Goal: Task Accomplishment & Management: Use online tool/utility

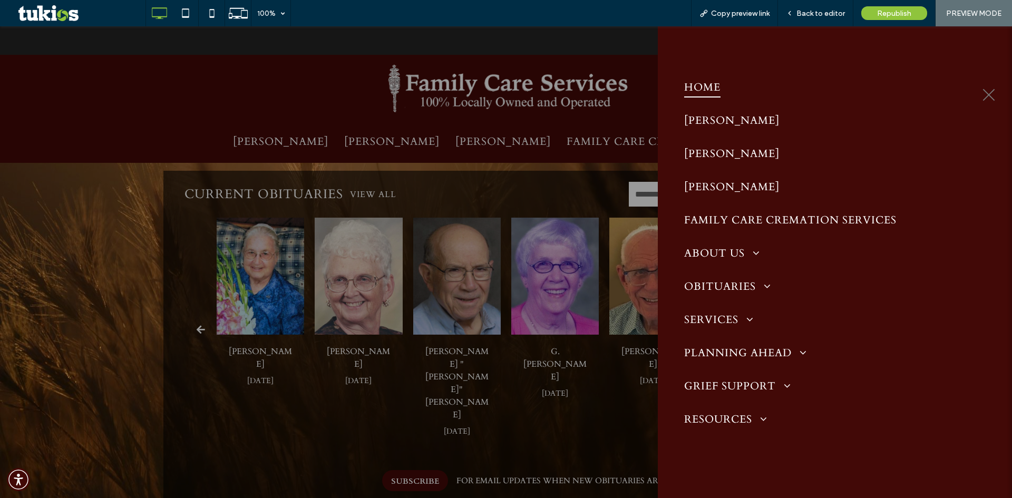
click at [521, 45] on div at bounding box center [506, 262] width 1012 height 472
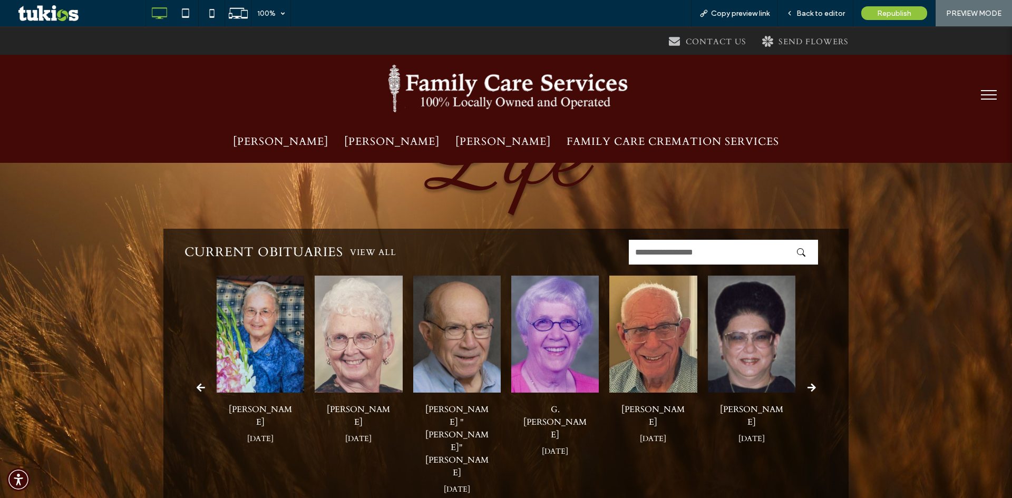
scroll to position [158, 0]
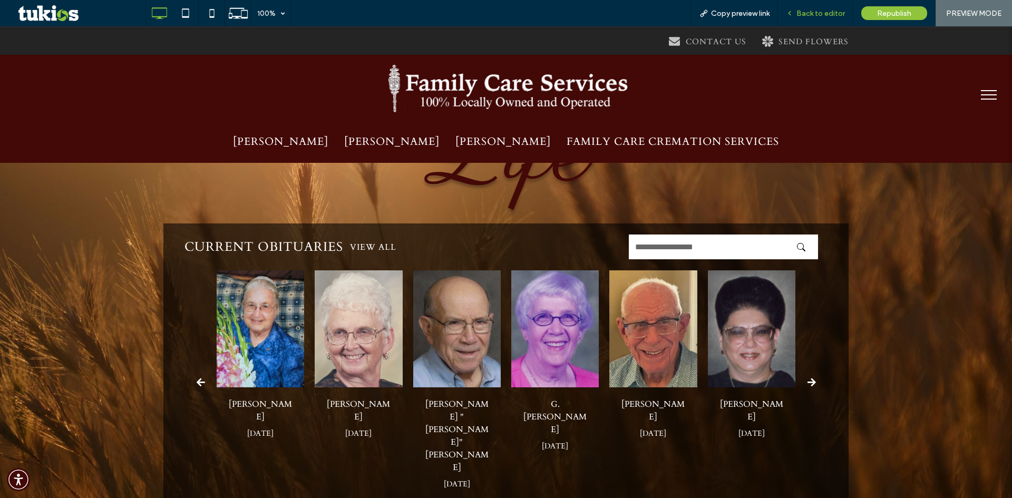
click at [820, 6] on div "Back to editor" at bounding box center [815, 13] width 75 height 26
click at [824, 11] on span "Back to editor" at bounding box center [821, 13] width 48 height 9
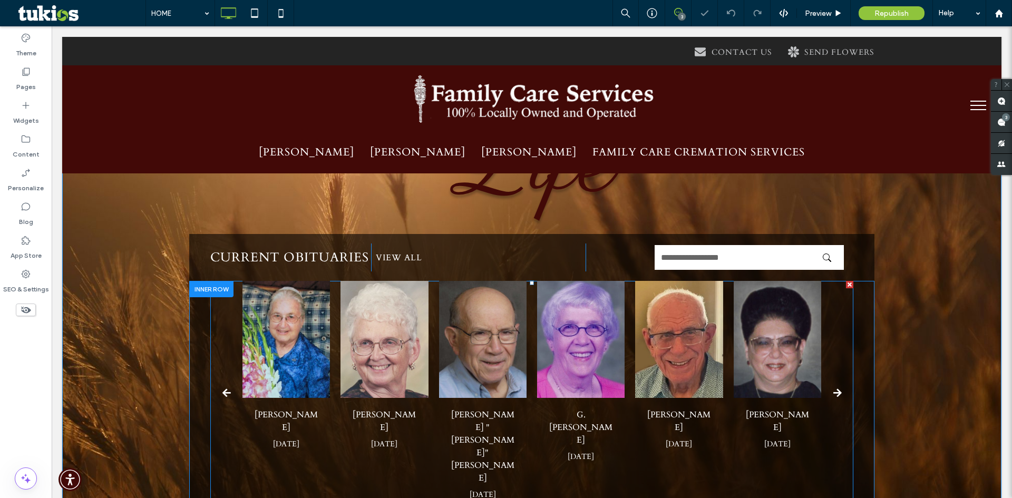
click at [504, 294] on span at bounding box center [531, 393] width 643 height 225
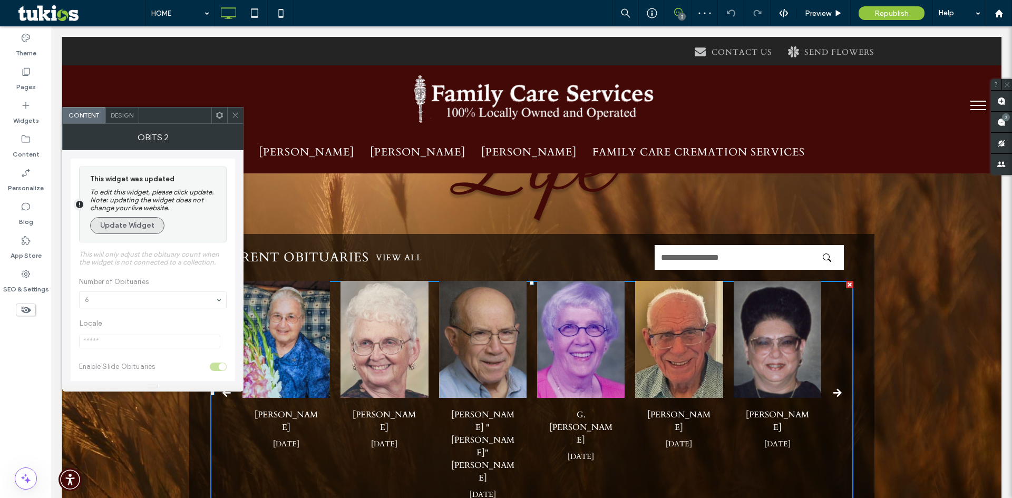
click at [120, 229] on button "Update Widget" at bounding box center [127, 225] width 74 height 17
click at [119, 225] on button "Update Widget" at bounding box center [127, 225] width 74 height 17
click at [129, 221] on button "Update Widget" at bounding box center [127, 225] width 74 height 17
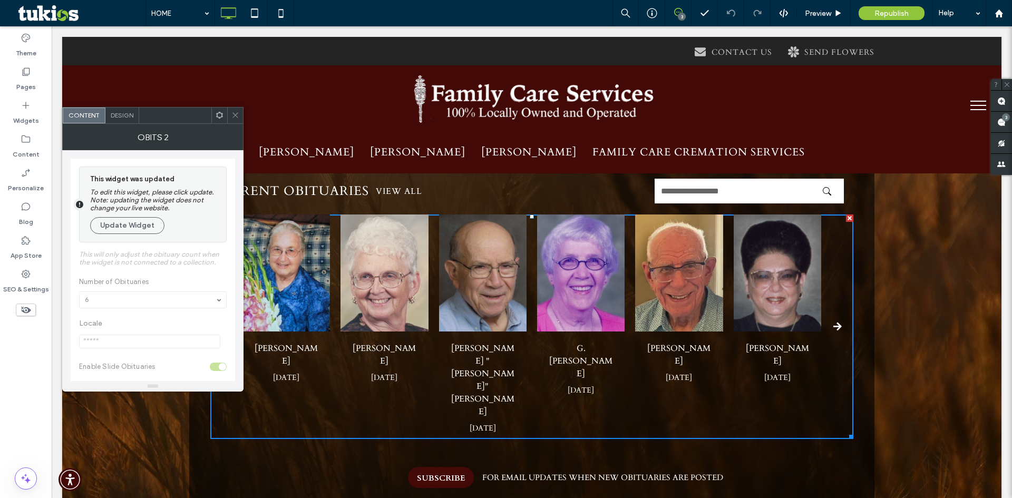
scroll to position [158, 0]
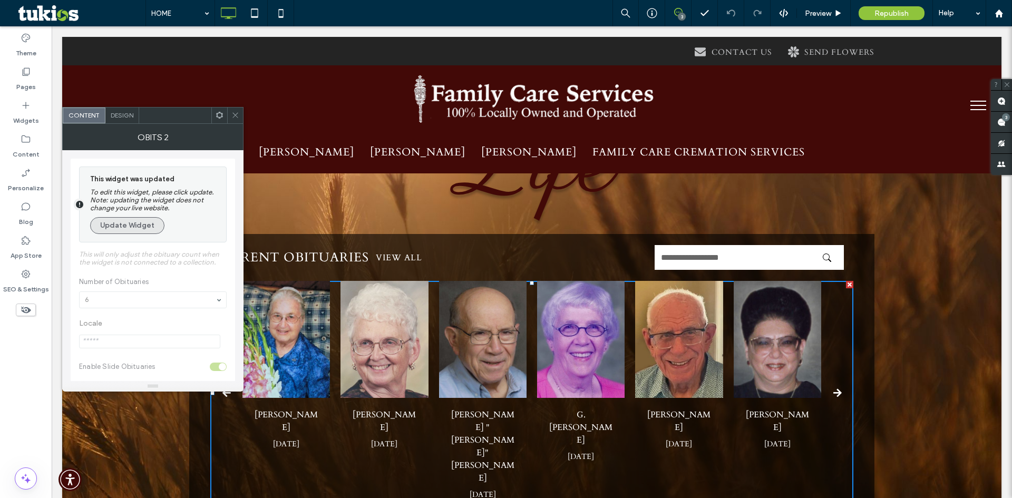
click at [122, 220] on button "Update Widget" at bounding box center [127, 225] width 74 height 17
click at [119, 227] on button "Update Widget" at bounding box center [127, 225] width 74 height 17
click at [230, 113] on div at bounding box center [235, 116] width 16 height 16
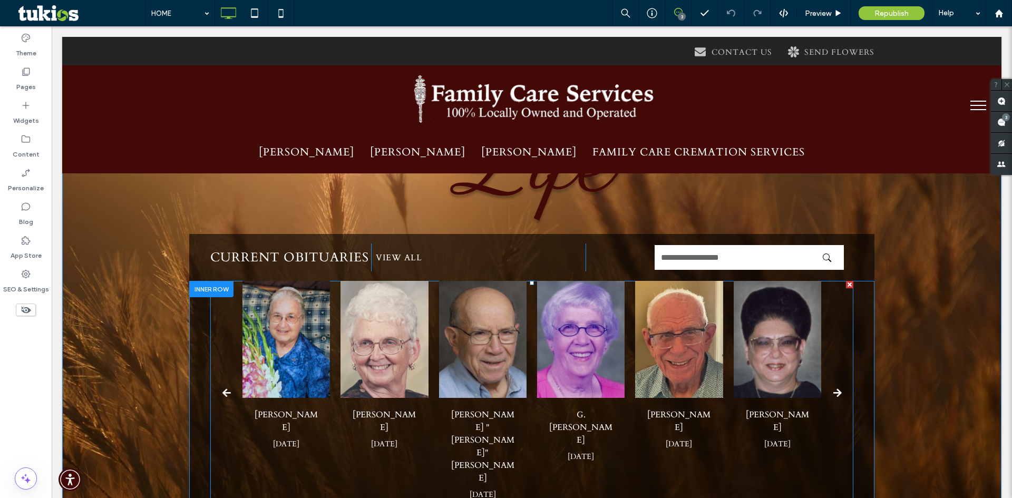
click at [391, 324] on span at bounding box center [531, 393] width 643 height 225
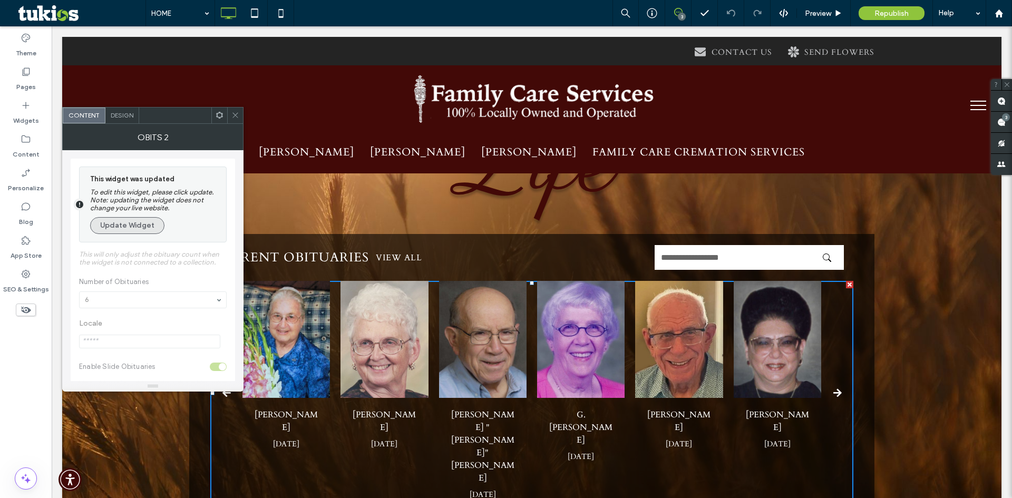
click at [148, 224] on button "Update Widget" at bounding box center [127, 225] width 74 height 17
click at [149, 229] on button "Update Widget" at bounding box center [127, 225] width 74 height 17
click at [148, 227] on button "Update Widget" at bounding box center [127, 225] width 74 height 17
click at [232, 120] on span at bounding box center [235, 116] width 8 height 16
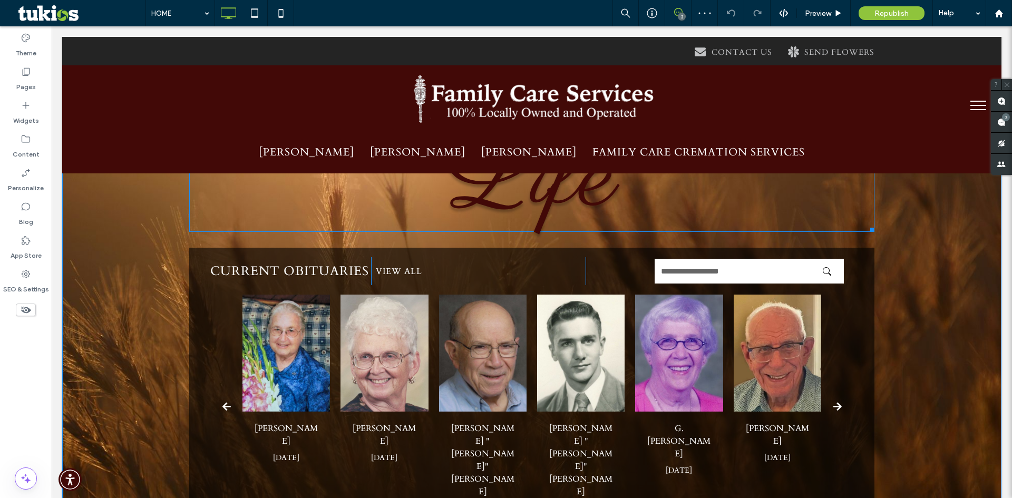
scroll to position [211, 0]
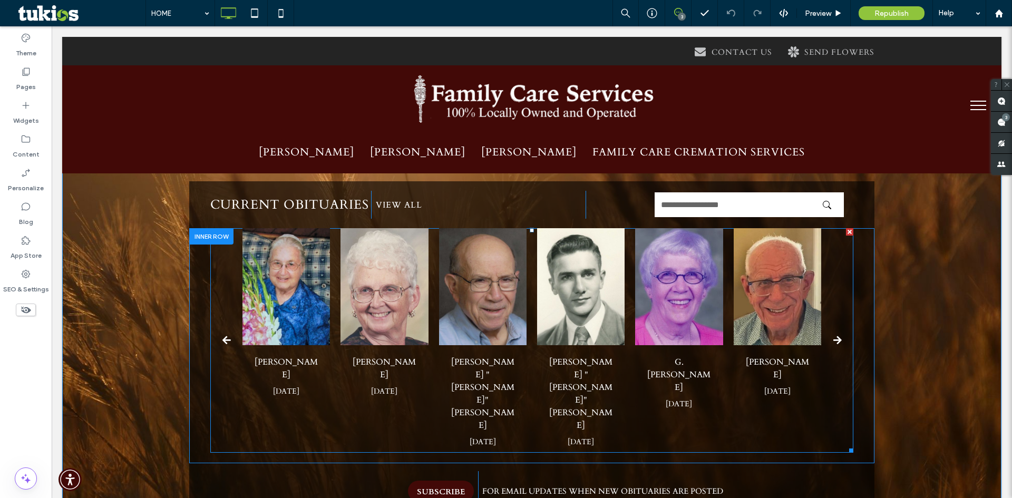
click at [548, 231] on span at bounding box center [531, 340] width 643 height 225
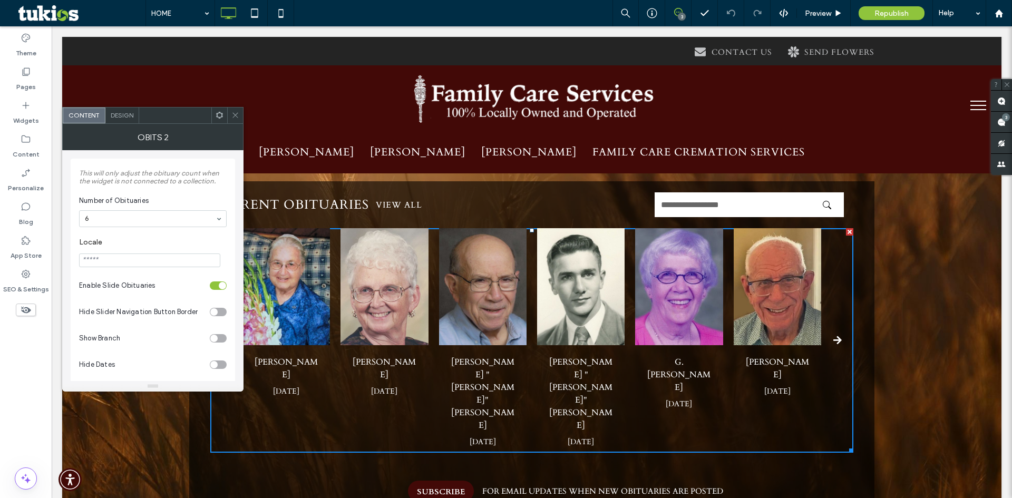
click at [121, 119] on div "Design" at bounding box center [122, 116] width 34 height 16
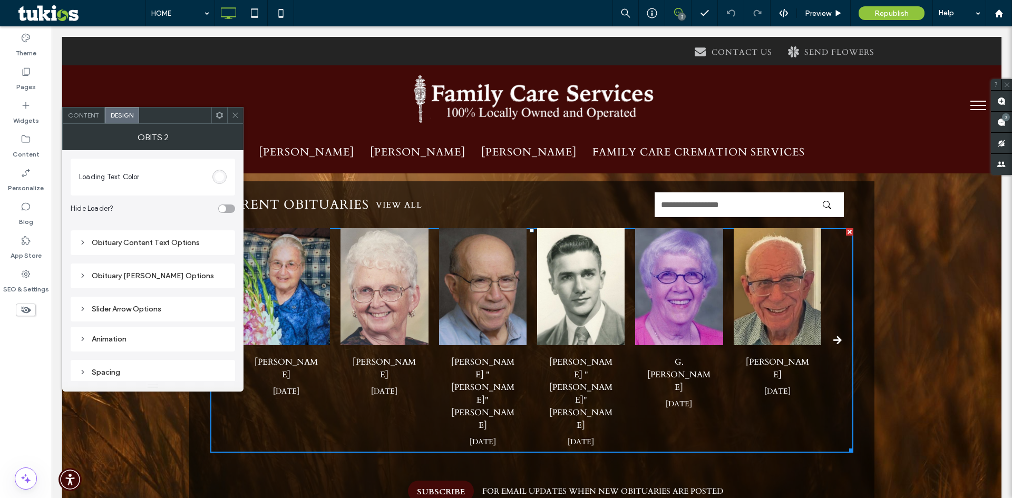
click at [93, 121] on div "Content" at bounding box center [84, 116] width 42 height 16
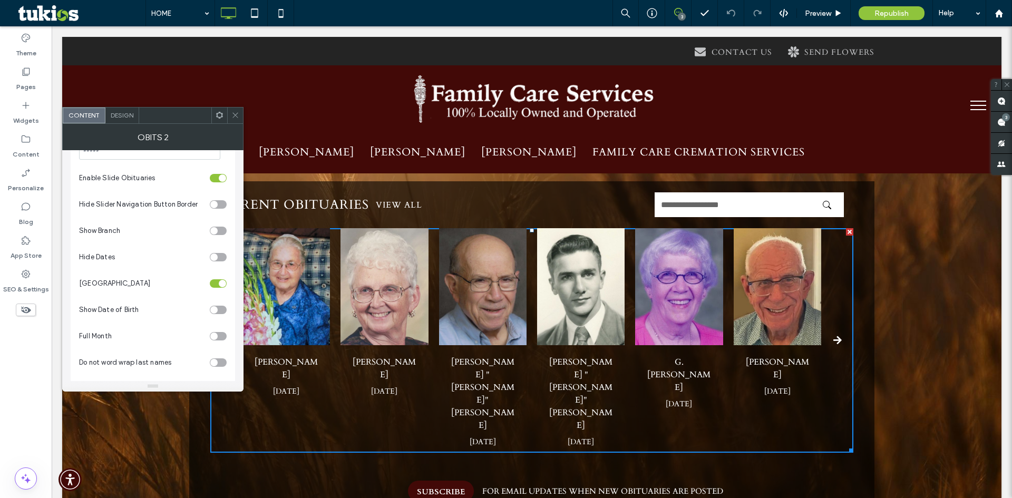
scroll to position [46, 0]
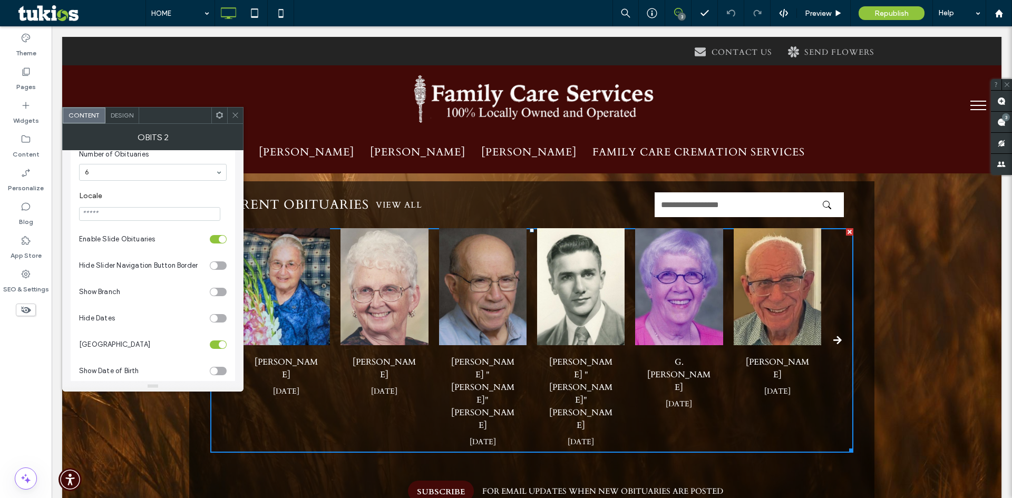
click at [131, 124] on div "Obits 2" at bounding box center [152, 137] width 181 height 26
click at [128, 117] on span "Design" at bounding box center [122, 115] width 23 height 8
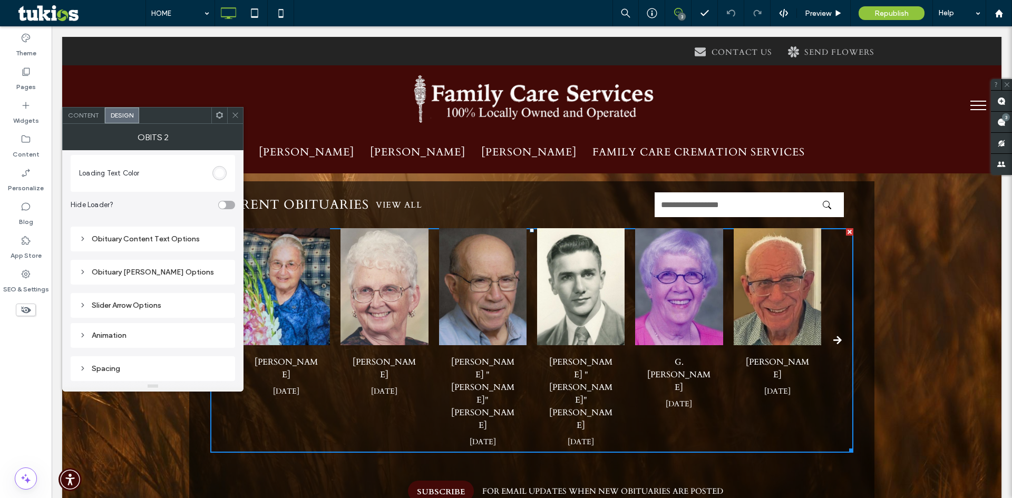
scroll to position [0, 0]
click at [91, 123] on div "Content" at bounding box center [84, 116] width 42 height 16
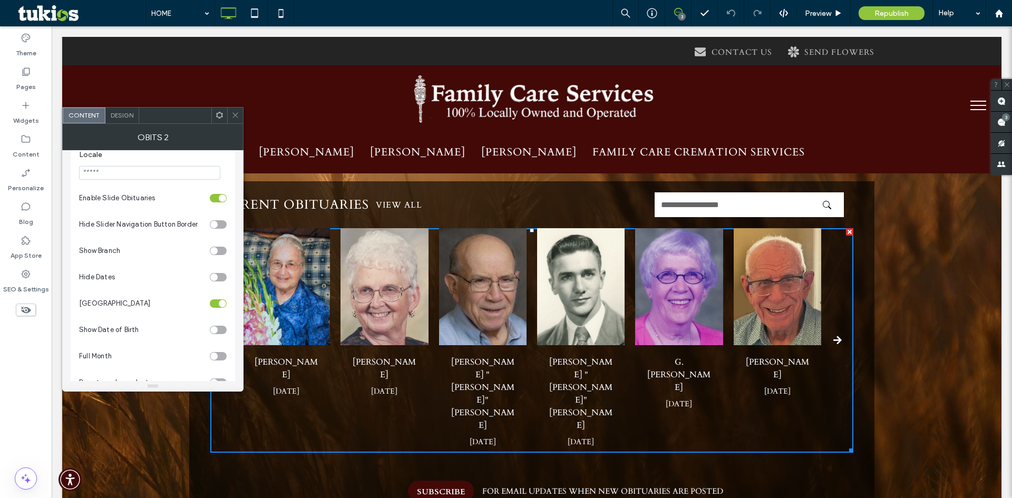
scroll to position [105, 0]
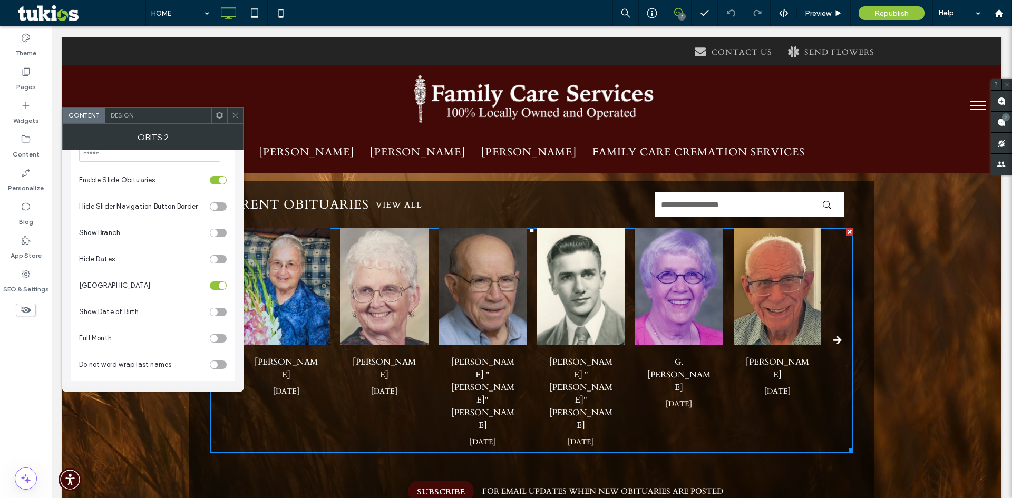
click at [237, 115] on icon at bounding box center [235, 115] width 8 height 8
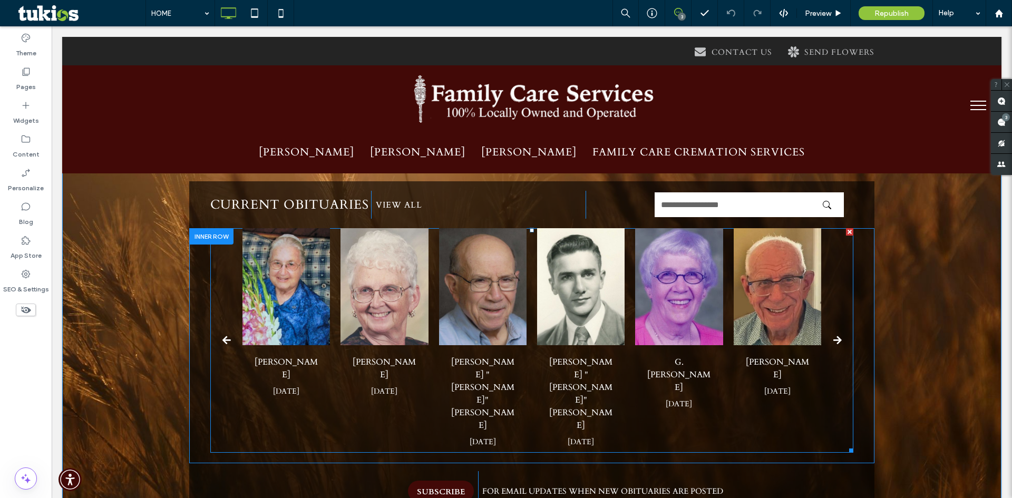
click at [535, 235] on span at bounding box center [531, 340] width 643 height 225
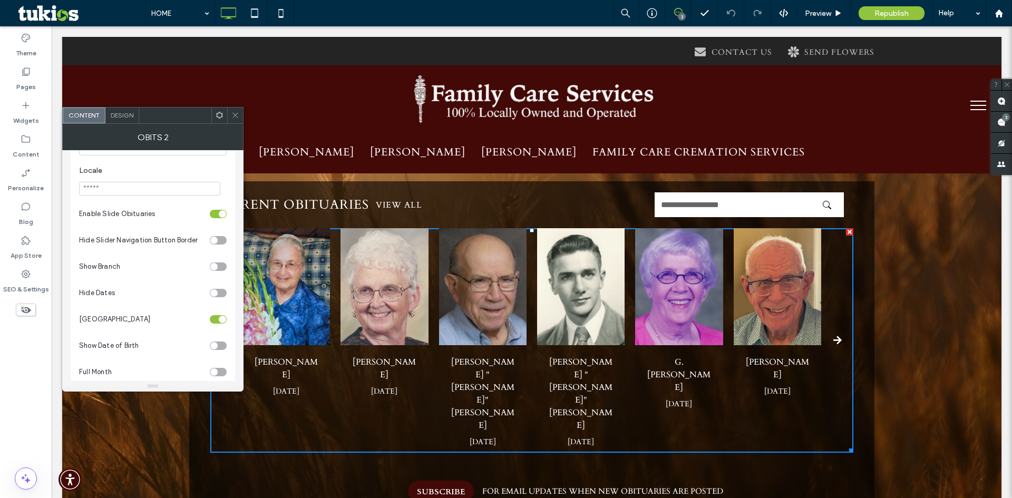
scroll to position [53, 0]
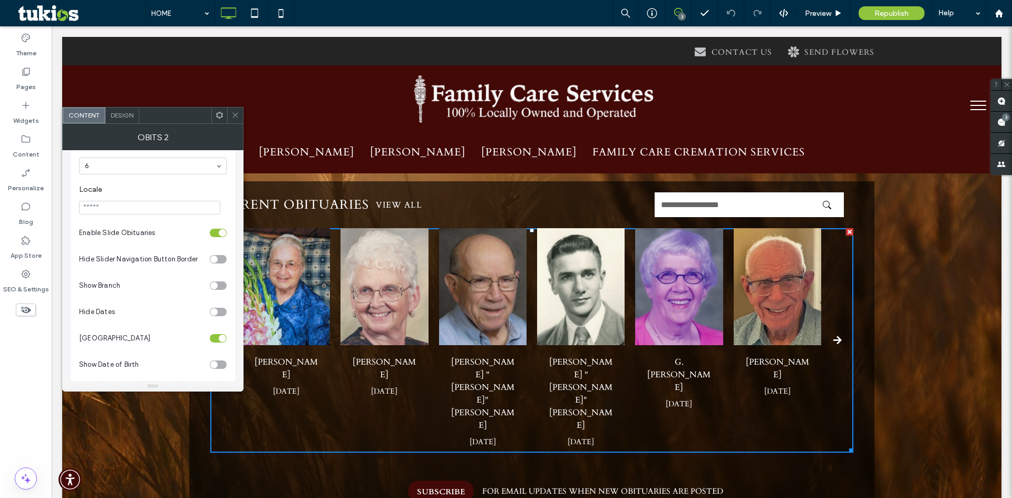
click at [239, 112] on div at bounding box center [235, 116] width 16 height 16
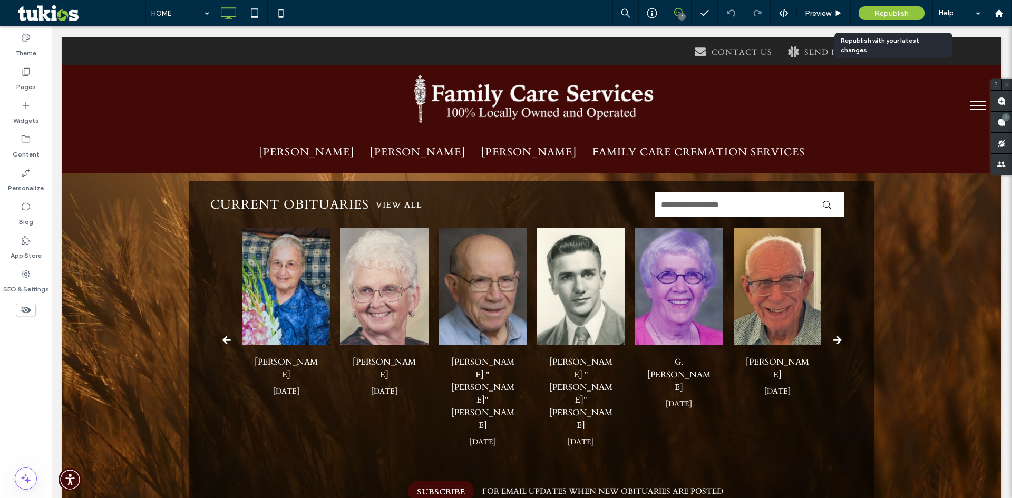
click at [897, 15] on span "Republish" at bounding box center [892, 13] width 34 height 9
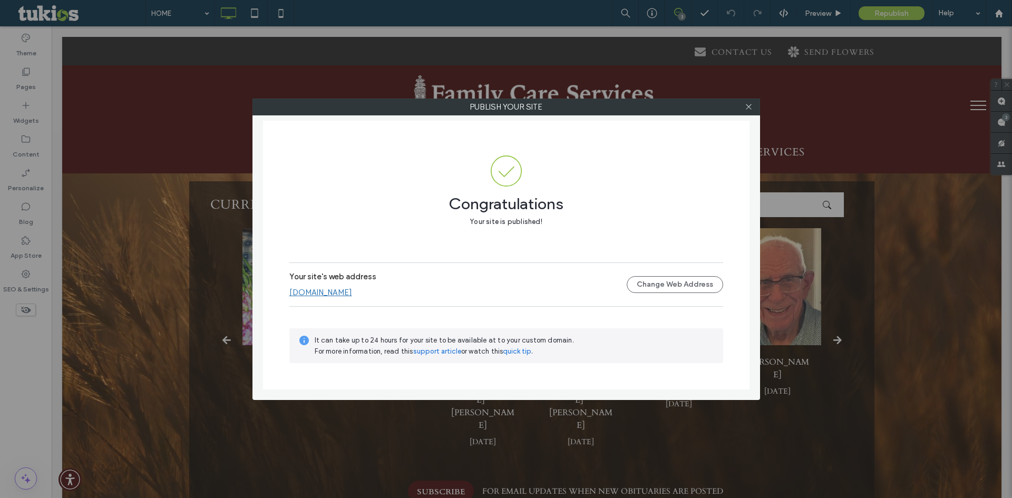
click at [751, 97] on div "Publish your site Congratulations Your site is published! Your site's web addre…" at bounding box center [506, 249] width 1012 height 498
click at [748, 102] on span at bounding box center [749, 107] width 8 height 16
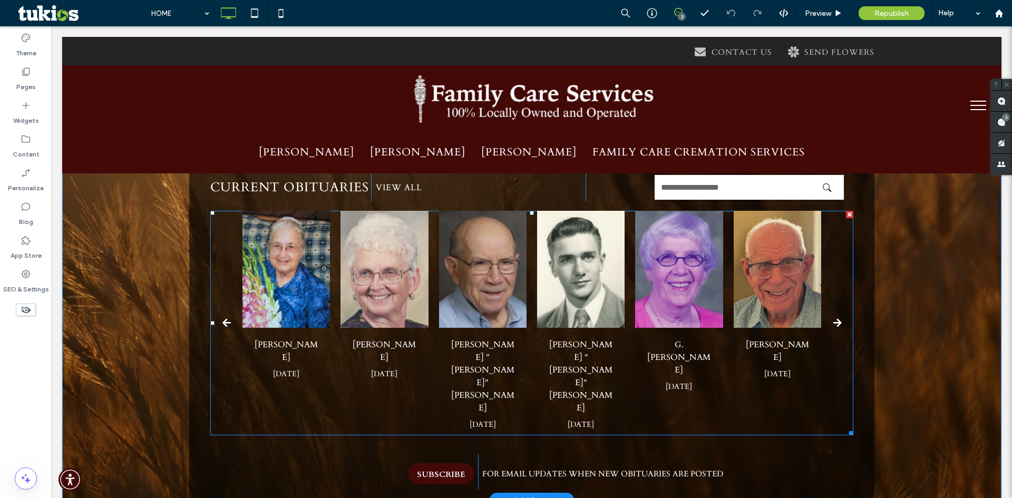
scroll to position [158, 0]
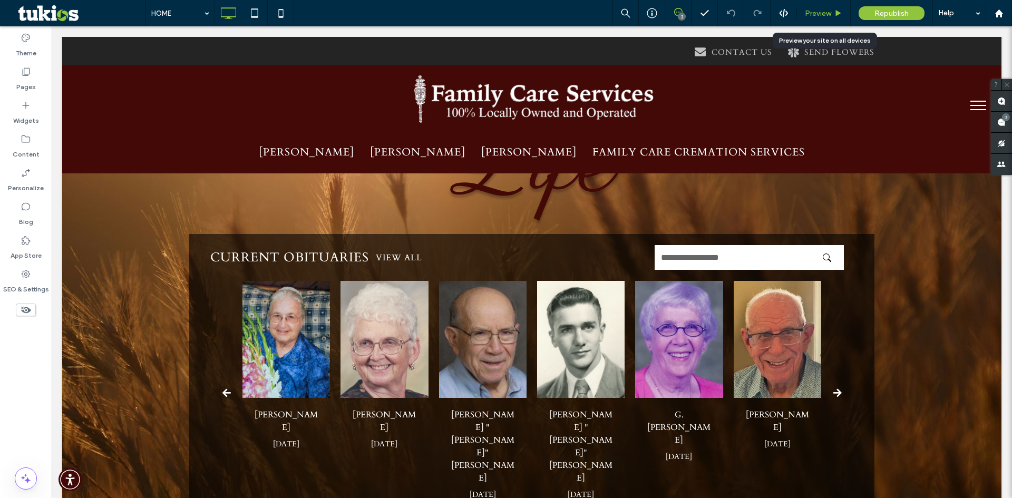
click at [823, 14] on span "Preview" at bounding box center [818, 13] width 26 height 9
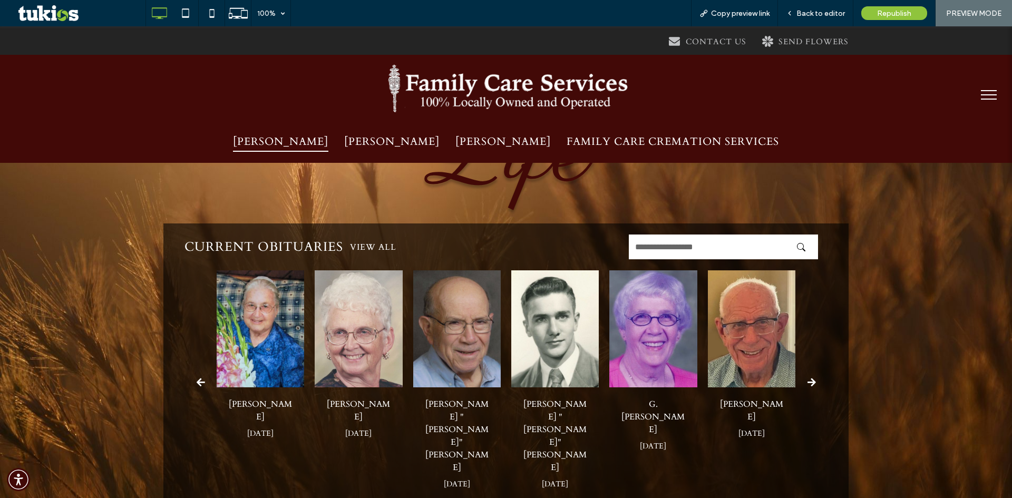
click at [269, 139] on span "WARRICK-KUMMER-RETTIG" at bounding box center [280, 141] width 95 height 21
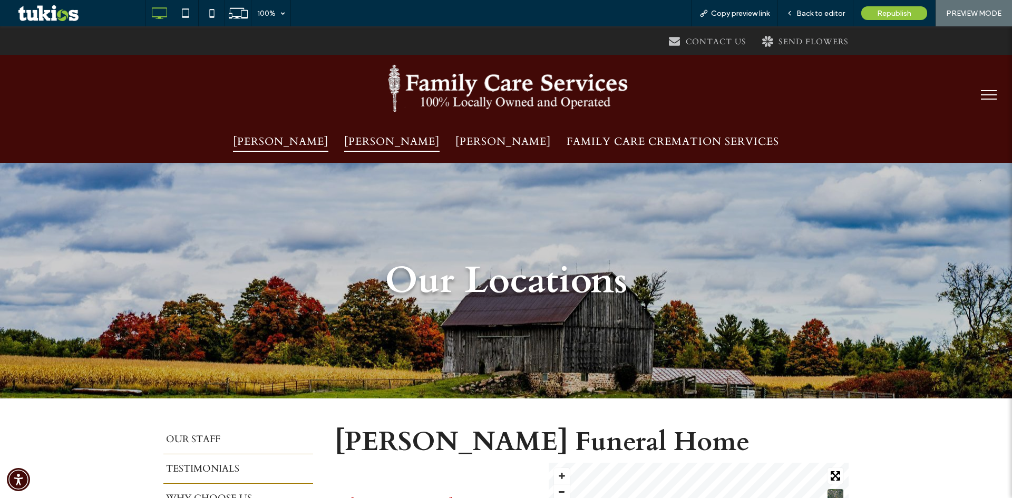
click at [400, 143] on span "WOODS-RETTIG" at bounding box center [391, 141] width 95 height 21
click at [832, 14] on span "Back to editor" at bounding box center [821, 13] width 48 height 9
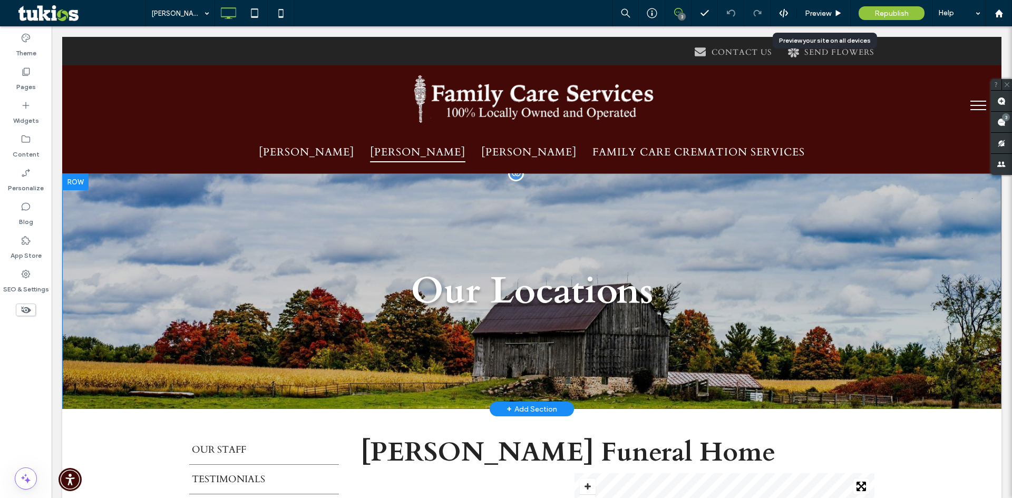
click at [812, 227] on div "Our Locations Click To Paste Row + Add Section" at bounding box center [531, 291] width 939 height 236
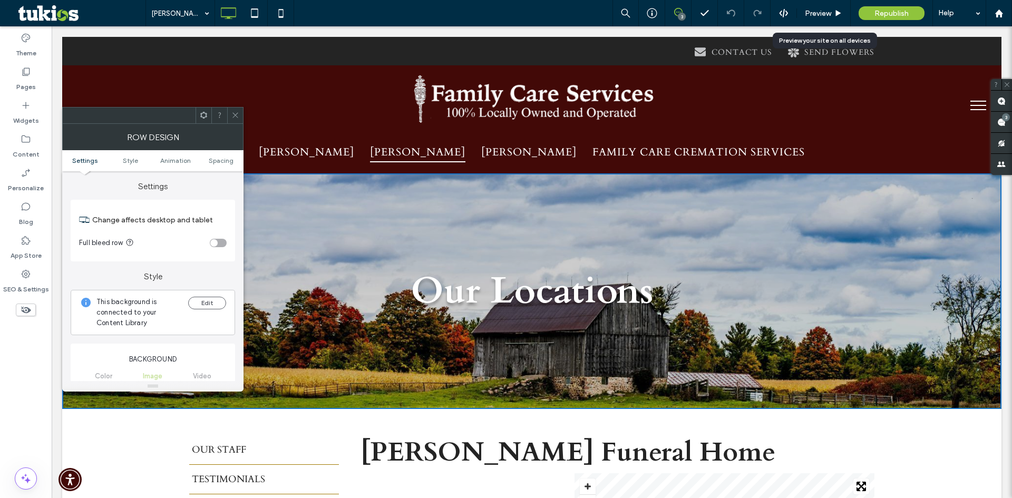
scroll to position [158, 0]
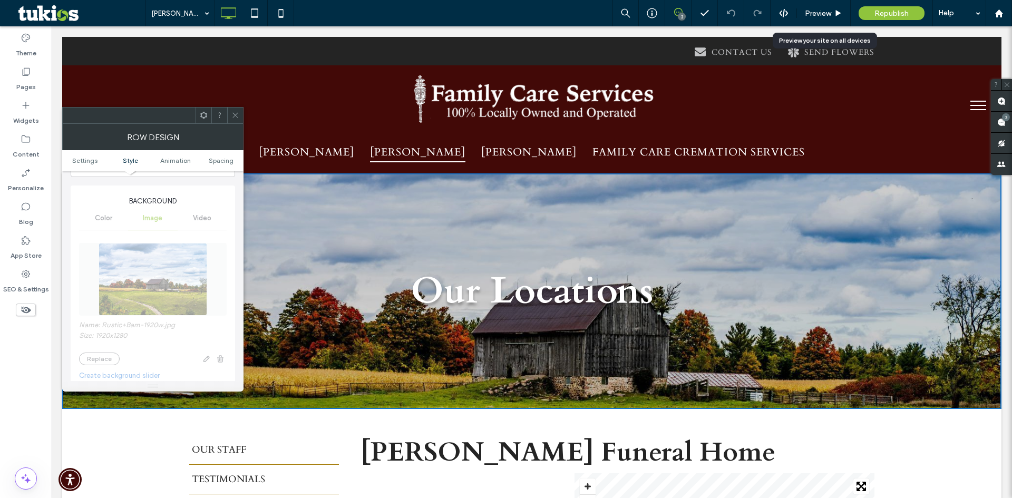
click at [154, 284] on div "Name: Rustic+Barn-1920w.jpg Size: 1920x1280 Replace Create background slider Pa…" at bounding box center [153, 393] width 148 height 323
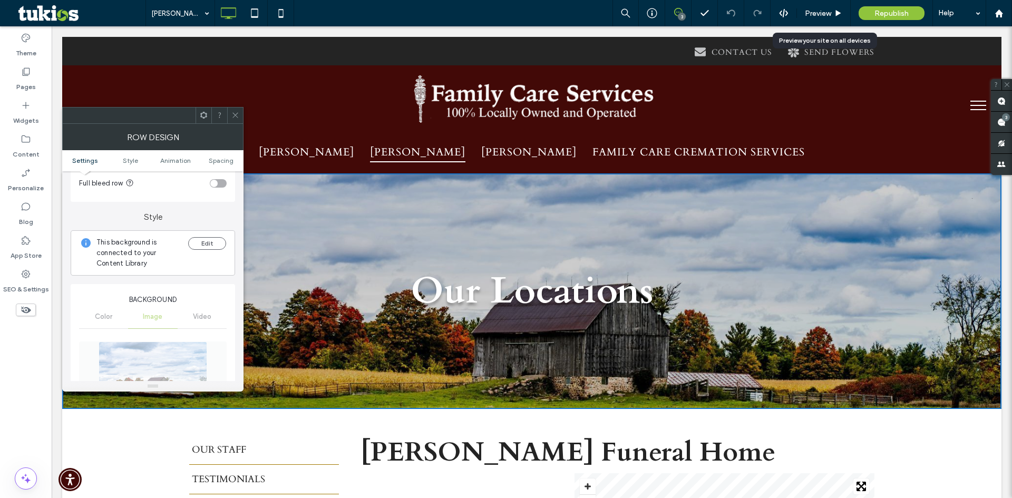
scroll to position [0, 0]
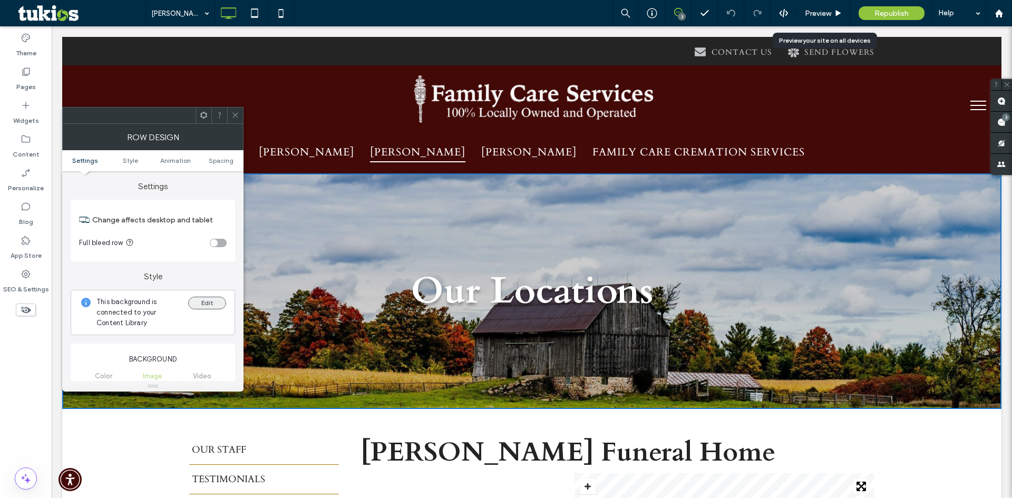
click at [209, 307] on button "Edit" at bounding box center [207, 303] width 38 height 13
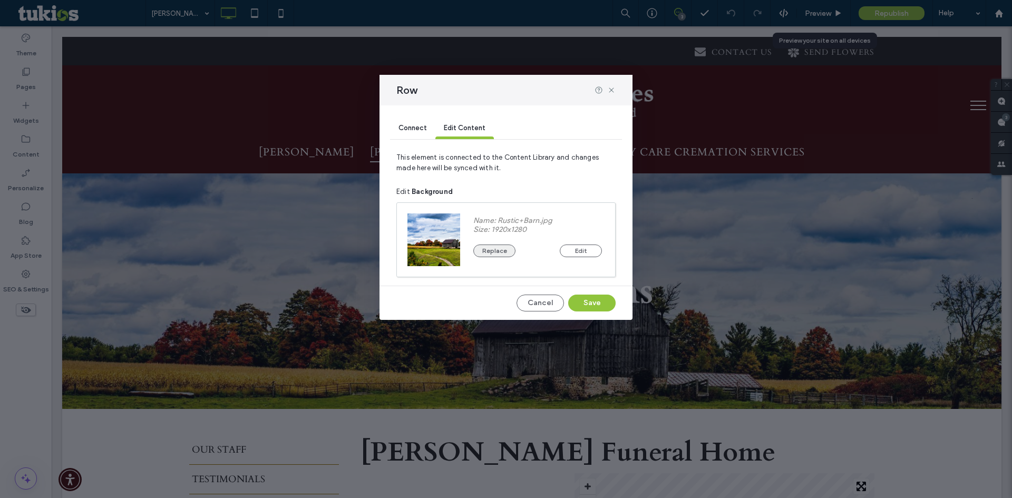
click at [496, 253] on button "Replace" at bounding box center [494, 251] width 42 height 13
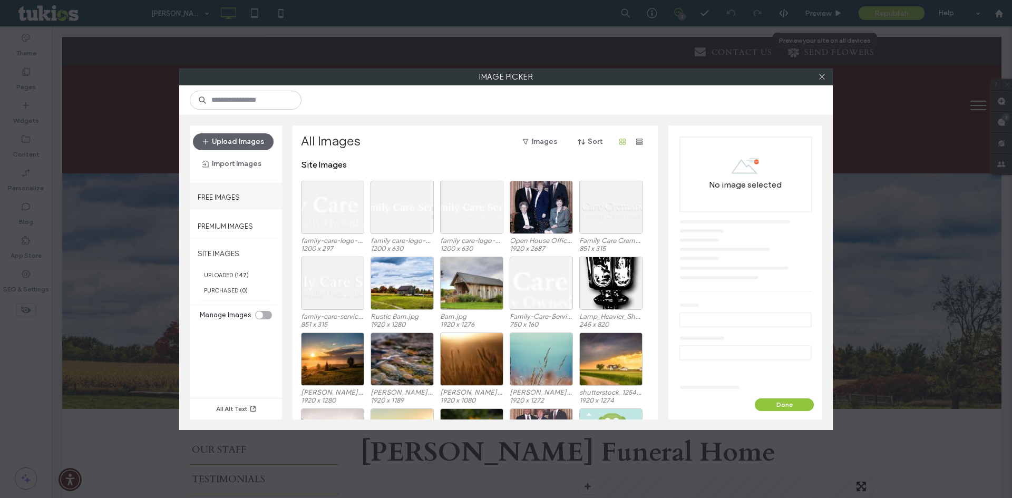
click at [251, 206] on div "Free Images" at bounding box center [236, 196] width 92 height 26
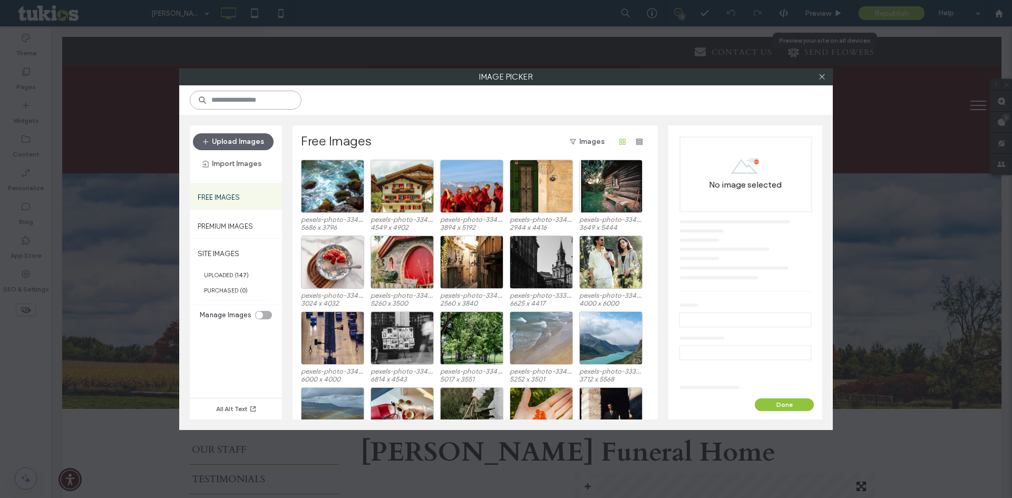
click at [242, 99] on input at bounding box center [246, 100] width 112 height 19
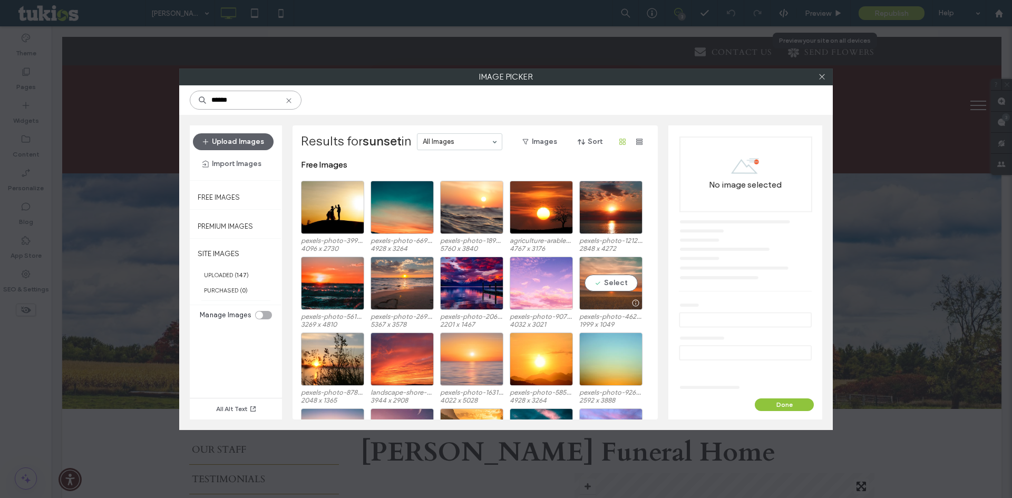
type input "******"
click at [616, 282] on div "Select" at bounding box center [610, 283] width 63 height 53
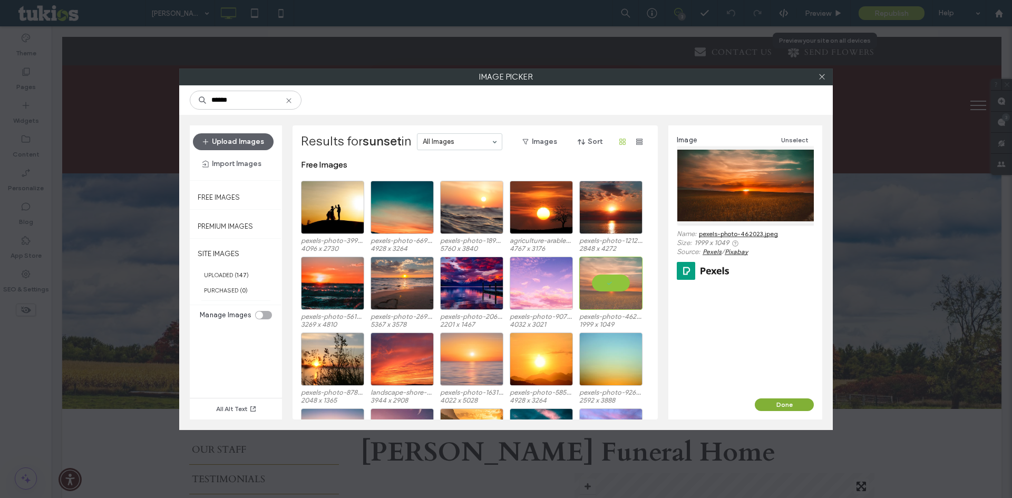
click at [783, 407] on button "Done" at bounding box center [784, 405] width 59 height 13
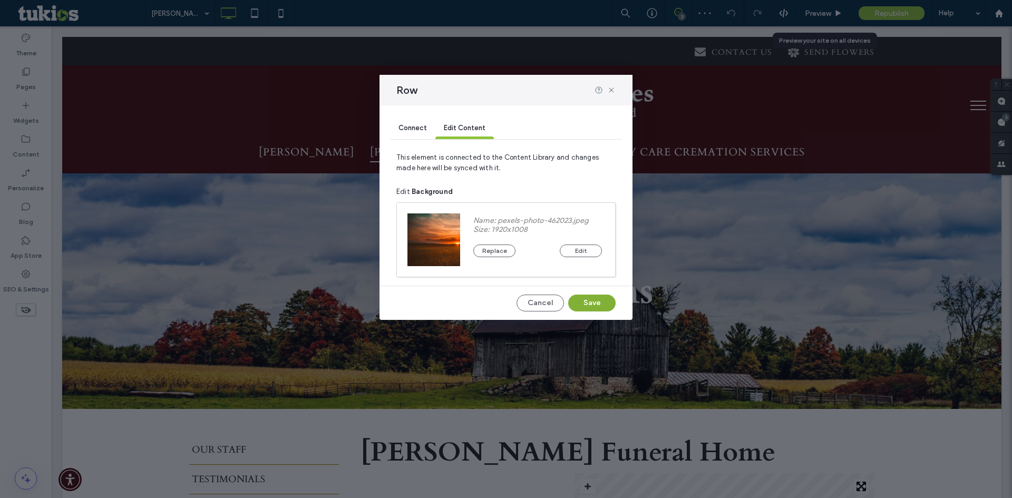
click at [589, 307] on button "Save" at bounding box center [591, 303] width 47 height 17
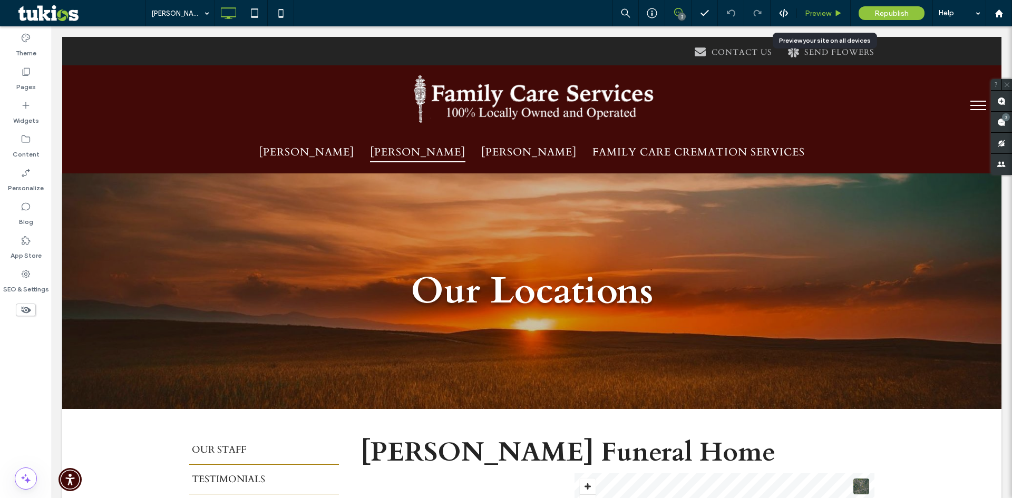
click at [829, 12] on span "Preview" at bounding box center [818, 13] width 26 height 9
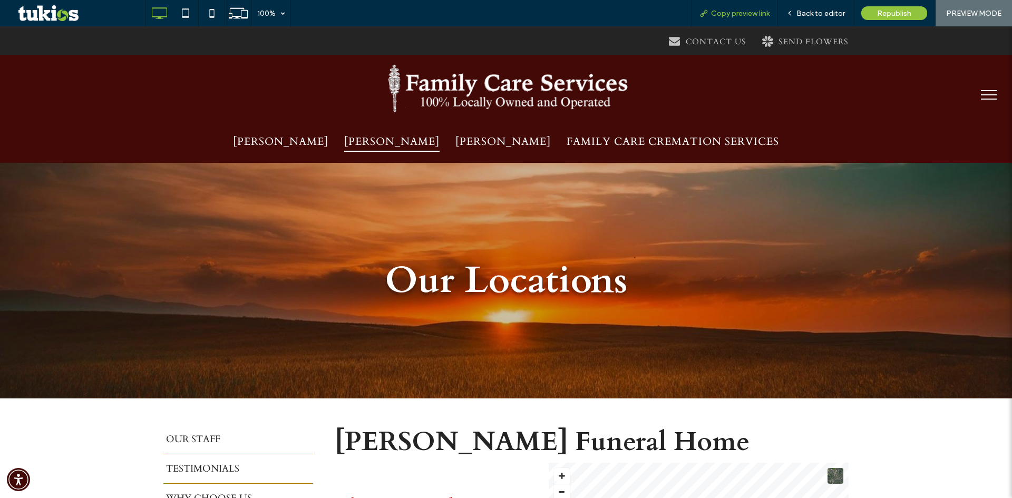
click at [741, 14] on span "Copy preview link" at bounding box center [740, 13] width 59 height 9
click at [902, 11] on span "Republish" at bounding box center [894, 13] width 34 height 9
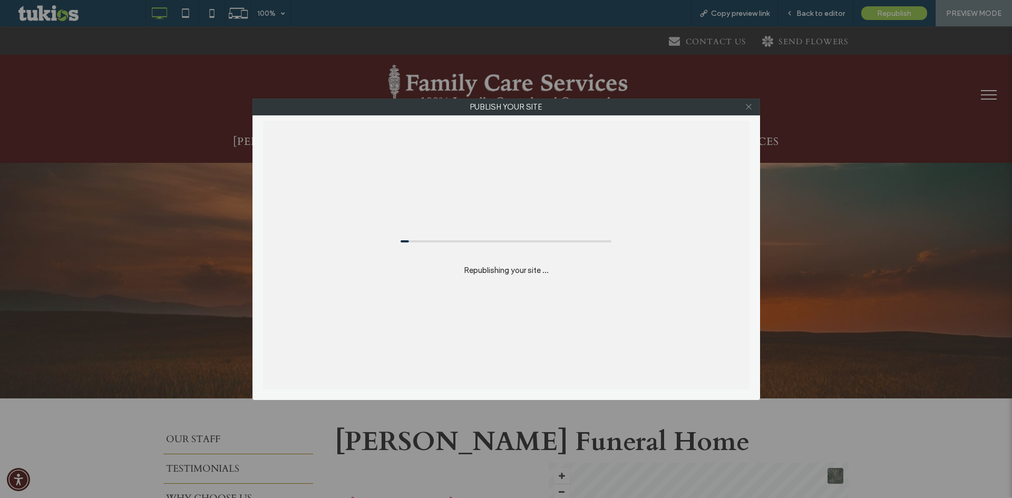
click at [752, 104] on icon at bounding box center [749, 107] width 8 height 8
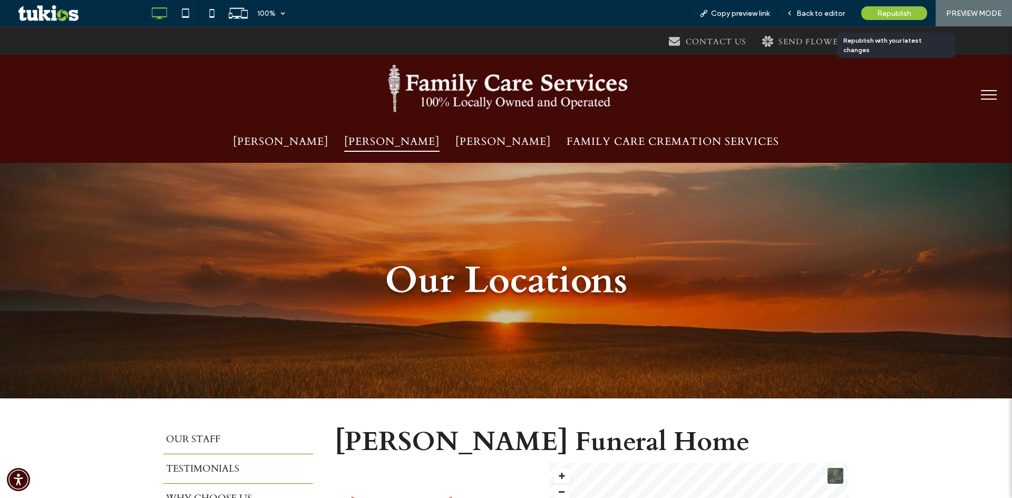
click at [894, 14] on span "Republish" at bounding box center [894, 13] width 34 height 9
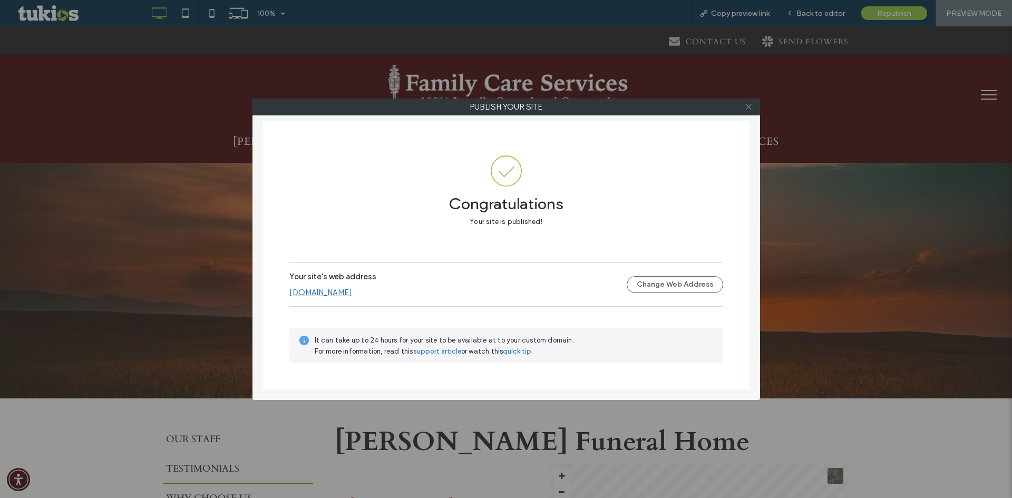
click at [751, 108] on icon at bounding box center [749, 107] width 8 height 8
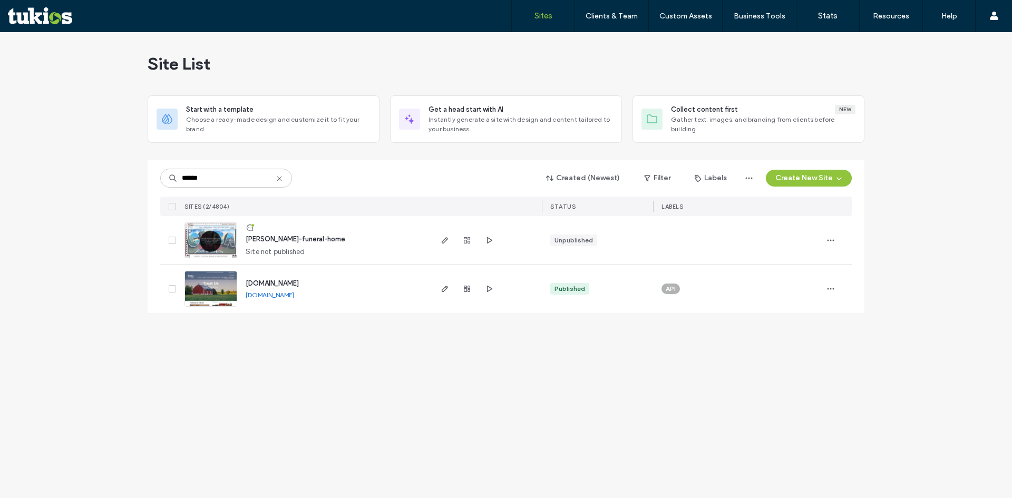
type input "******"
click at [297, 238] on span "[PERSON_NAME]-funeral-home" at bounding box center [296, 239] width 100 height 8
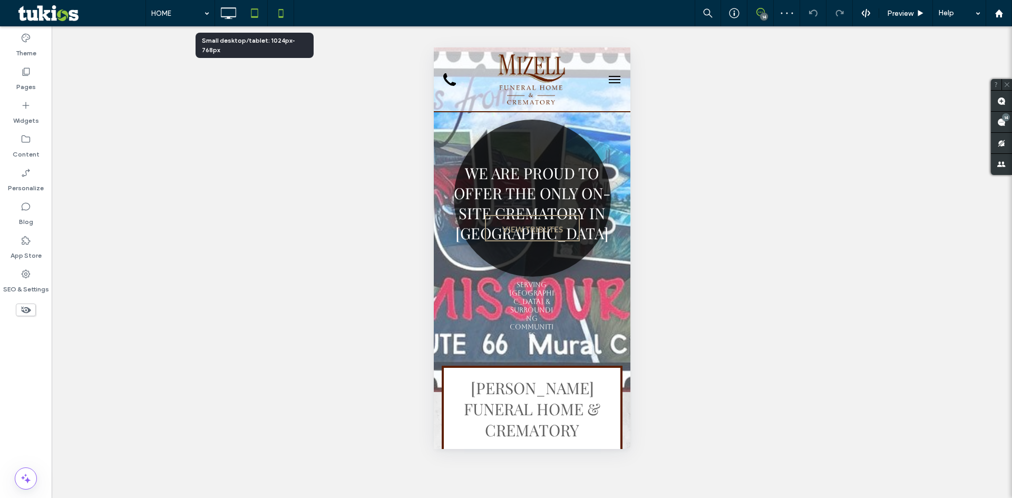
click at [259, 15] on icon at bounding box center [254, 13] width 21 height 21
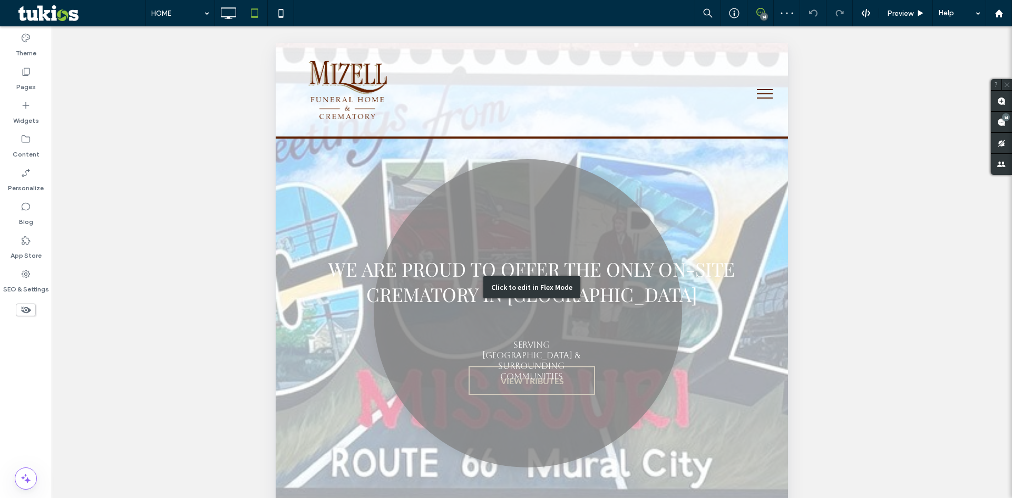
click at [540, 287] on div "Click to edit in Flex Mode" at bounding box center [531, 287] width 97 height 22
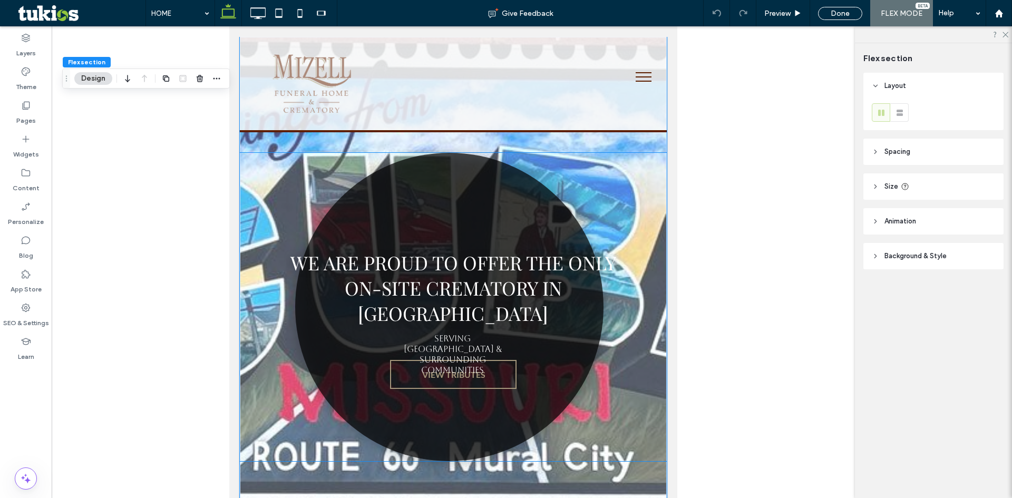
type input "***"
click at [534, 348] on link at bounding box center [449, 307] width 308 height 308
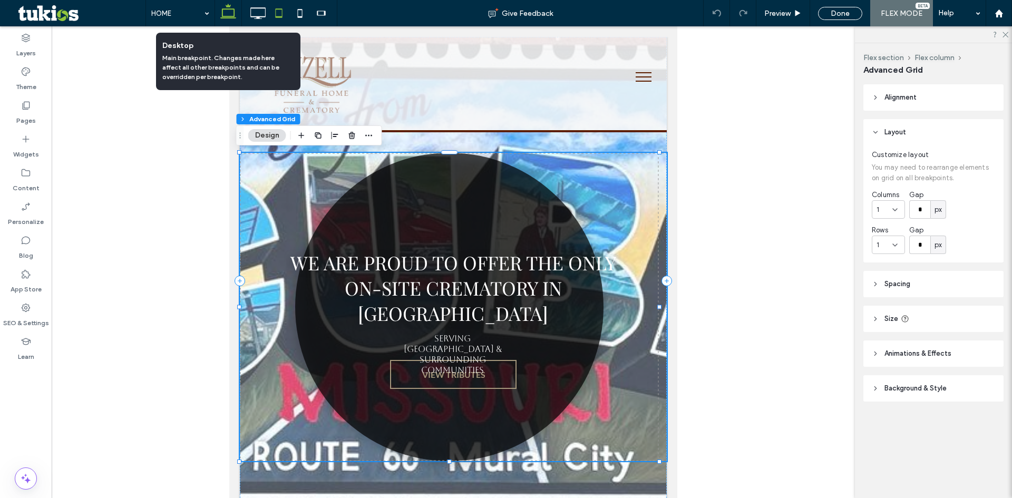
click at [229, 14] on icon at bounding box center [228, 13] width 21 height 21
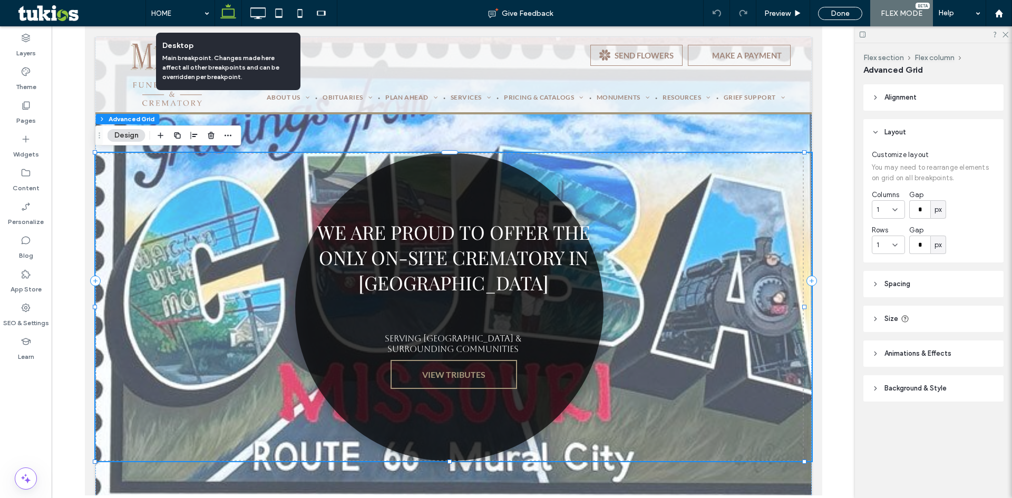
scroll to position [11, 0]
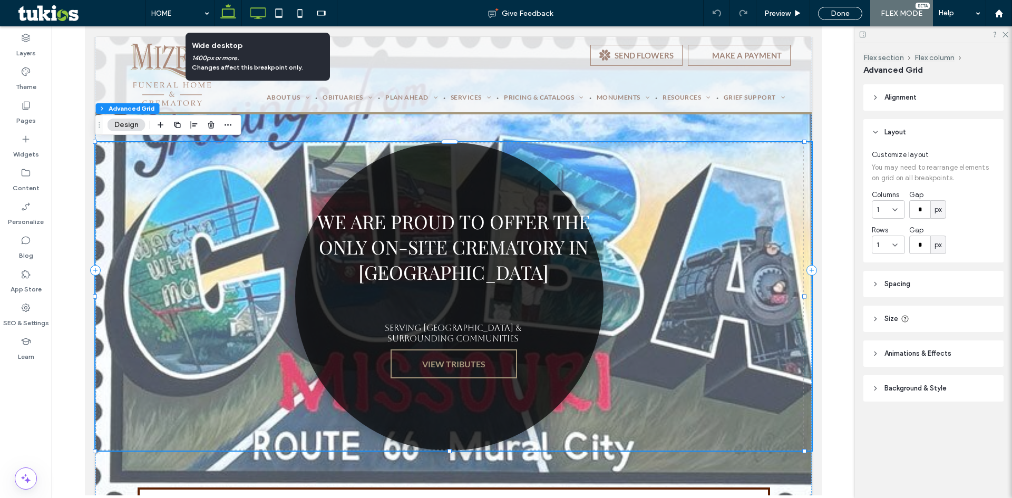
click at [261, 17] on icon at bounding box center [257, 13] width 21 height 21
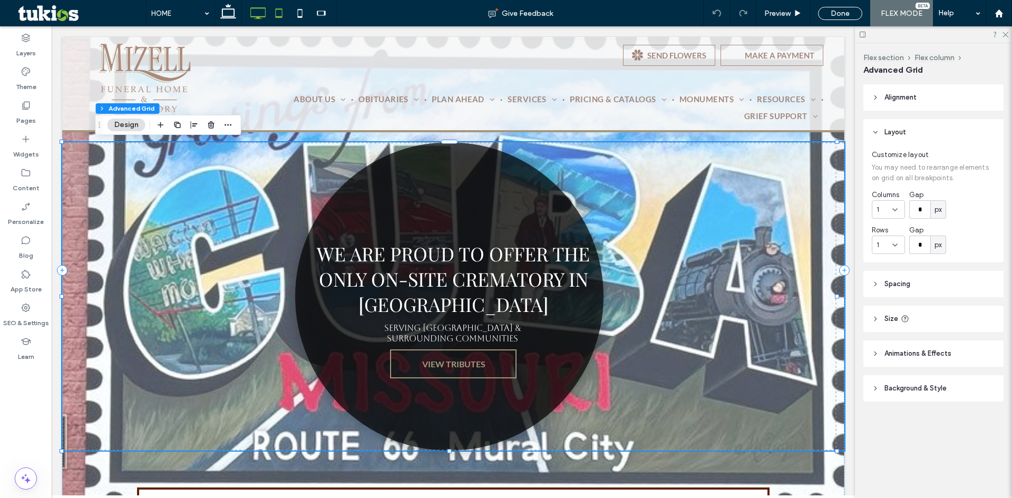
click at [279, 17] on use at bounding box center [279, 12] width 7 height 9
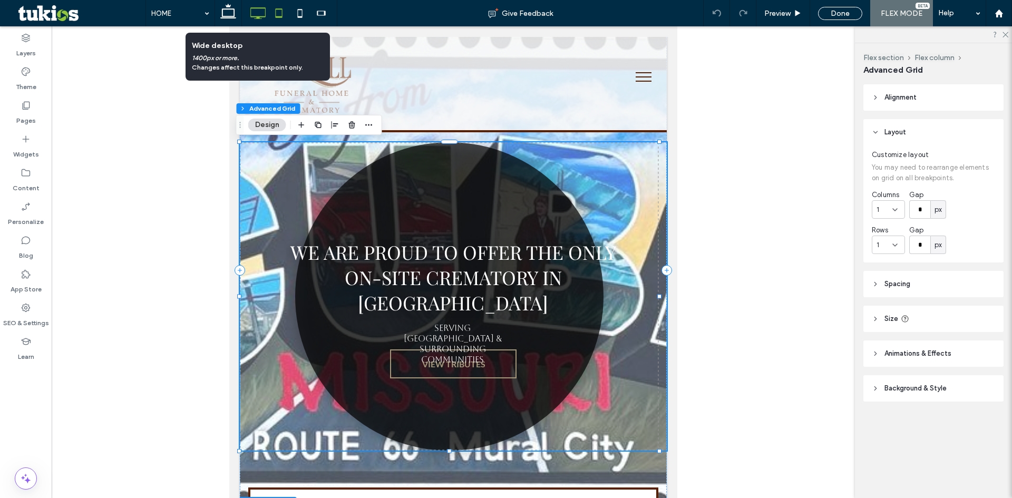
click at [260, 13] on icon at bounding box center [257, 13] width 21 height 21
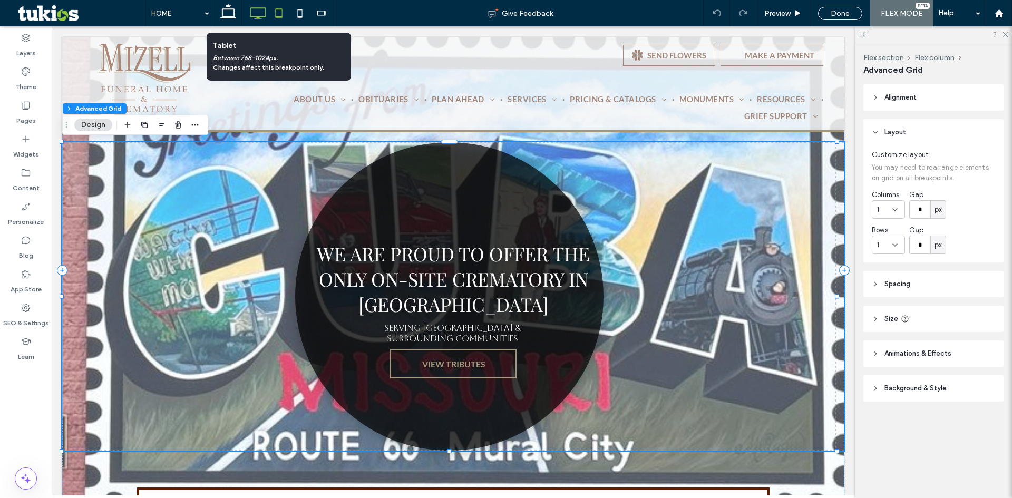
click at [283, 17] on use at bounding box center [279, 12] width 7 height 9
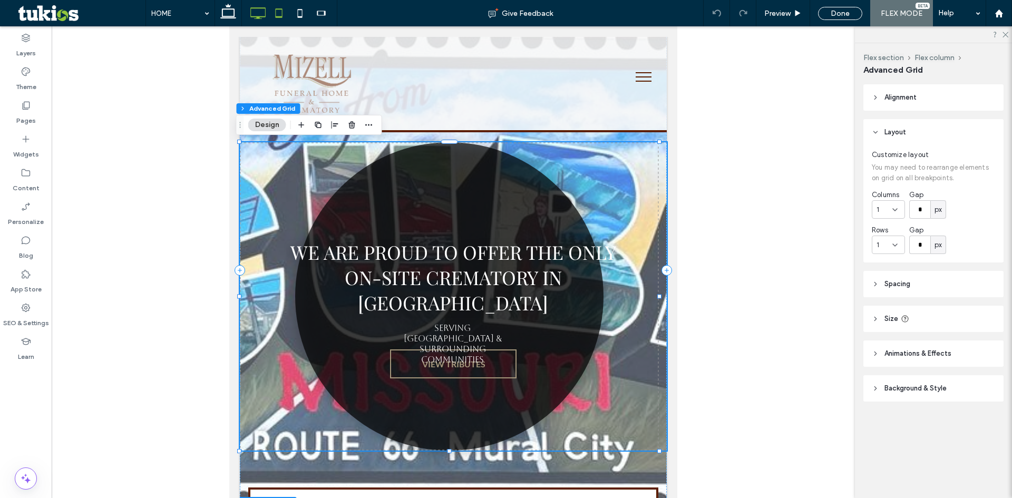
click at [260, 18] on use at bounding box center [258, 13] width 15 height 12
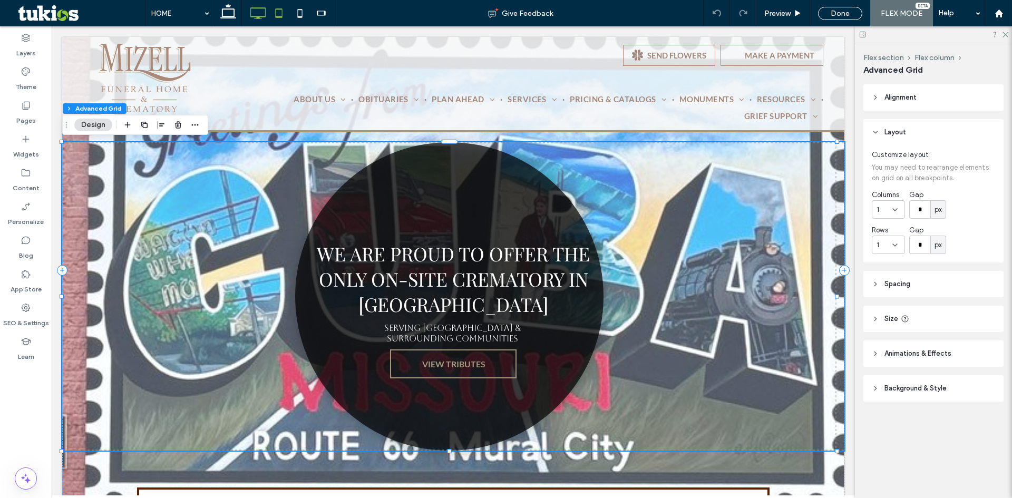
click at [280, 11] on icon at bounding box center [278, 13] width 21 height 21
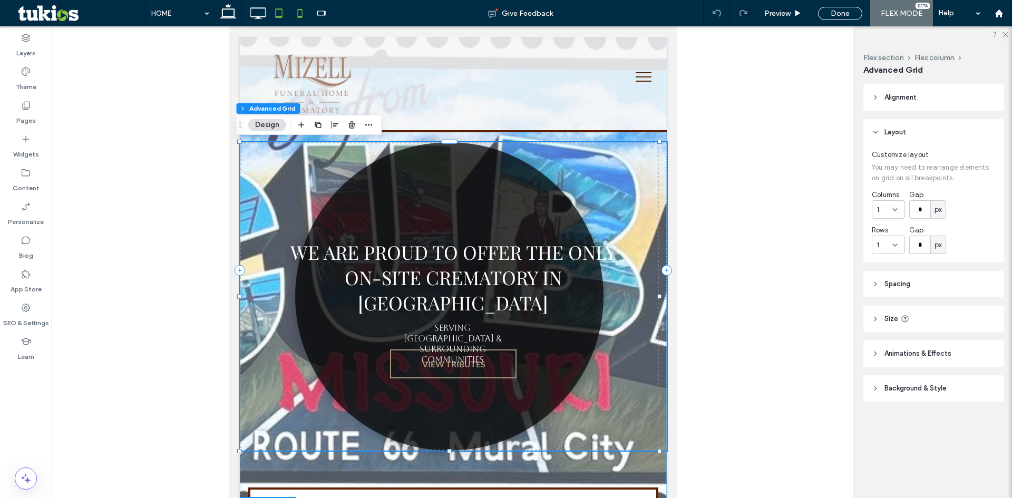
click at [304, 13] on icon at bounding box center [299, 13] width 21 height 21
type input "***"
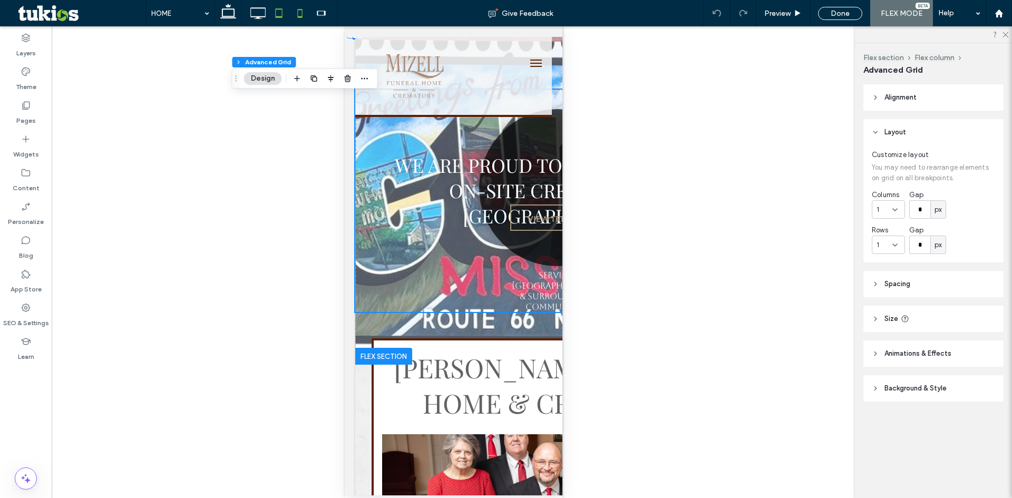
click at [276, 12] on use at bounding box center [279, 12] width 7 height 9
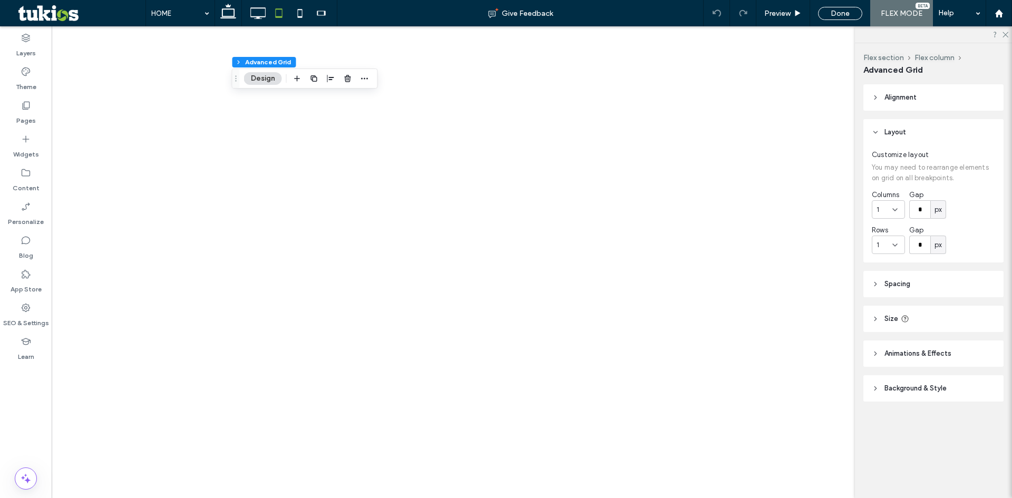
type input "***"
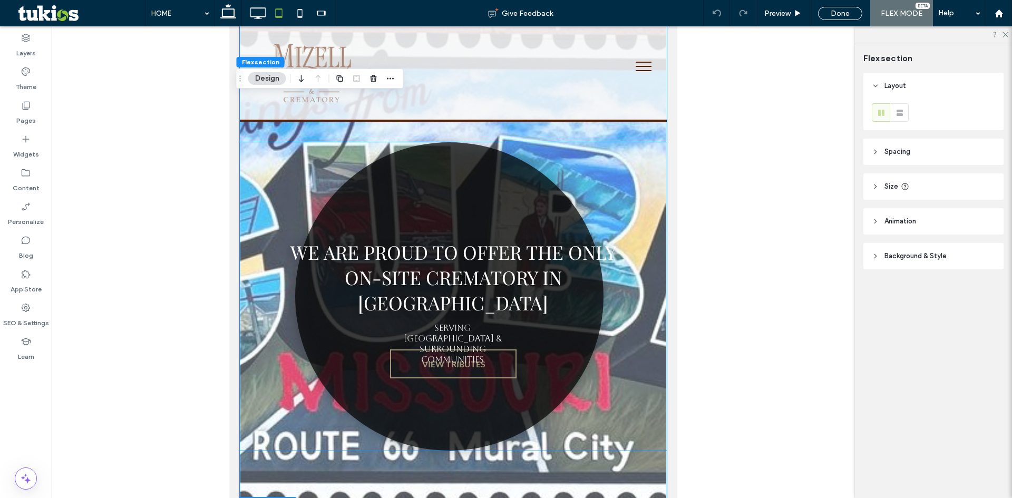
click at [434, 279] on span "We are proud to offer the only on-site crematory in [GEOGRAPHIC_DATA]" at bounding box center [453, 277] width 326 height 76
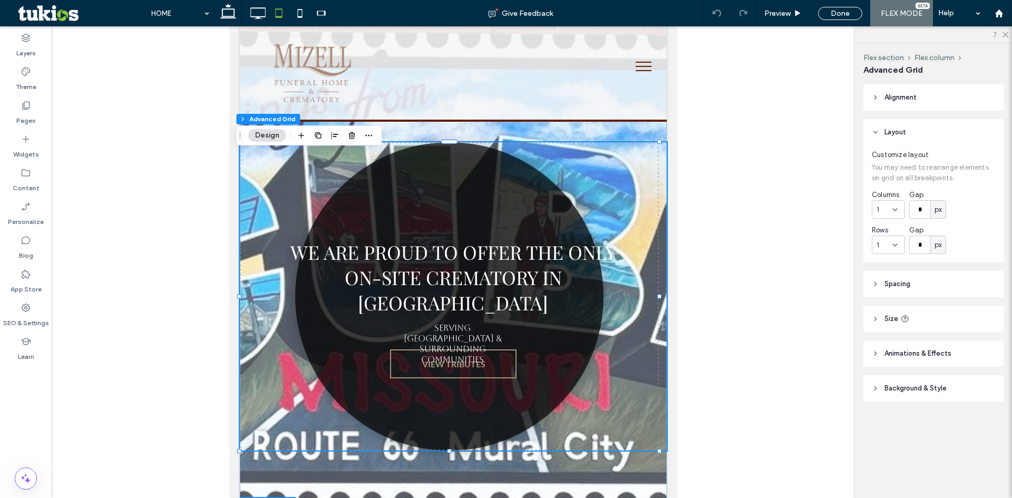
click at [471, 271] on span "We are proud to offer the only on-site crematory in [GEOGRAPHIC_DATA]" at bounding box center [453, 277] width 326 height 76
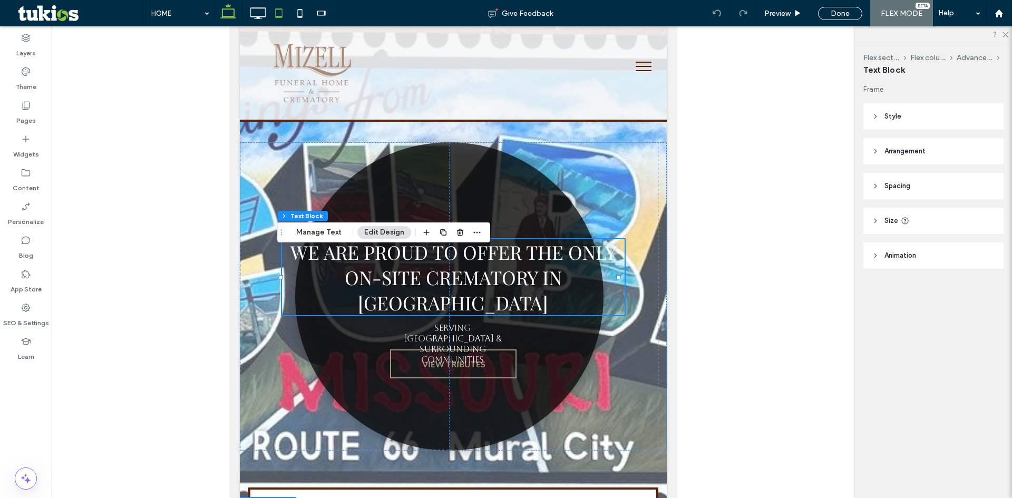
click at [232, 8] on icon at bounding box center [228, 13] width 21 height 21
type input "**"
type input "****"
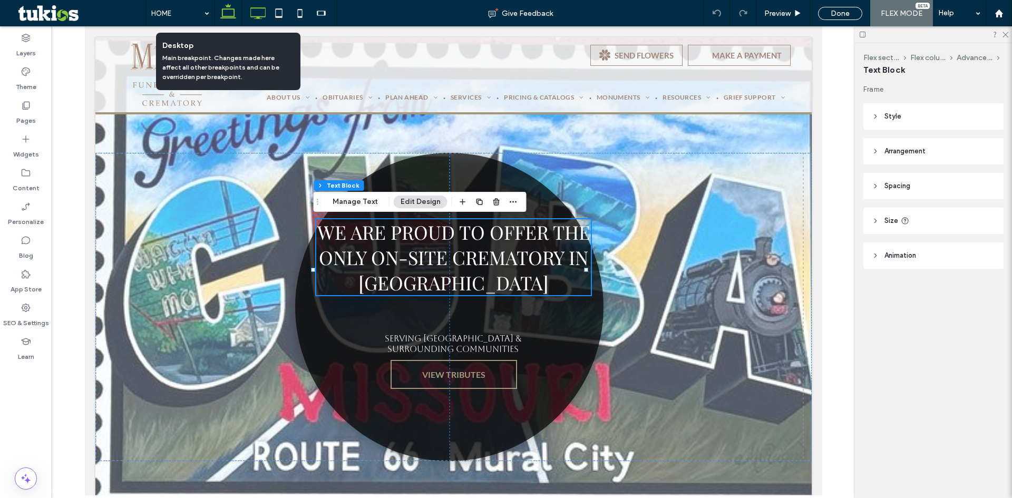
scroll to position [11, 0]
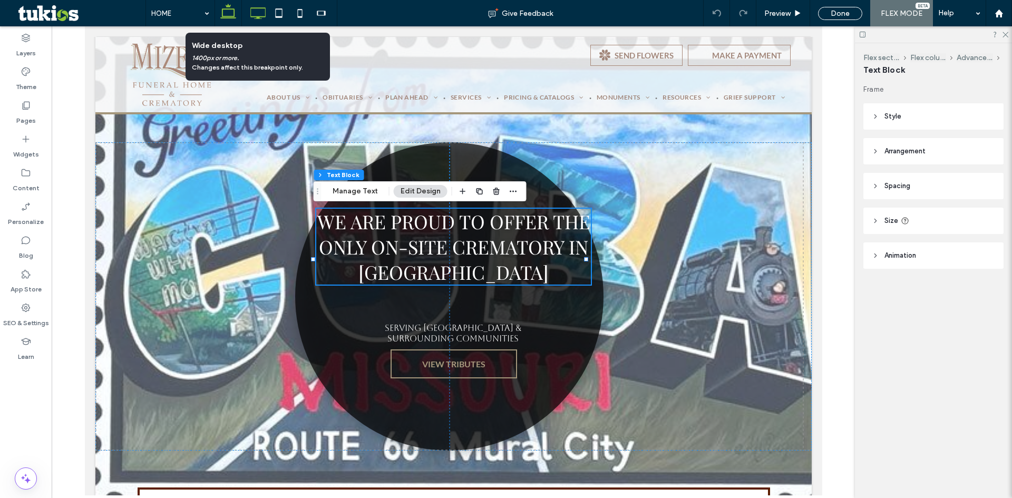
click at [254, 11] on icon at bounding box center [257, 13] width 21 height 21
type input "**"
type input "****"
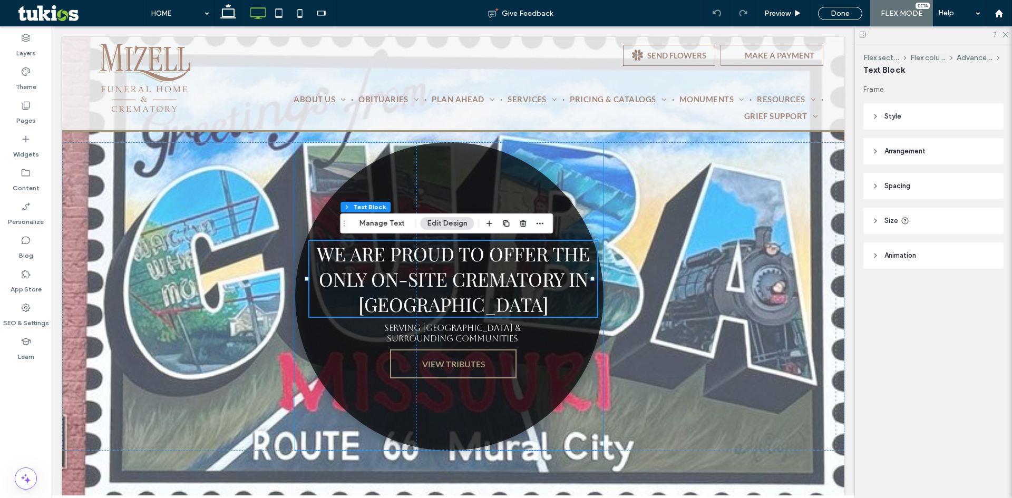
click at [312, 210] on link at bounding box center [449, 296] width 308 height 308
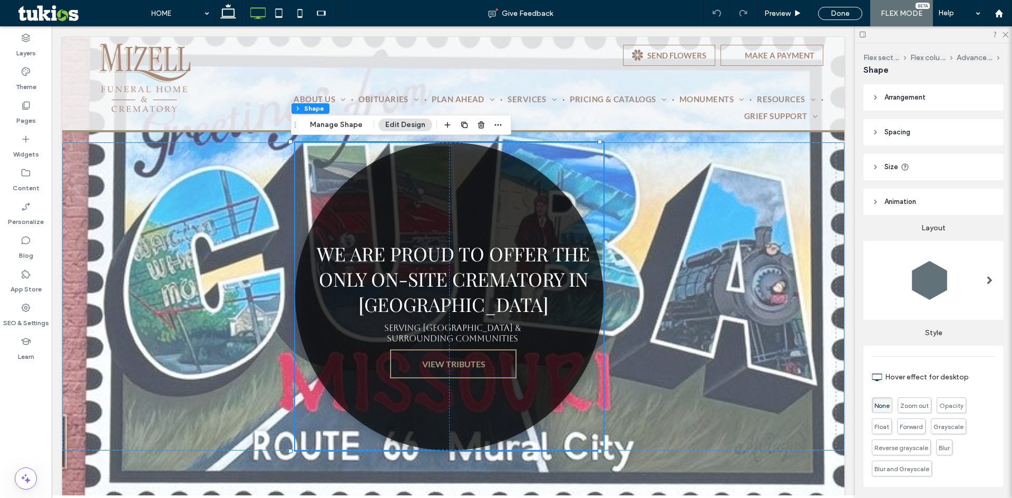
click at [691, 322] on div "We are proud to offer the only on-site crematory in Crawford County VIEW TRIBUT…" at bounding box center [453, 296] width 782 height 308
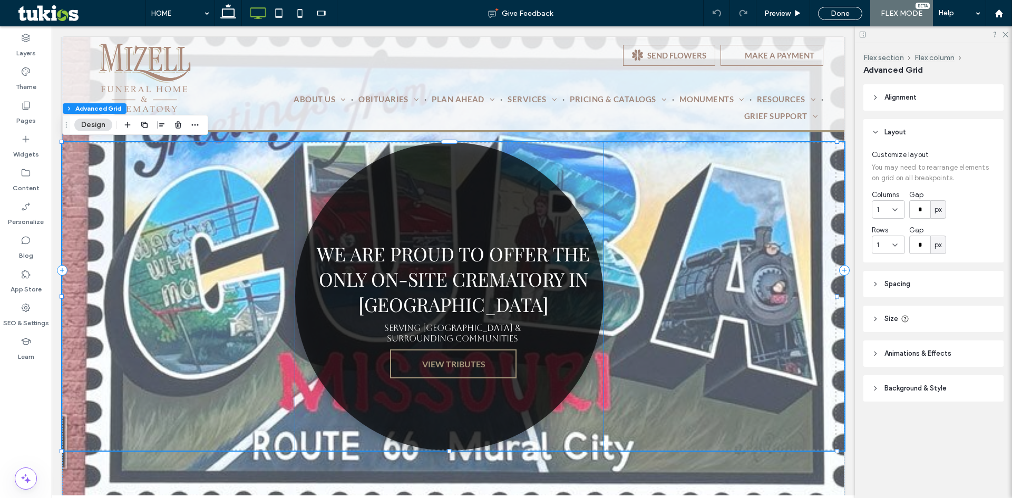
click at [306, 170] on link at bounding box center [449, 296] width 308 height 308
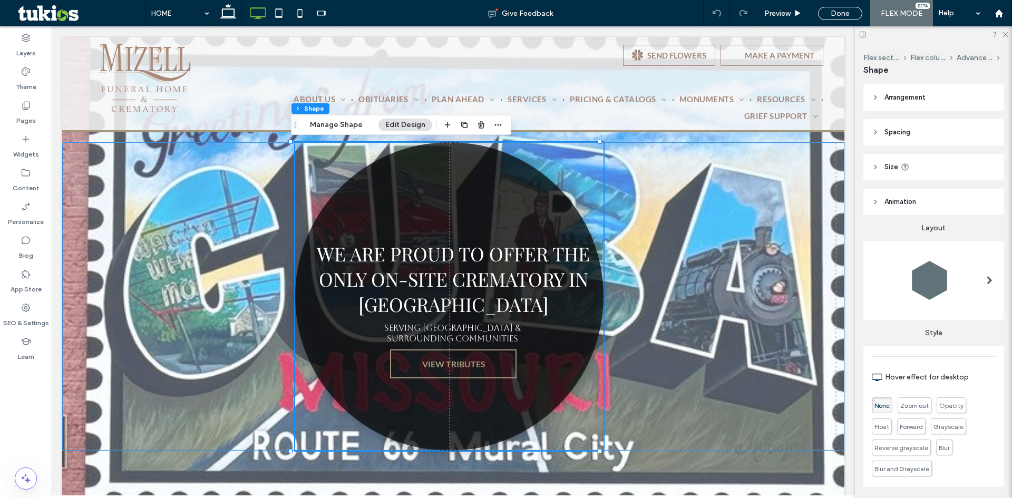
click at [194, 201] on div "We are proud to offer the only on-site crematory in Crawford County VIEW TRIBUT…" at bounding box center [453, 296] width 782 height 308
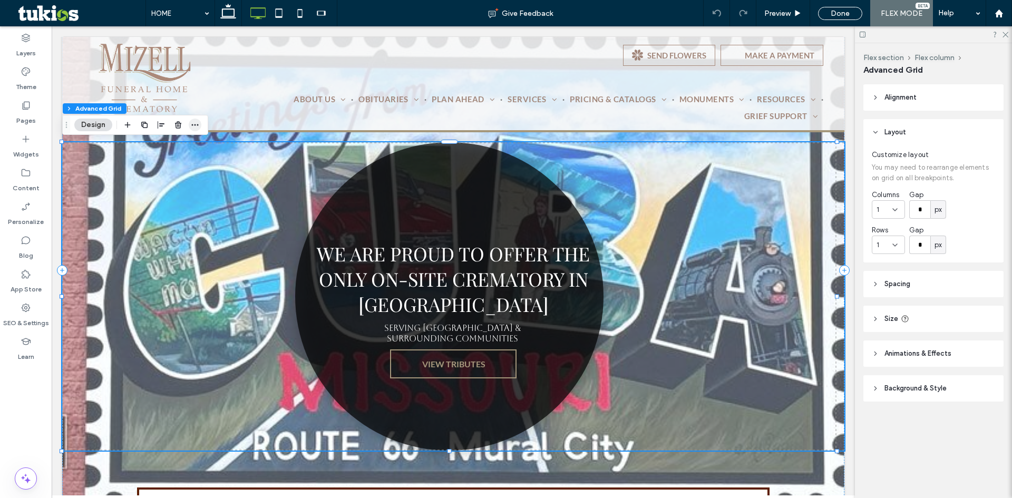
click at [195, 127] on icon "button" at bounding box center [195, 125] width 8 height 8
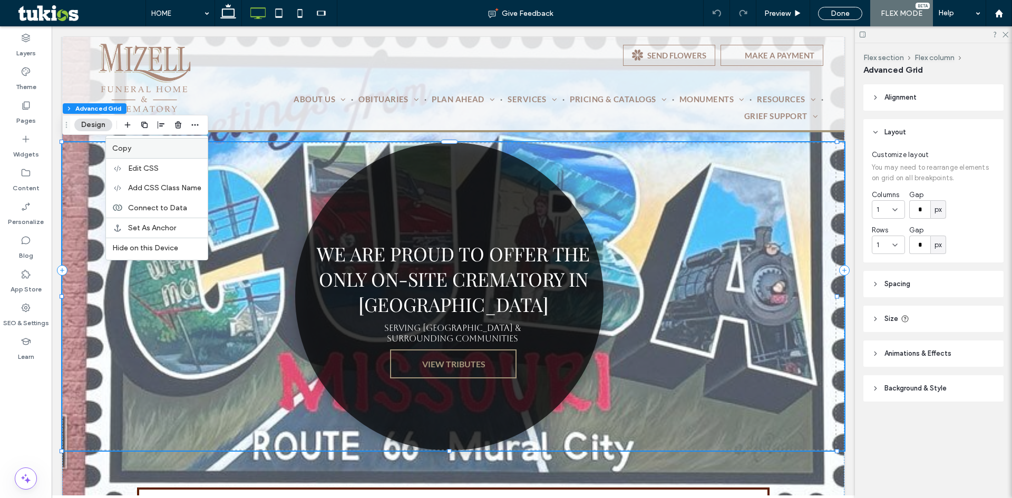
click at [150, 149] on label "Copy" at bounding box center [156, 148] width 89 height 9
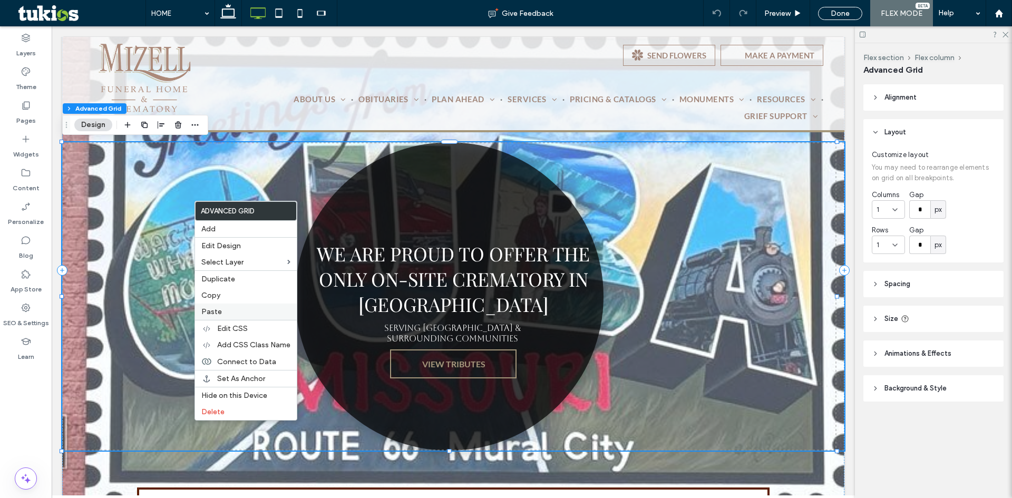
click at [228, 306] on div "Paste" at bounding box center [246, 312] width 102 height 16
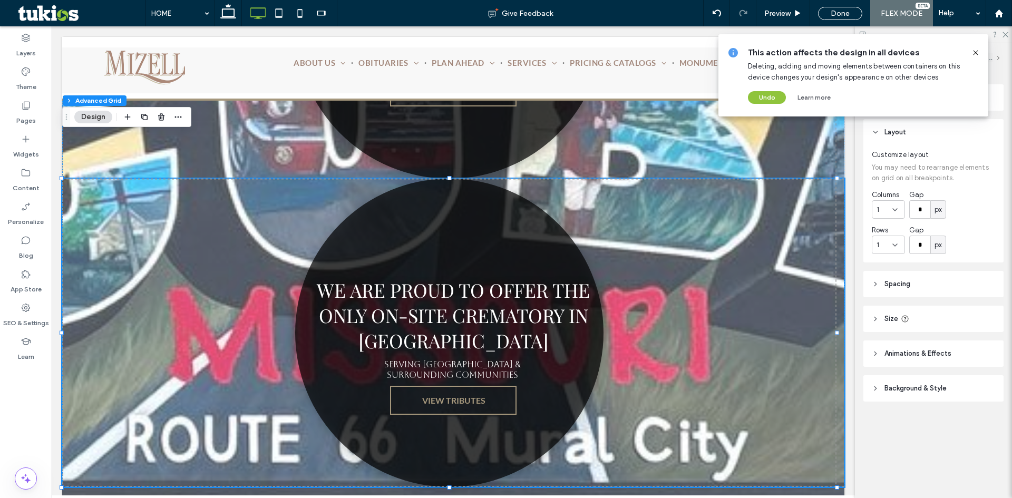
scroll to position [327, 0]
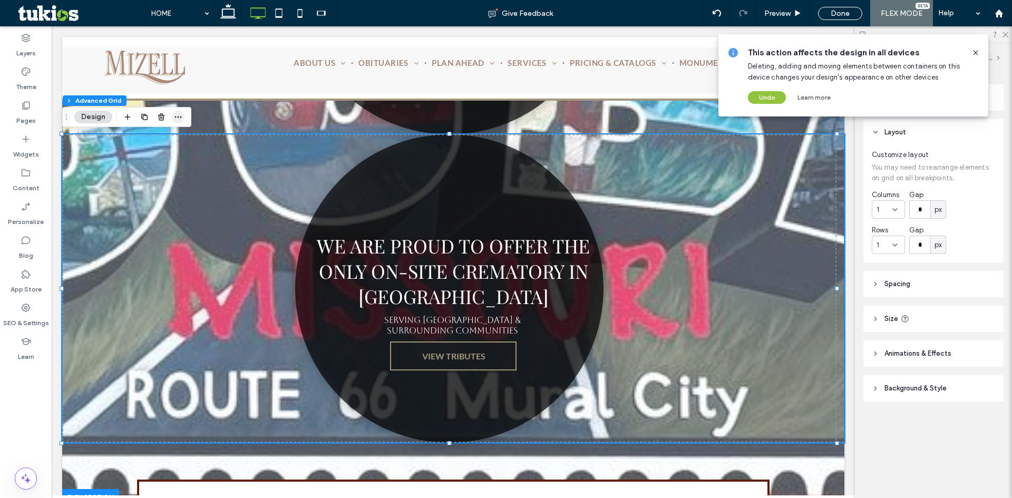
click at [181, 121] on icon "button" at bounding box center [178, 117] width 8 height 8
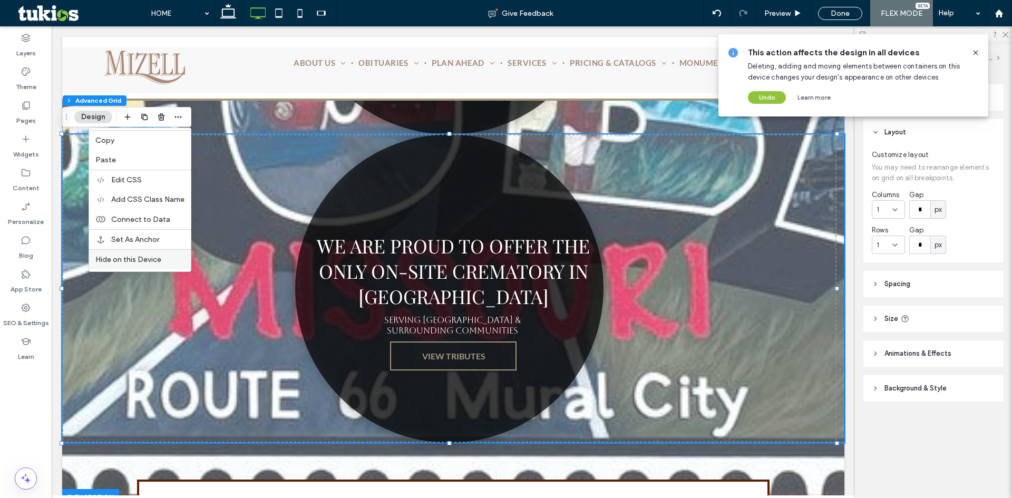
click at [154, 259] on span "Hide on this Device" at bounding box center [128, 259] width 66 height 9
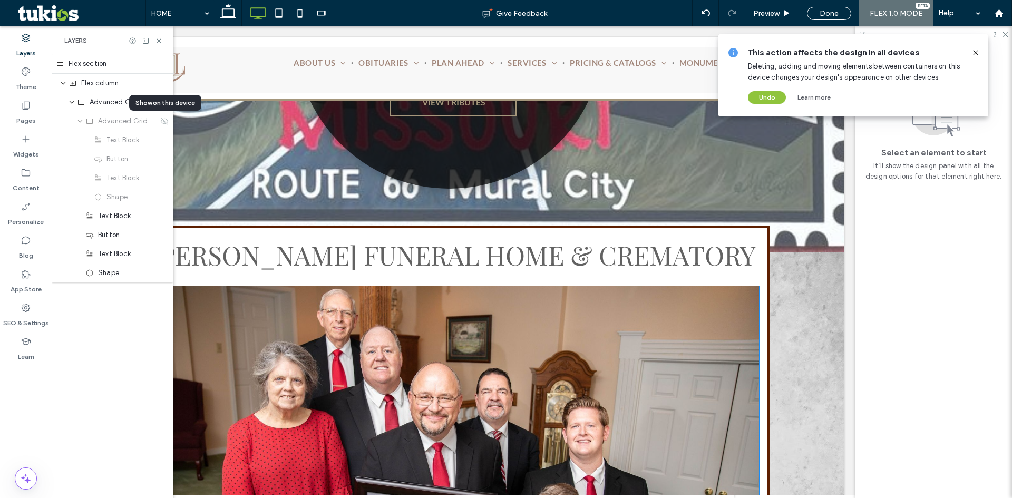
scroll to position [221, 0]
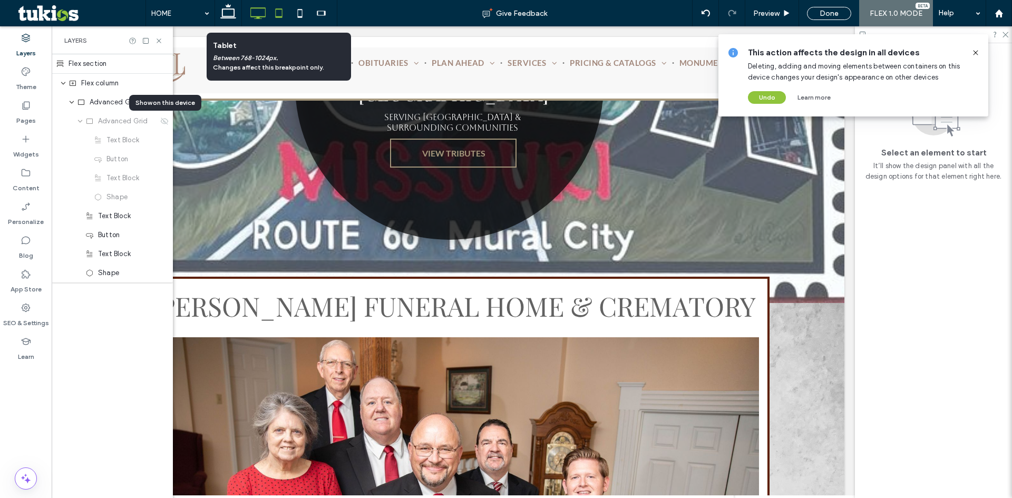
click at [283, 14] on use at bounding box center [279, 12] width 7 height 9
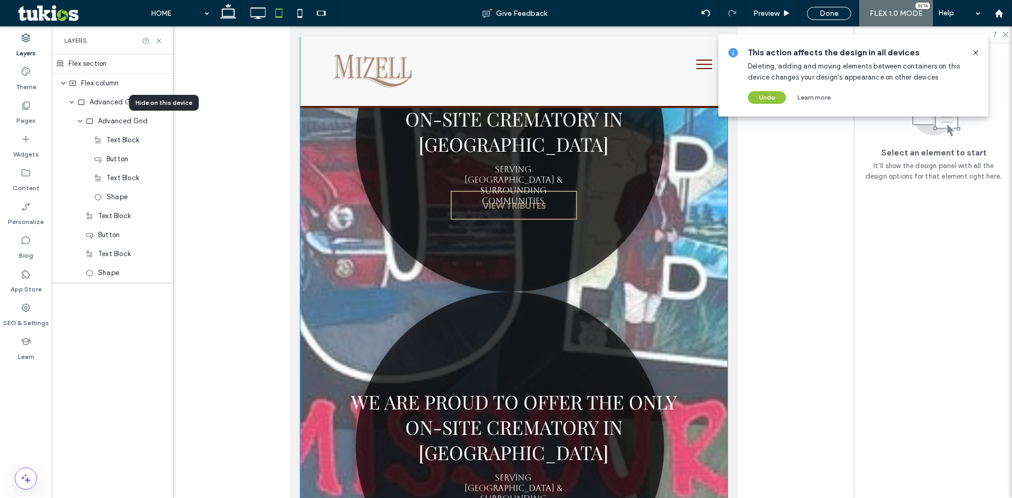
scroll to position [169, 0]
click at [524, 340] on link at bounding box center [510, 447] width 308 height 308
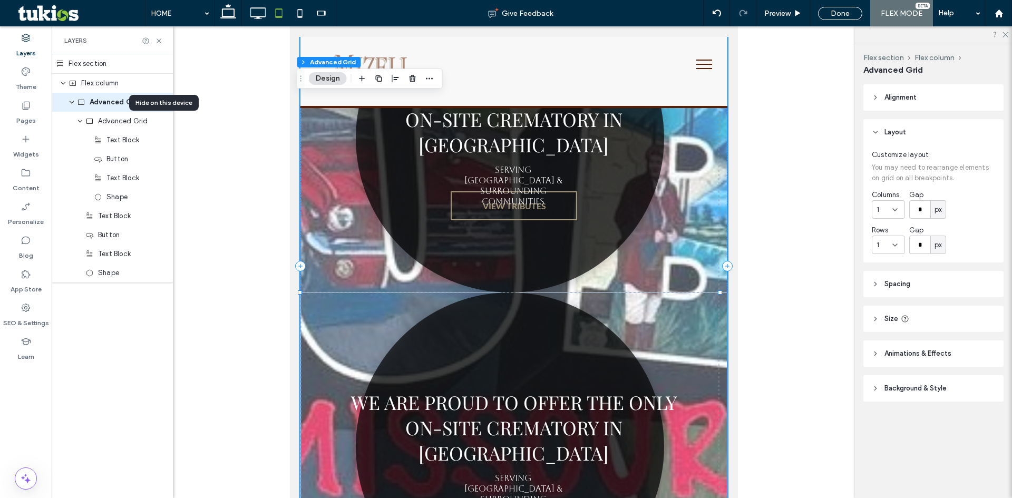
click at [522, 363] on link at bounding box center [510, 447] width 308 height 308
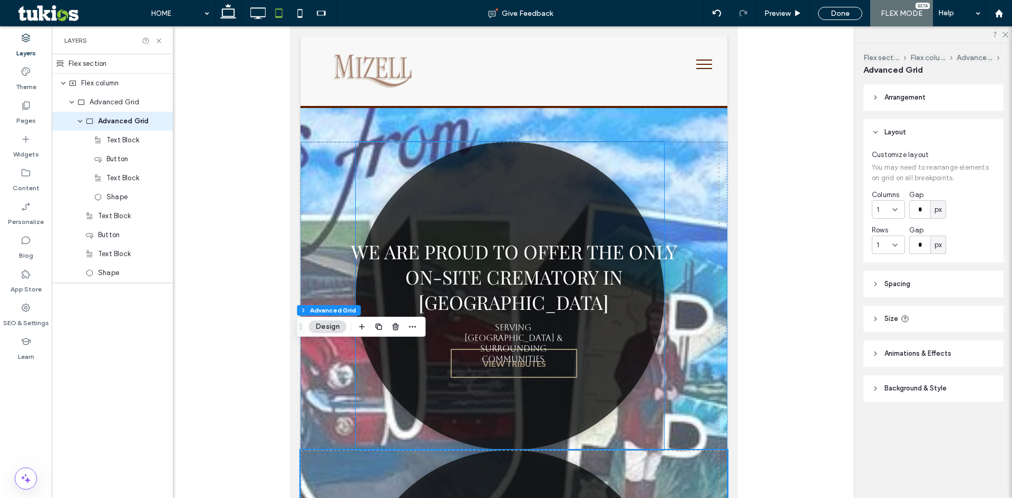
scroll to position [11, 0]
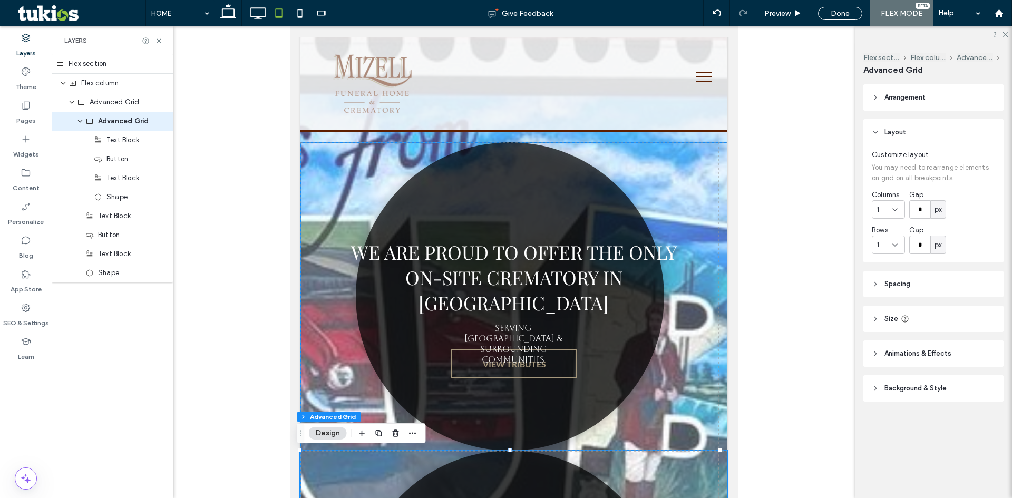
click at [694, 190] on div "We are proud to offer the only on-site crematory in Crawford County VIEW TRIBUT…" at bounding box center [513, 450] width 427 height 617
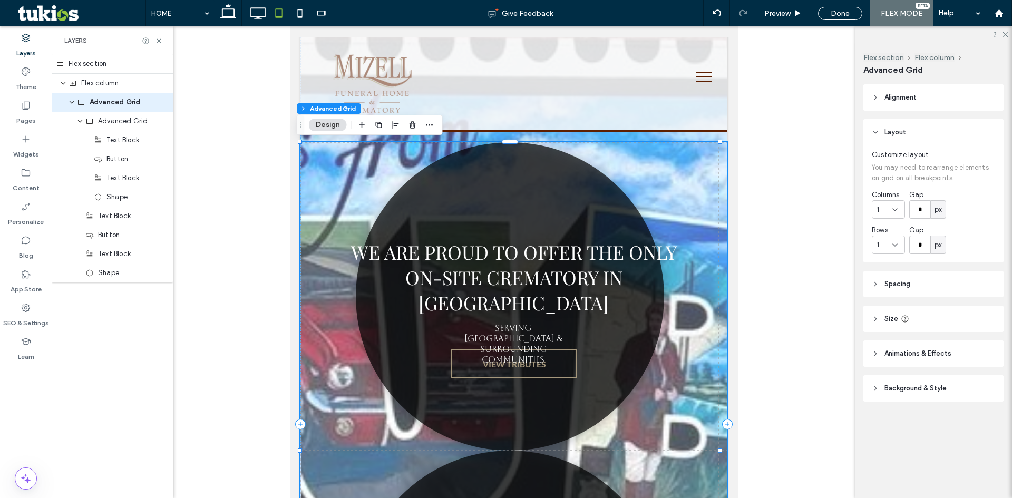
click at [677, 207] on div "We are proud to offer the only on-site crematory in Crawford County VIEW TRIBUT…" at bounding box center [513, 450] width 427 height 617
click at [331, 385] on div "We are proud to offer the only on-site crematory in Crawford County VIEW TRIBUT…" at bounding box center [513, 450] width 427 height 617
click at [337, 436] on div "We are proud to offer the only on-site crematory in Crawford County VIEW TRIBUT…" at bounding box center [513, 450] width 427 height 617
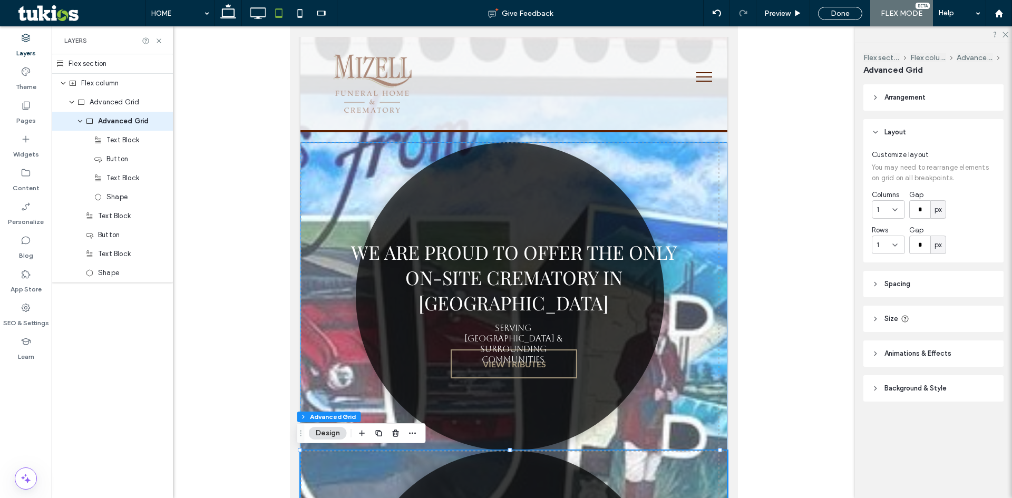
click at [346, 333] on div "We are proud to offer the only on-site crematory in Crawford County VIEW TRIBUT…" at bounding box center [513, 450] width 427 height 617
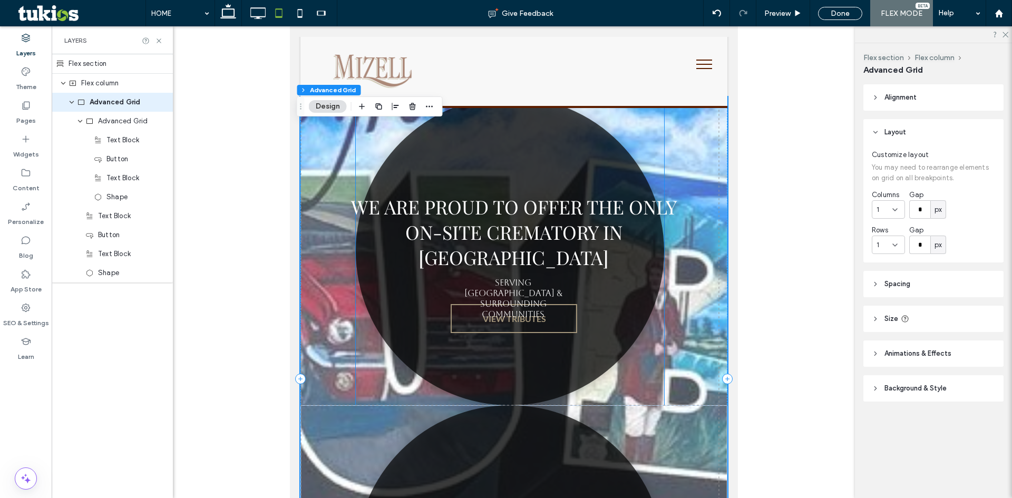
scroll to position [116, 0]
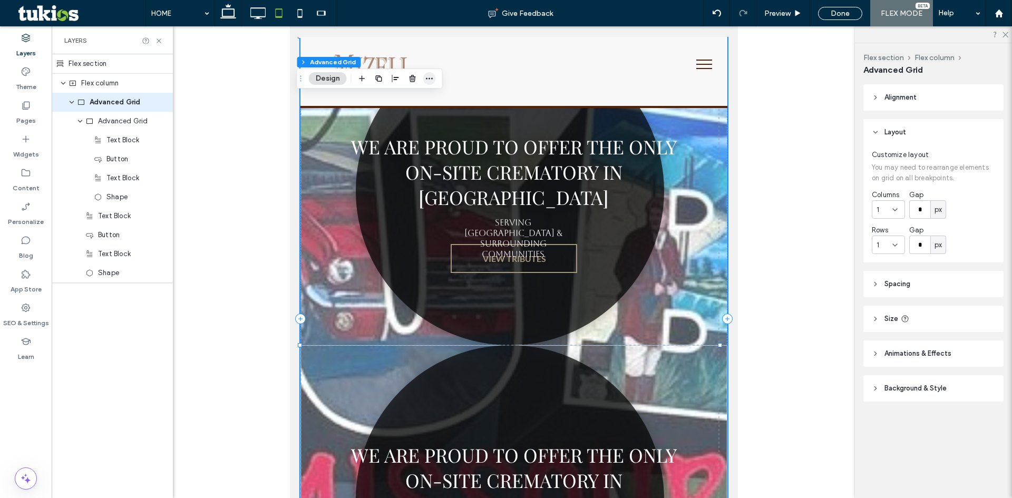
click at [425, 78] on icon "button" at bounding box center [429, 78] width 8 height 8
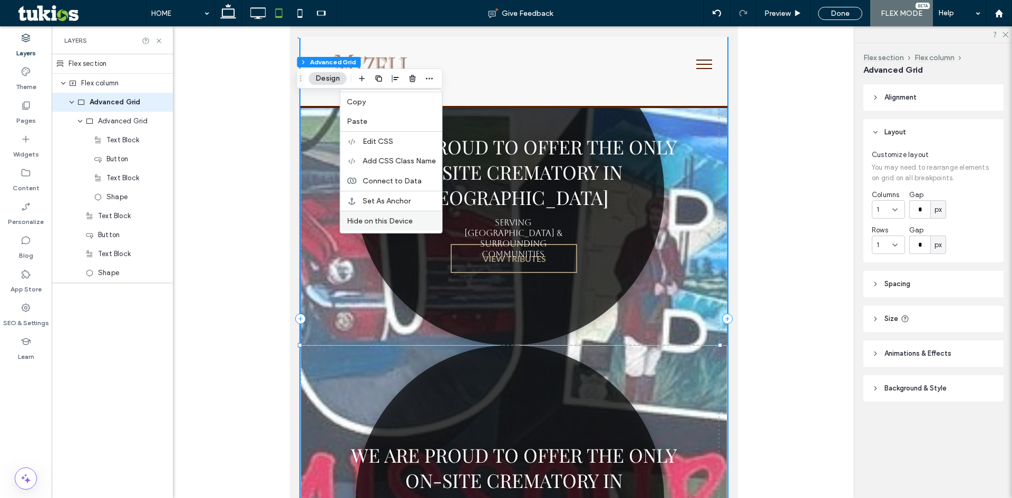
click at [405, 213] on div "Hide on this Device" at bounding box center [392, 221] width 102 height 20
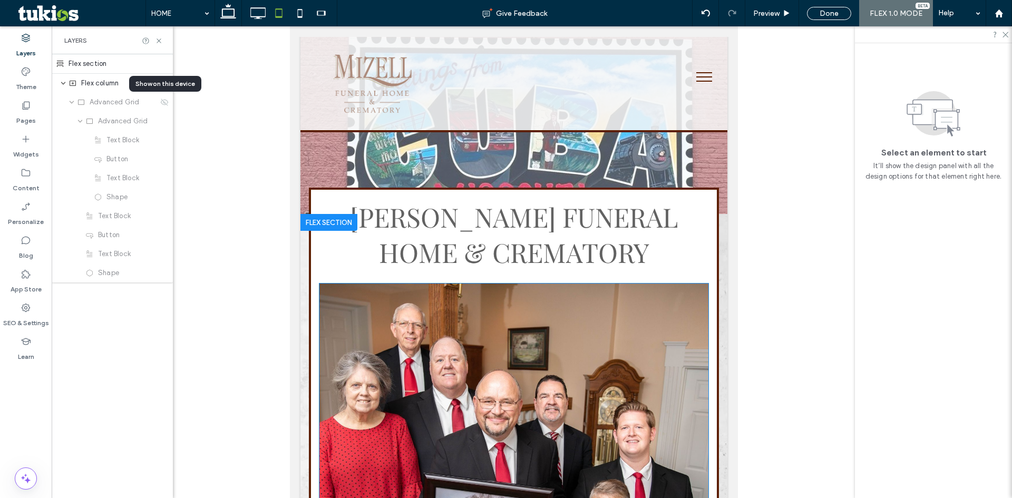
scroll to position [0, 0]
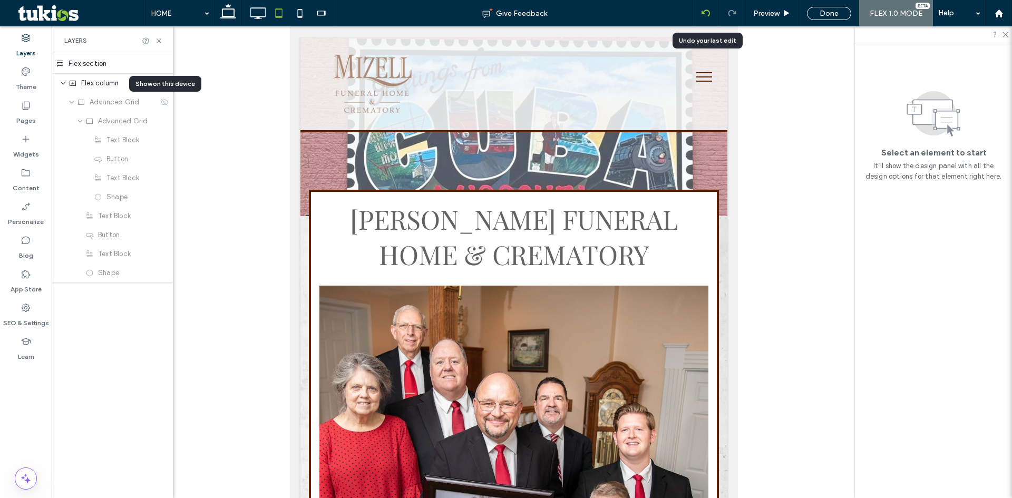
click at [703, 9] on icon at bounding box center [706, 13] width 8 height 8
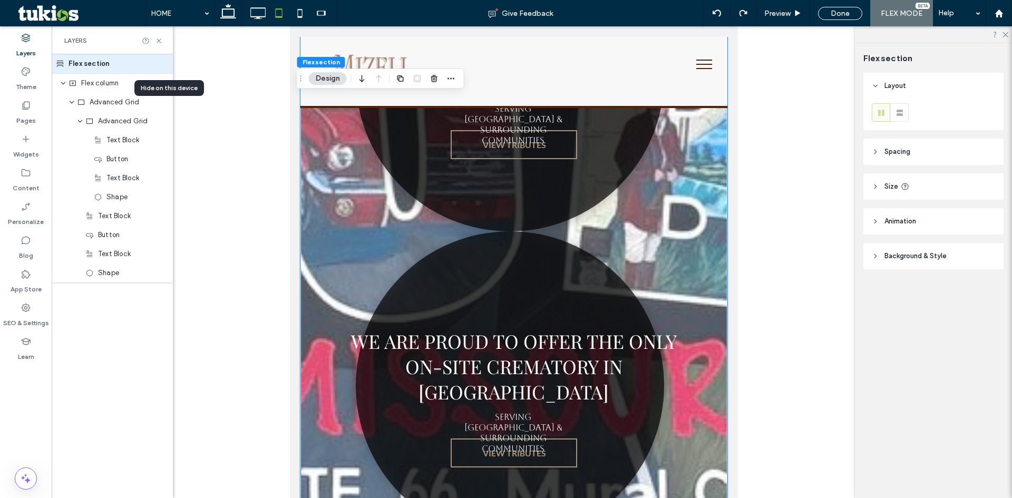
scroll to position [211, 0]
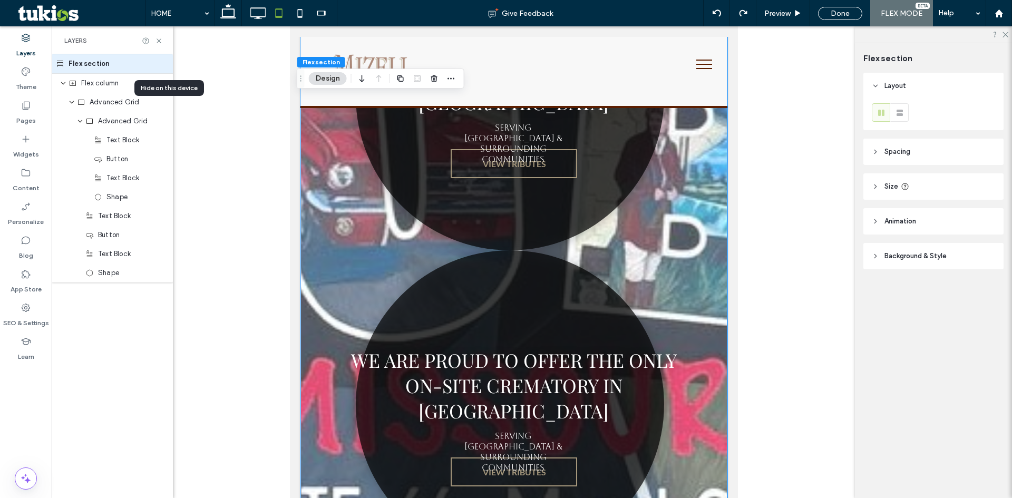
click at [530, 292] on link at bounding box center [510, 404] width 308 height 308
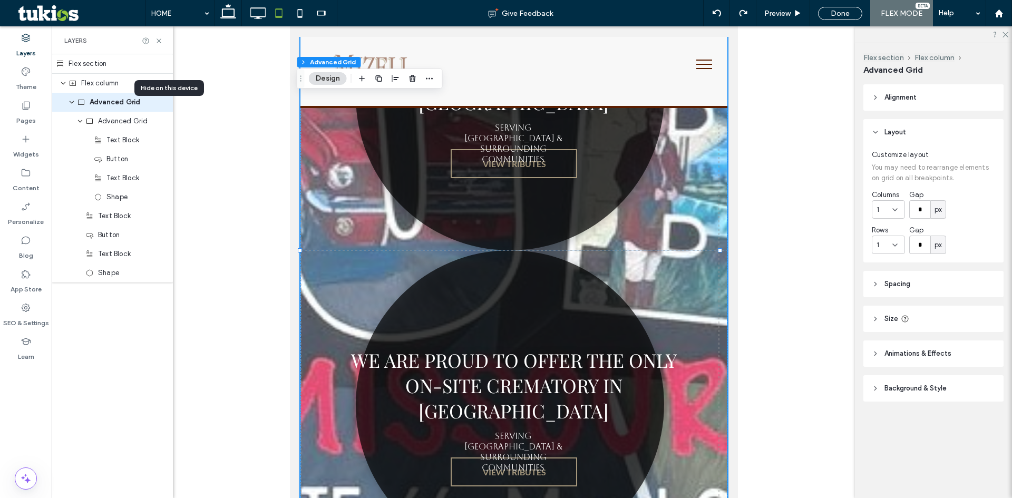
click at [363, 297] on link at bounding box center [510, 404] width 308 height 308
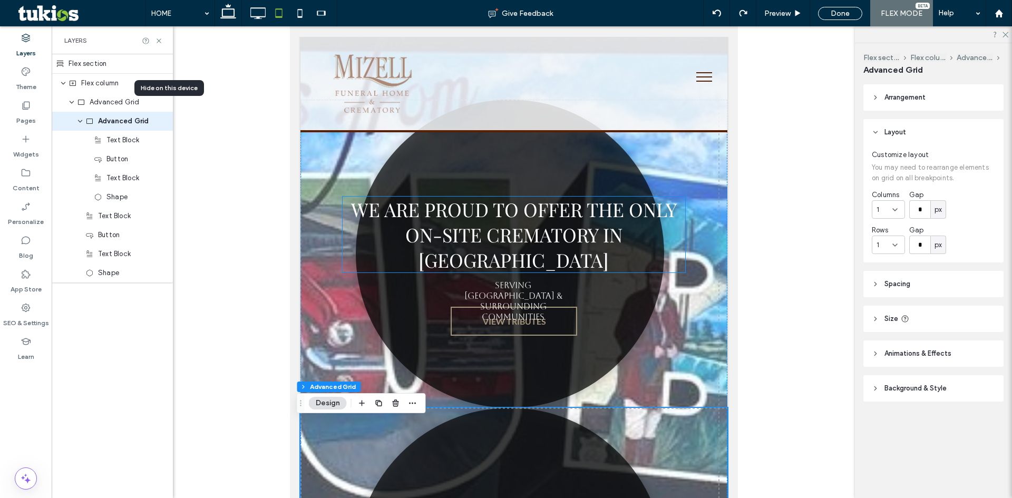
scroll to position [0, 0]
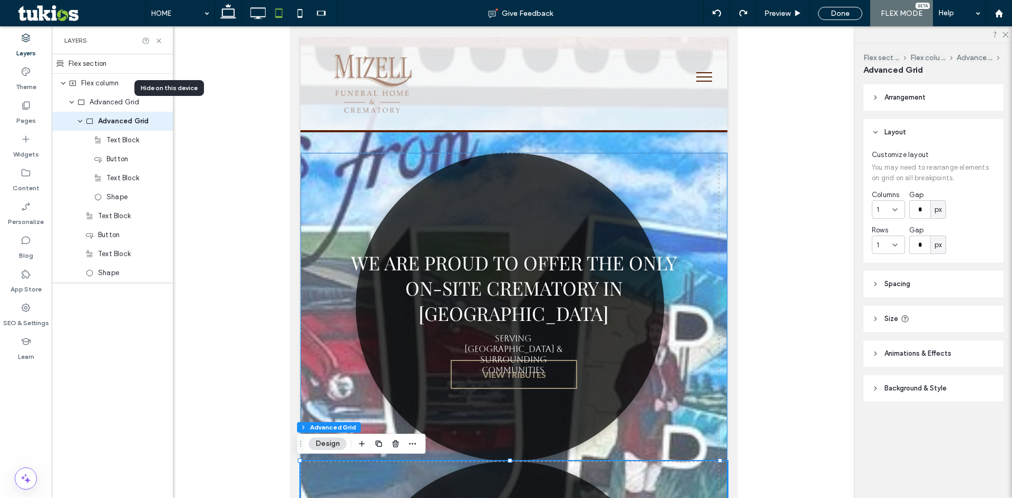
click at [326, 167] on div "We are proud to offer the only on-site crematory in Crawford County VIEW TRIBUT…" at bounding box center [513, 461] width 427 height 617
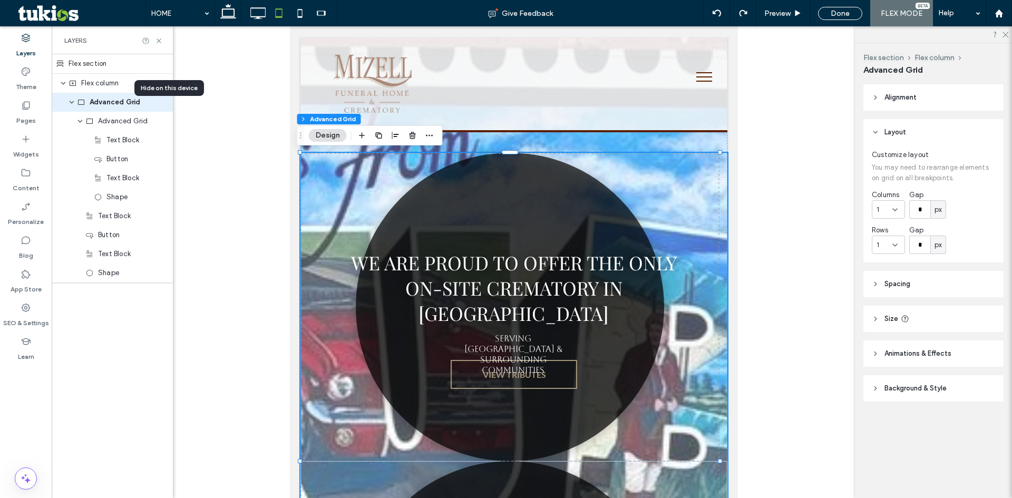
click at [331, 175] on div "We are proud to offer the only on-site crematory in Crawford County VIEW TRIBUT…" at bounding box center [513, 461] width 427 height 617
click at [321, 258] on div "We are proud to offer the only on-site crematory in Crawford County VIEW TRIBUT…" at bounding box center [513, 461] width 427 height 617
click at [361, 453] on link at bounding box center [510, 307] width 308 height 308
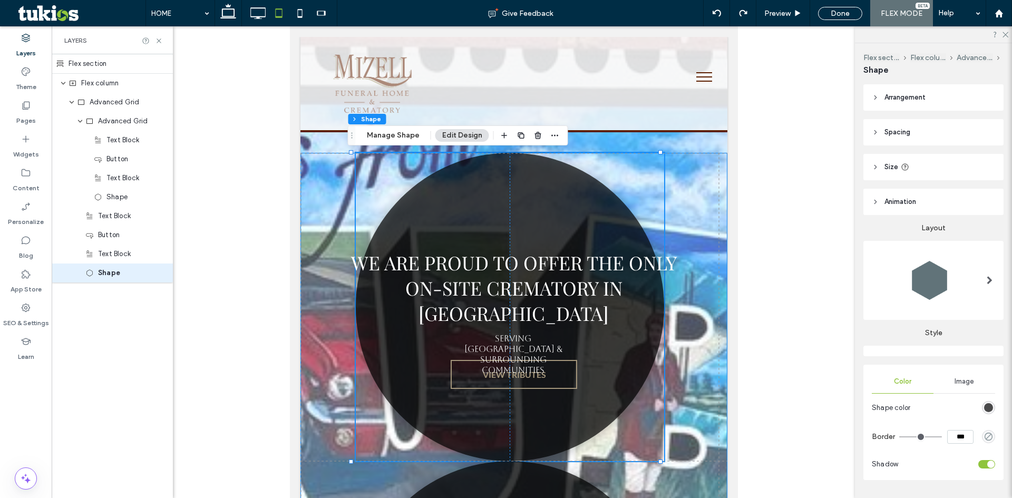
click at [324, 419] on div "We are proud to offer the only on-site crematory in Crawford County VIEW TRIBUT…" at bounding box center [513, 461] width 427 height 617
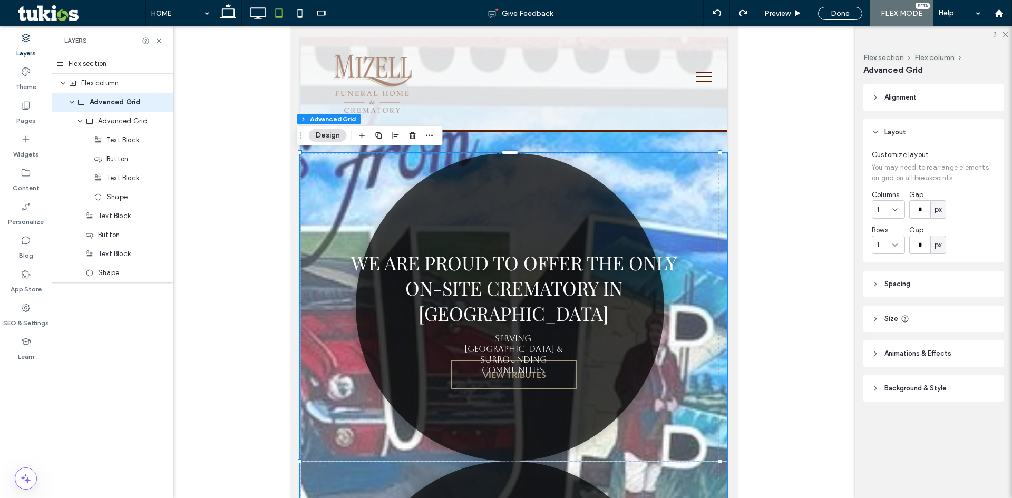
click at [346, 418] on div "We are proud to offer the only on-site crematory in Crawford County VIEW TRIBUT…" at bounding box center [513, 461] width 427 height 617
click at [383, 429] on link at bounding box center [510, 307] width 308 height 308
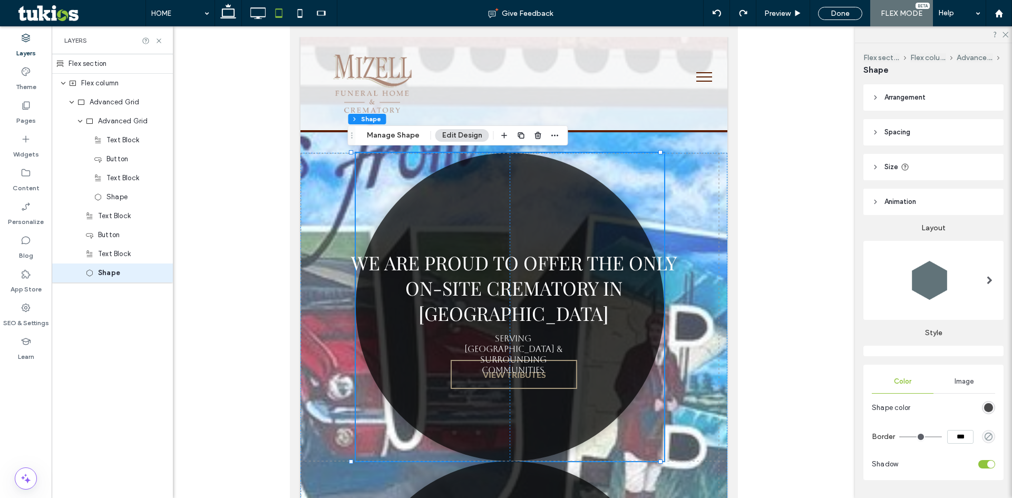
click at [560, 132] on div "Flex section Flex column Advanced Grid Shape Manage Shape Edit Design" at bounding box center [458, 135] width 220 height 20
click at [557, 138] on span "button" at bounding box center [555, 135] width 13 height 13
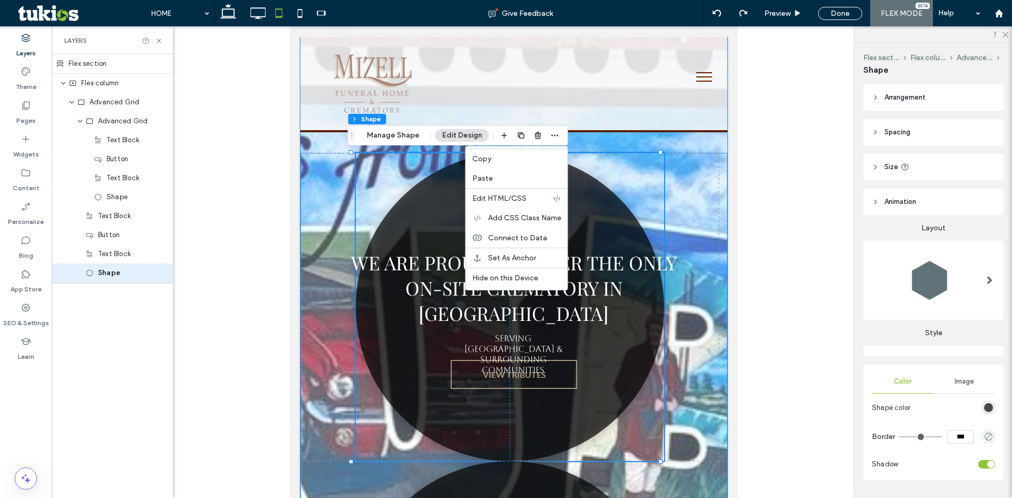
click at [666, 147] on div "We are proud to offer the only on-site crematory in Crawford County VIEW TRIBUT…" at bounding box center [513, 435] width 427 height 796
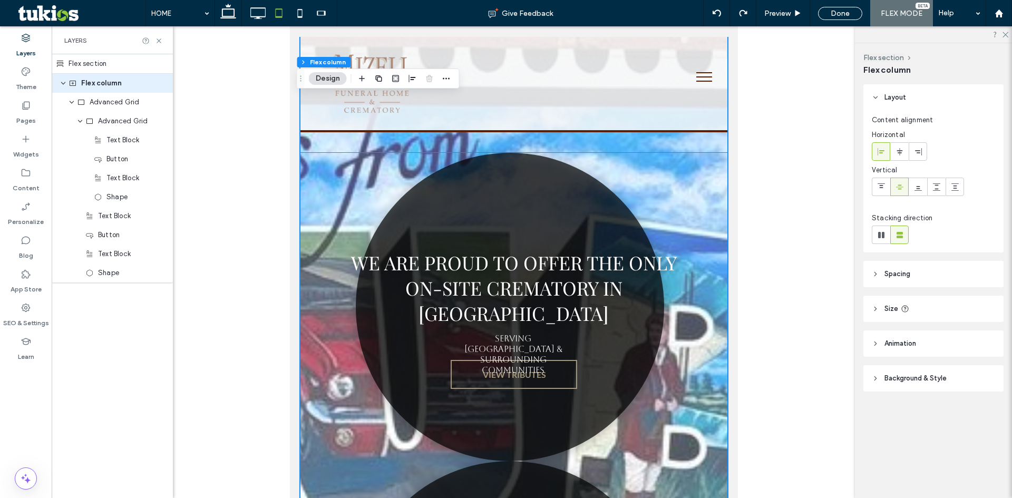
click at [698, 210] on div "We are proud to offer the only on-site crematory in Crawford County VIEW TRIBUT…" at bounding box center [513, 461] width 427 height 617
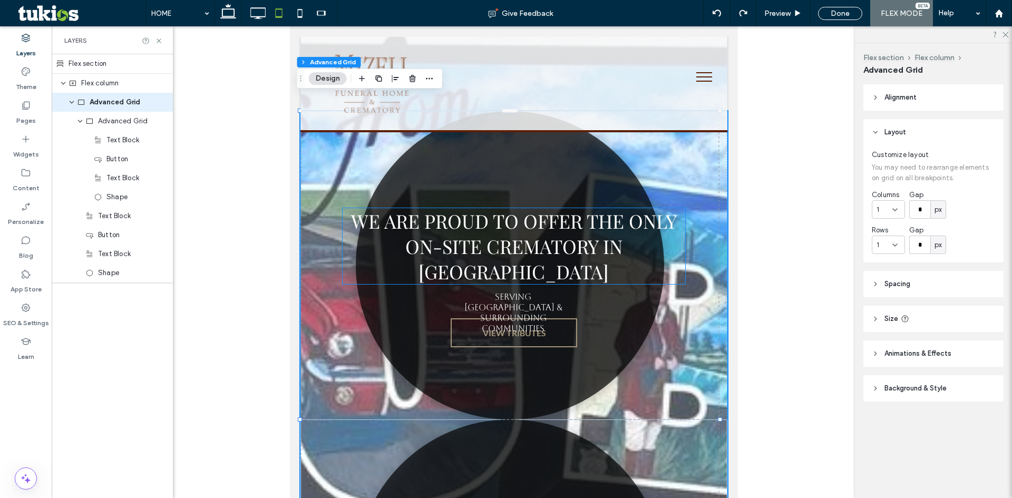
scroll to position [105, 0]
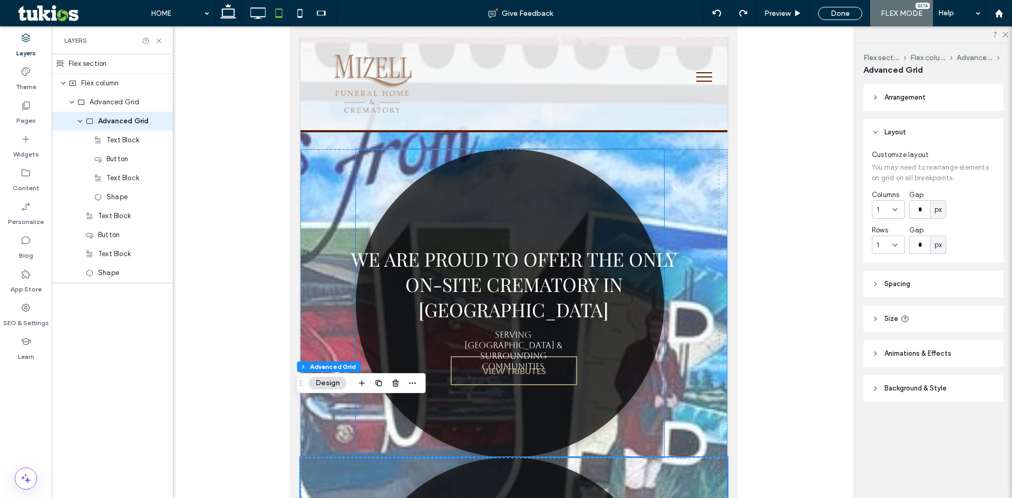
scroll to position [0, 0]
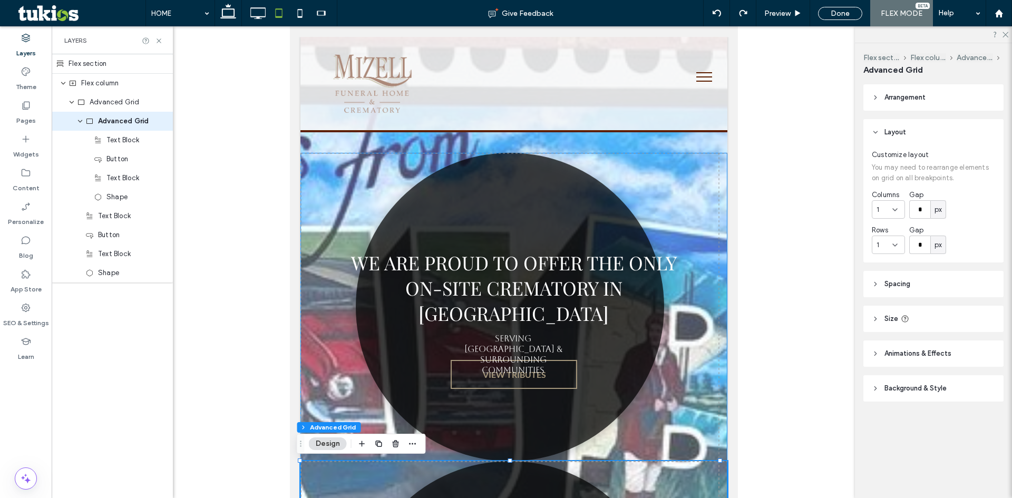
click at [302, 325] on div "We are proud to offer the only on-site crematory in Crawford County VIEW TRIBUT…" at bounding box center [513, 461] width 427 height 617
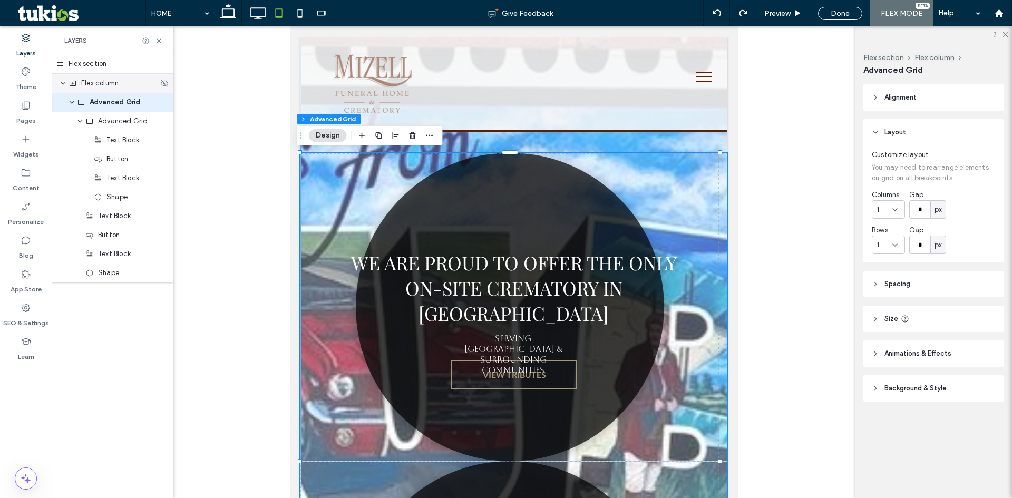
click at [111, 89] on div "Flex column" at bounding box center [112, 83] width 121 height 19
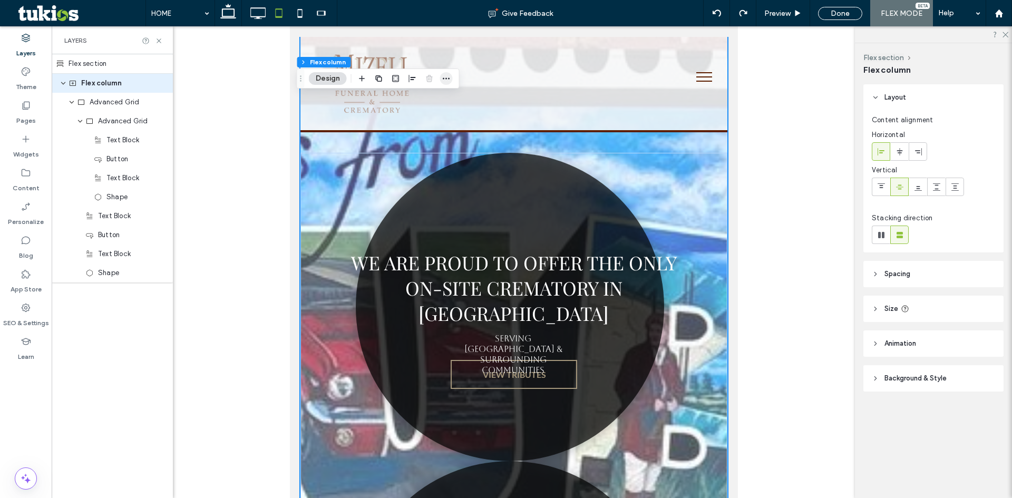
click at [443, 77] on icon "button" at bounding box center [446, 78] width 8 height 8
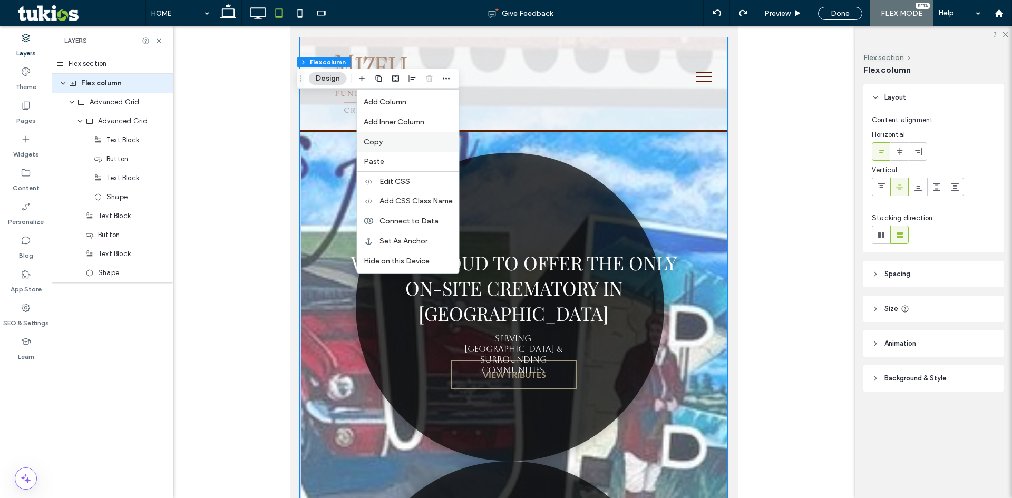
click at [398, 144] on label "Copy" at bounding box center [408, 142] width 89 height 9
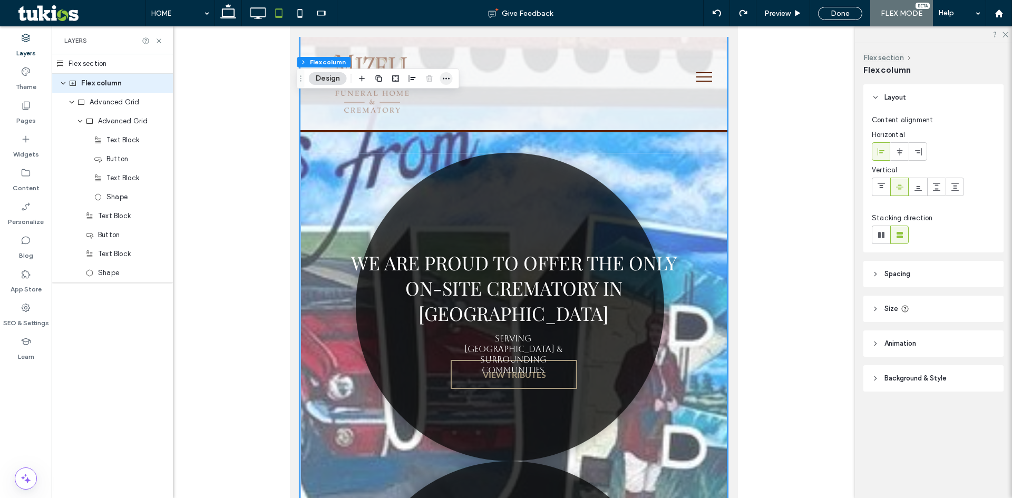
click at [444, 77] on icon "button" at bounding box center [446, 78] width 8 height 8
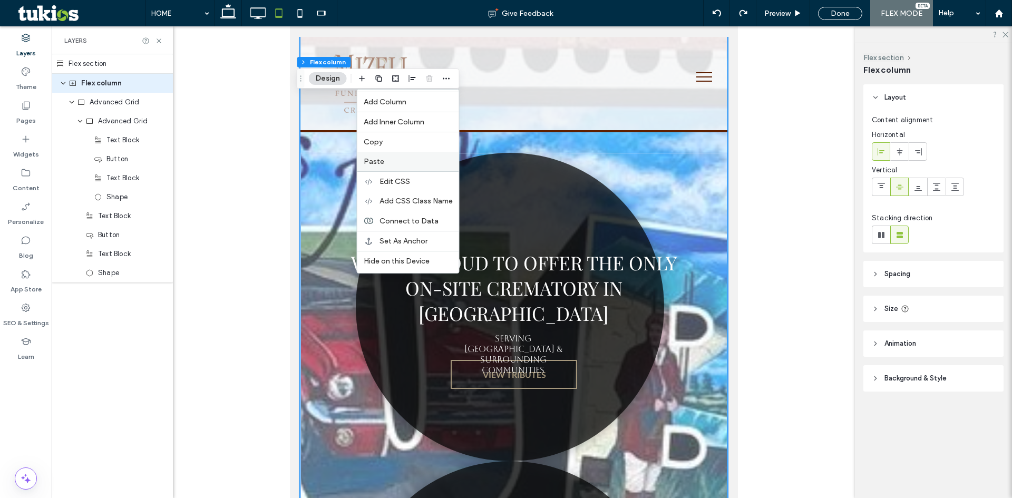
click at [416, 156] on div "Paste" at bounding box center [408, 162] width 102 height 20
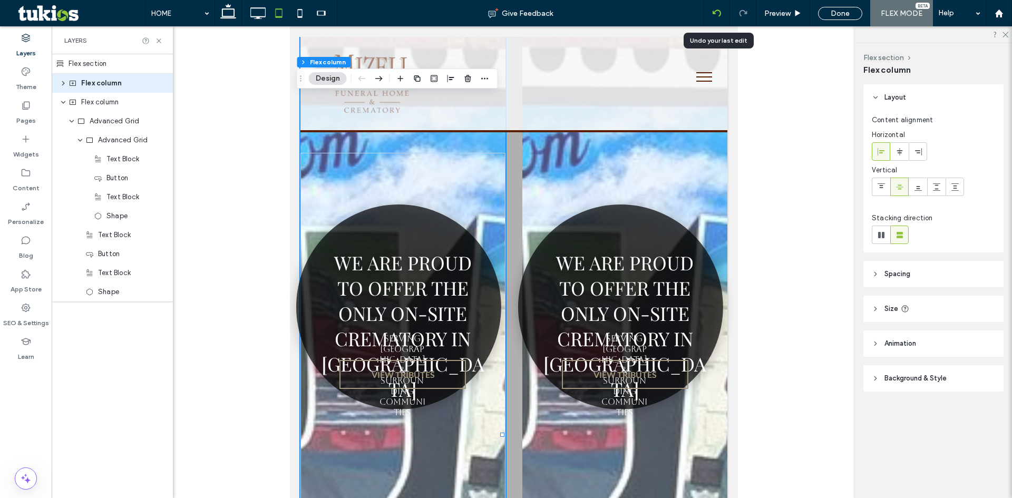
click at [718, 18] on div at bounding box center [717, 13] width 26 height 26
click at [714, 13] on use at bounding box center [716, 12] width 8 height 7
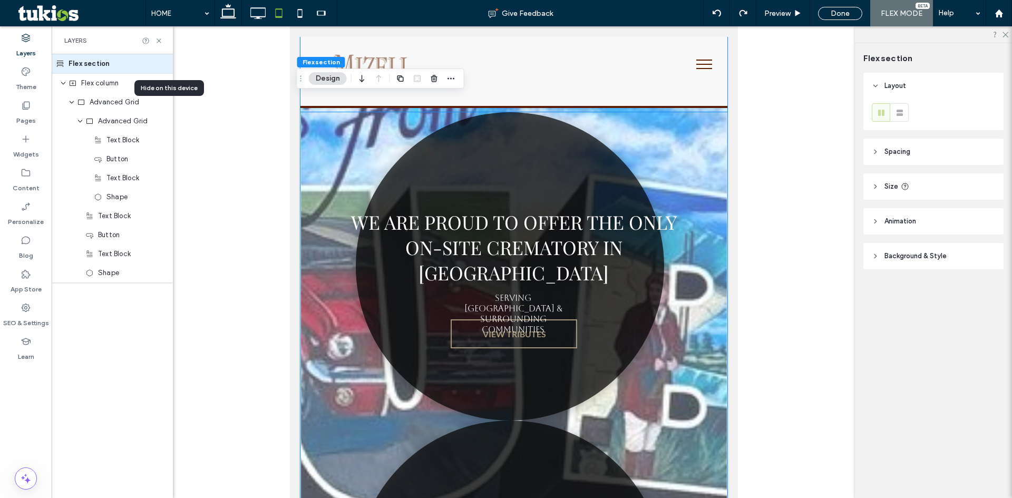
scroll to position [53, 0]
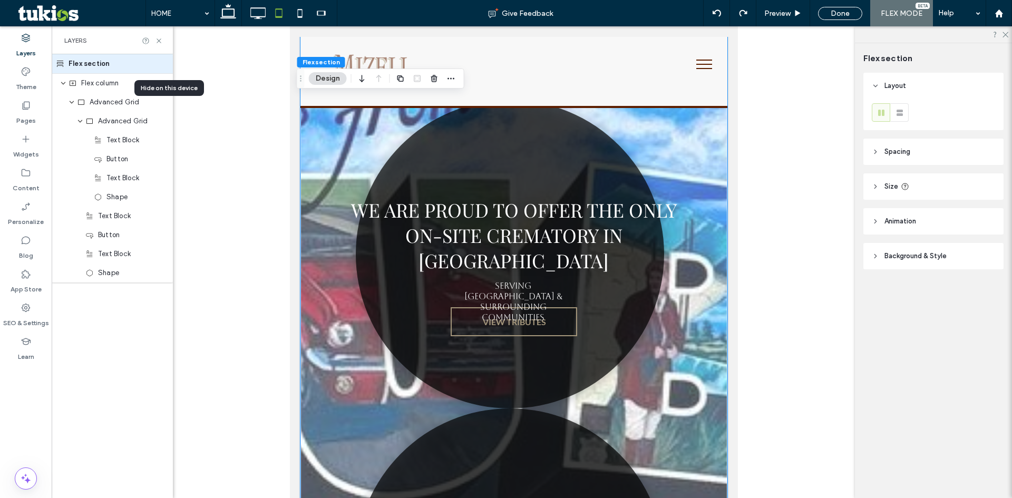
click at [647, 282] on link at bounding box center [510, 254] width 308 height 308
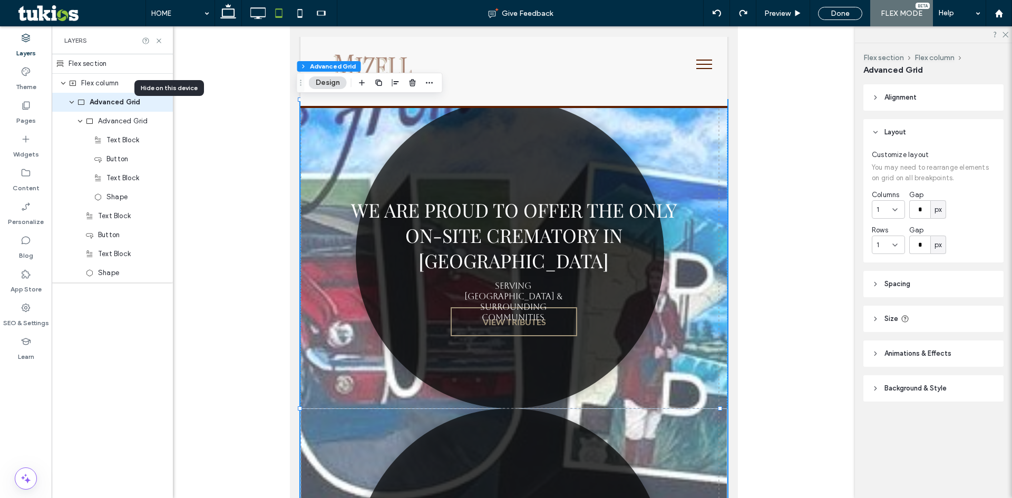
click at [676, 363] on div "We are proud to offer the only on-site crematory in Crawford County VIEW TRIBUT…" at bounding box center [513, 408] width 427 height 617
click at [303, 12] on icon at bounding box center [299, 13] width 21 height 21
type input "***"
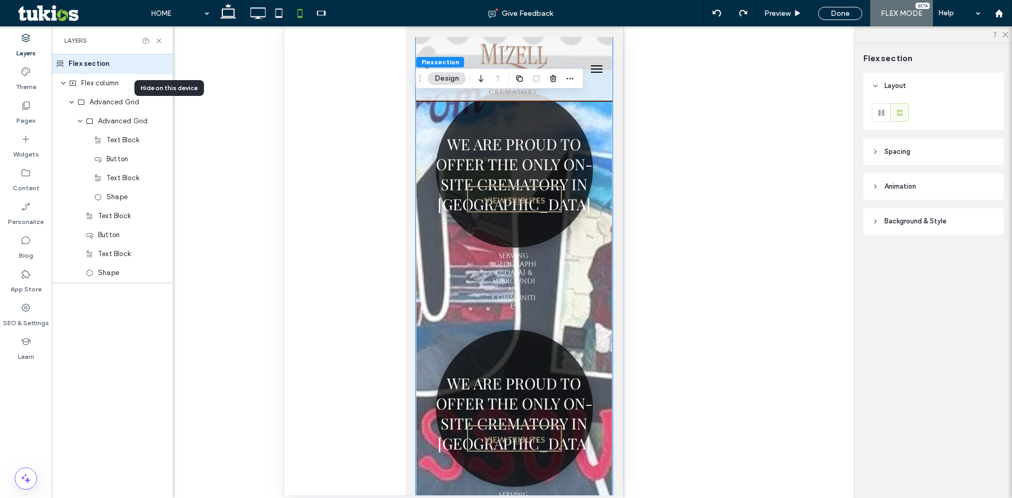
scroll to position [0, 0]
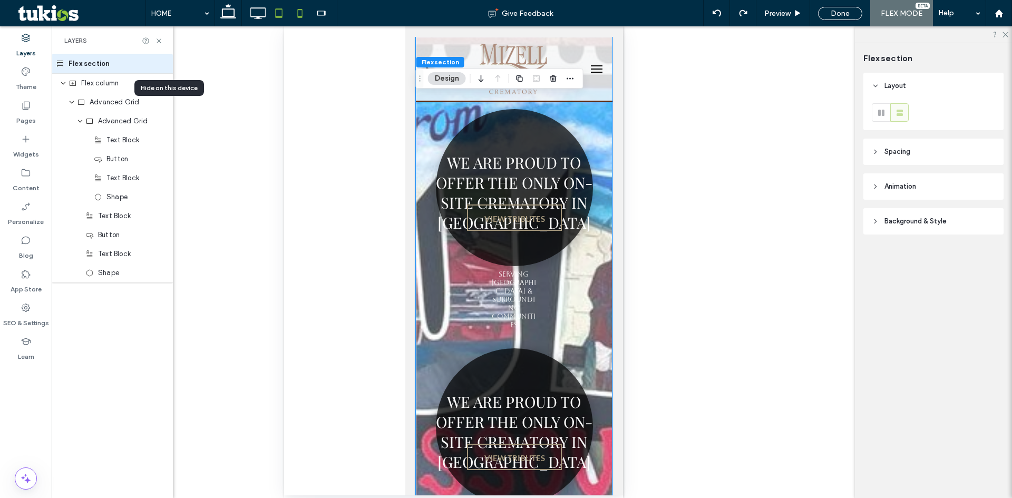
click at [273, 14] on icon at bounding box center [278, 13] width 21 height 21
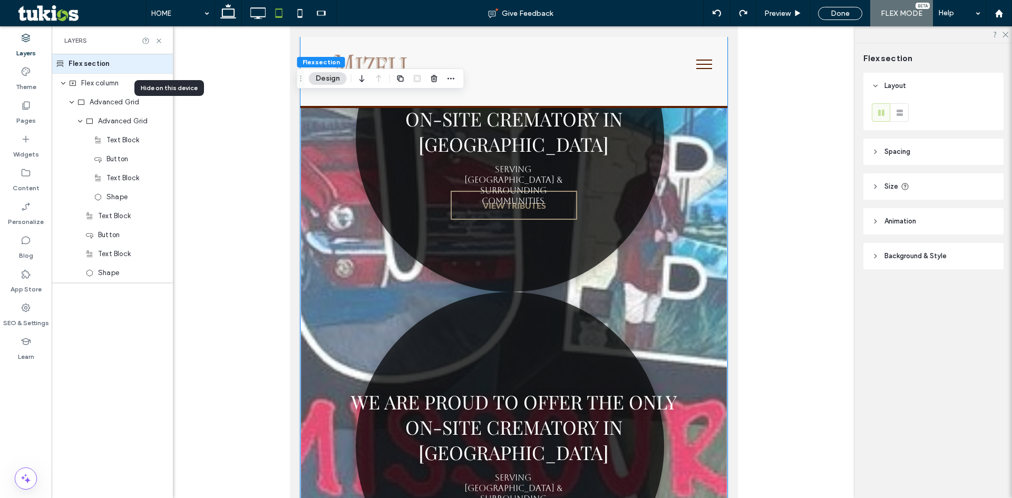
scroll to position [221, 0]
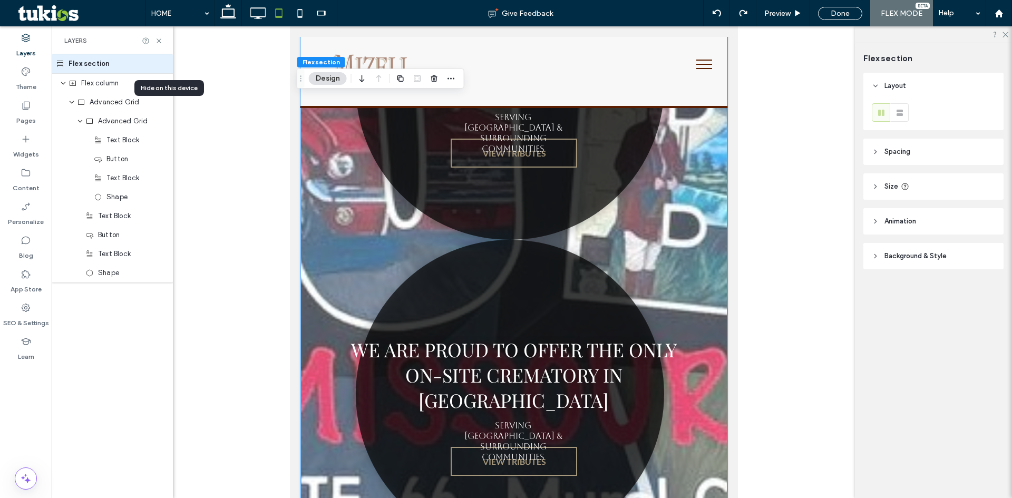
click at [617, 219] on link at bounding box center [510, 85] width 308 height 308
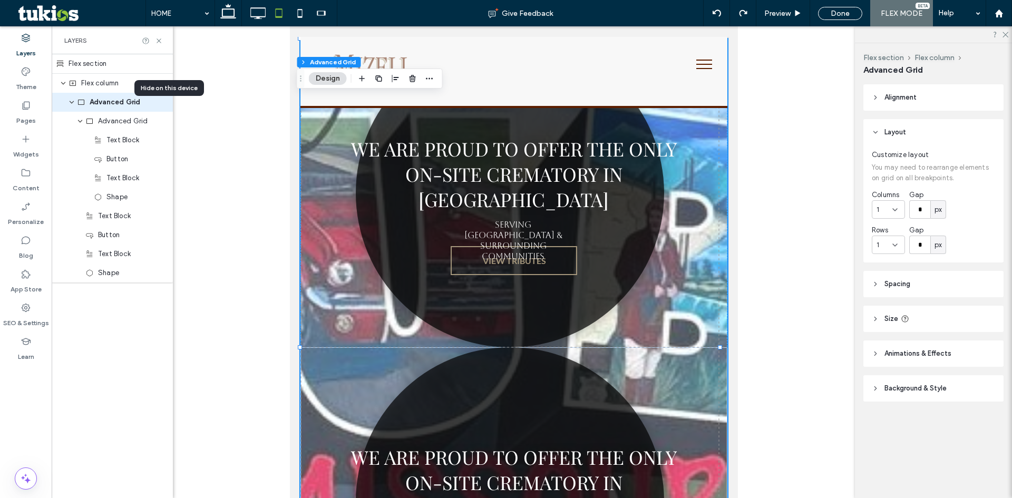
scroll to position [0, 0]
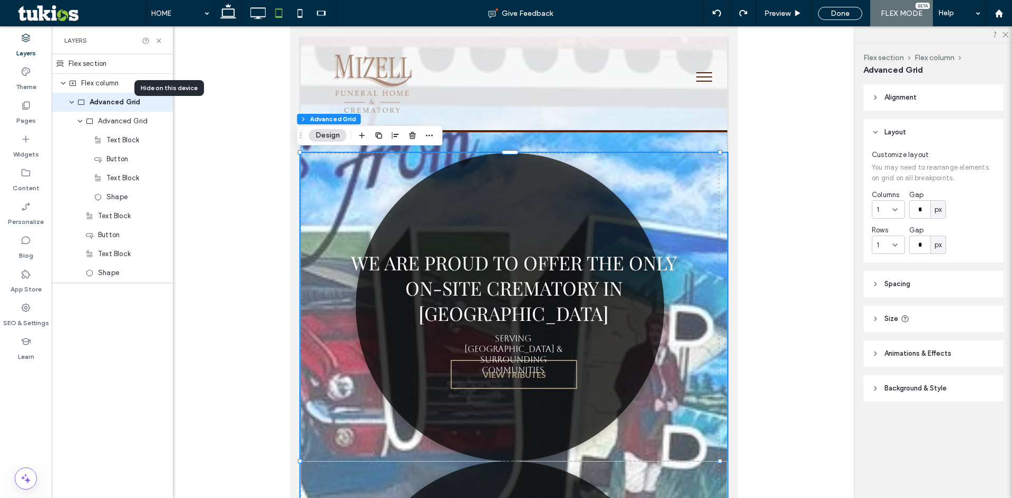
click at [708, 225] on div "We are proud to offer the only on-site crematory in Crawford County VIEW TRIBUT…" at bounding box center [513, 461] width 427 height 617
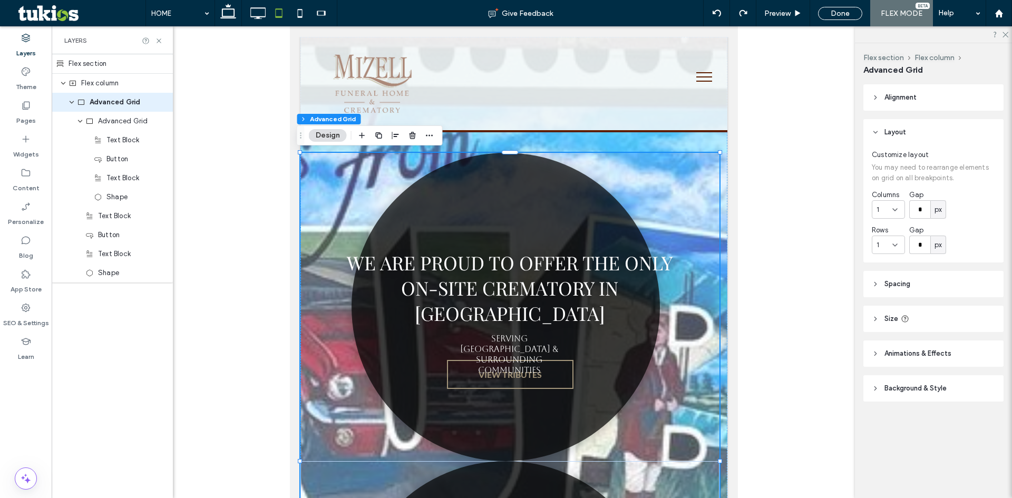
click at [301, 460] on div at bounding box center [300, 461] width 4 height 4
type input "****"
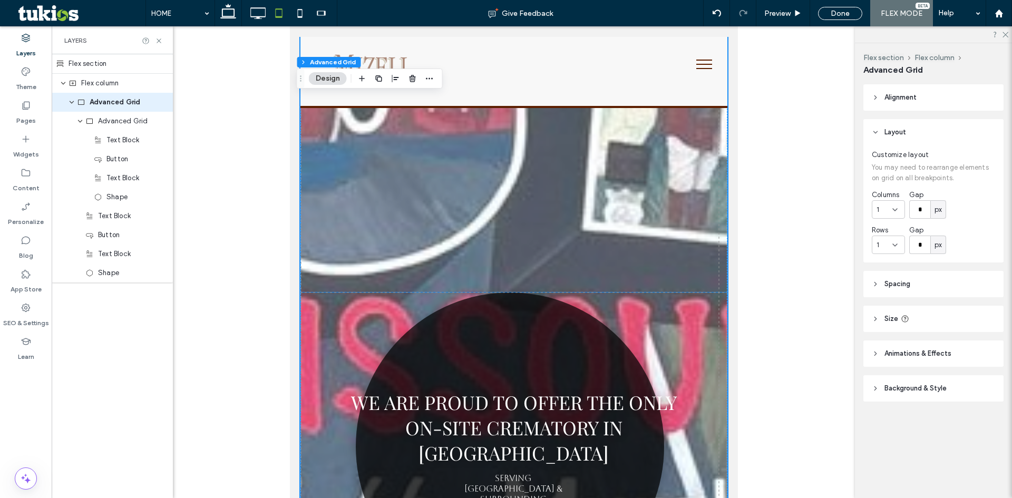
scroll to position [422, 0]
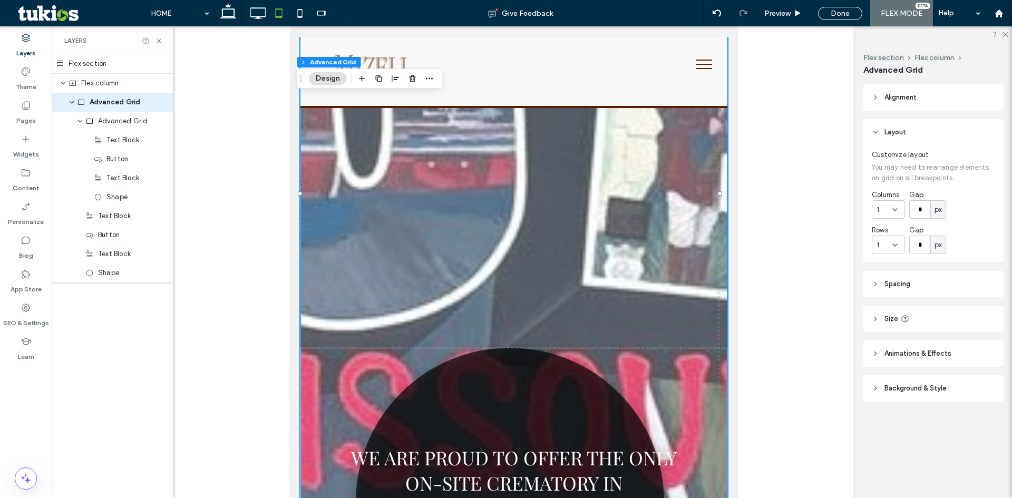
click at [397, 285] on div "We are proud to offer the only on-site crematory in Crawford County VIEW TRIBUT…" at bounding box center [513, 193] width 427 height 925
click at [383, 347] on div "We are proud to offer the only on-site crematory in Crawford County VIEW TRIBUT…" at bounding box center [513, 193] width 427 height 925
click at [438, 333] on div "We are proud to offer the only on-site crematory in Crawford County VIEW TRIBUT…" at bounding box center [513, 193] width 427 height 925
click at [466, 329] on div "We are proud to offer the only on-site crematory in Crawford County VIEW TRIBUT…" at bounding box center [513, 193] width 427 height 925
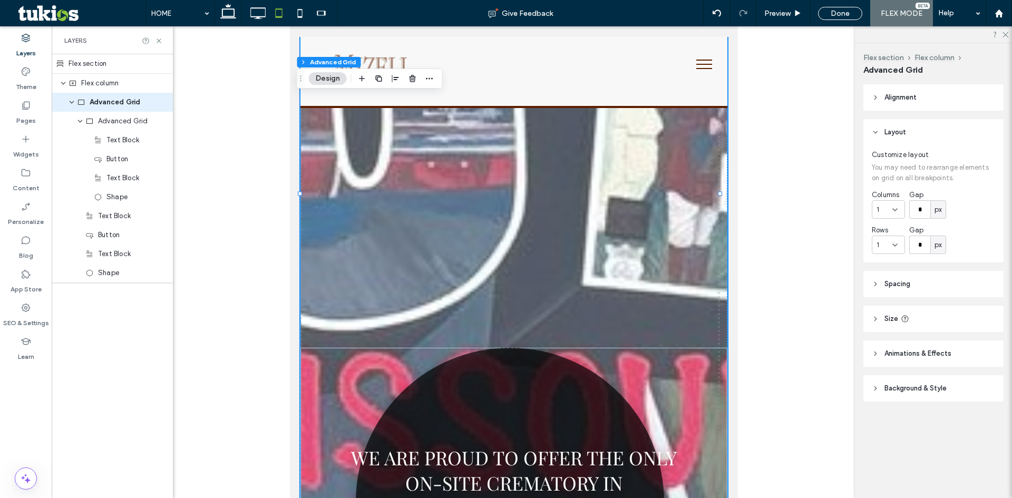
click at [466, 329] on div "We are proud to offer the only on-site crematory in Crawford County VIEW TRIBUT…" at bounding box center [513, 193] width 427 height 925
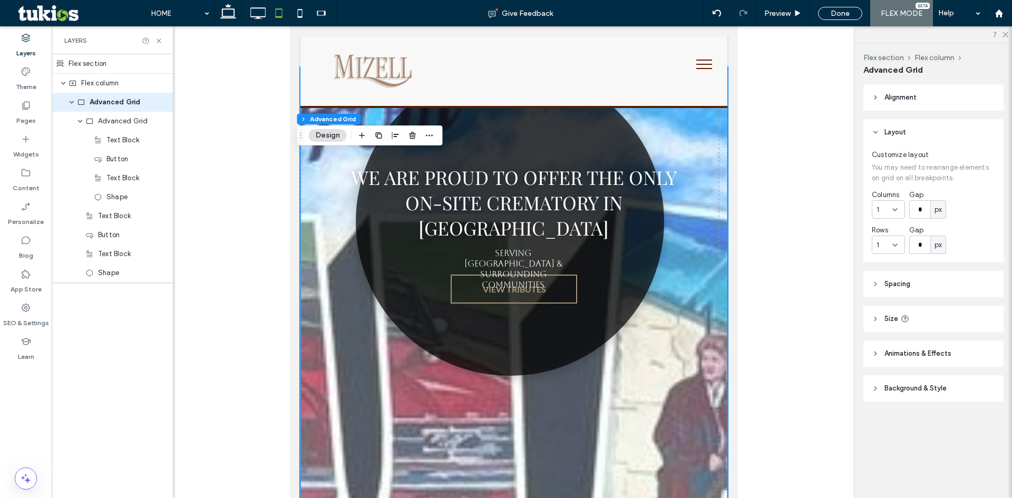
scroll to position [0, 0]
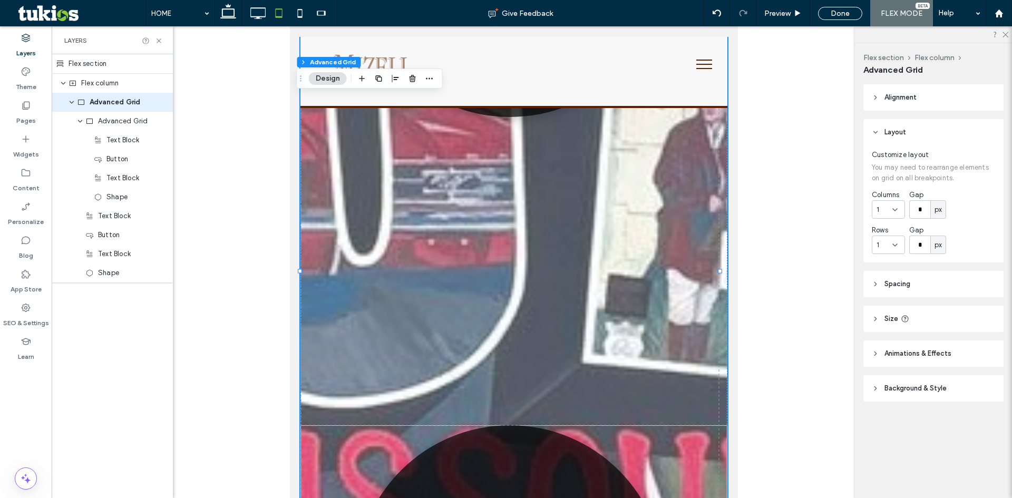
scroll to position [527, 0]
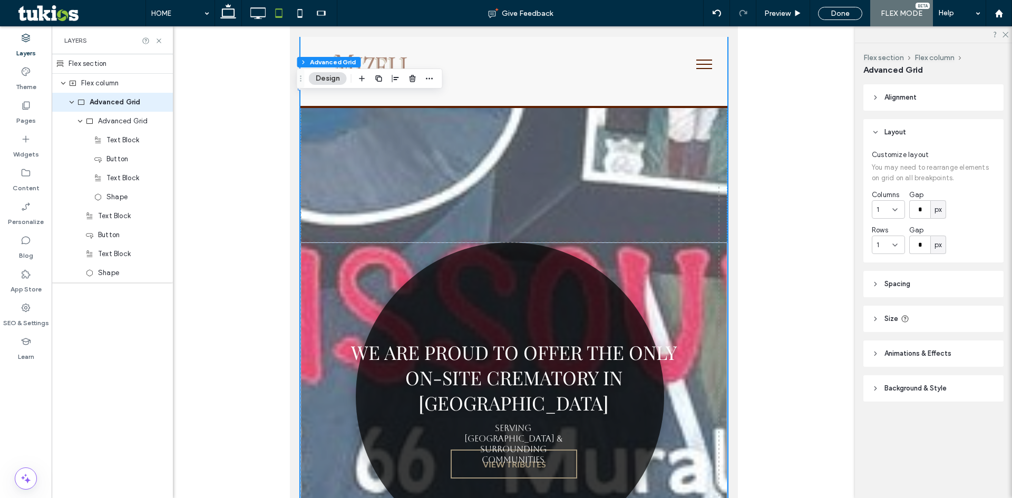
click at [451, 220] on div "We are proud to offer the only on-site crematory in Crawford County VIEW TRIBUT…" at bounding box center [513, 88] width 427 height 925
click at [448, 241] on div "We are proud to offer the only on-site crematory in Crawford County VIEW TRIBUT…" at bounding box center [513, 88] width 427 height 925
click at [437, 242] on link at bounding box center [510, 396] width 308 height 308
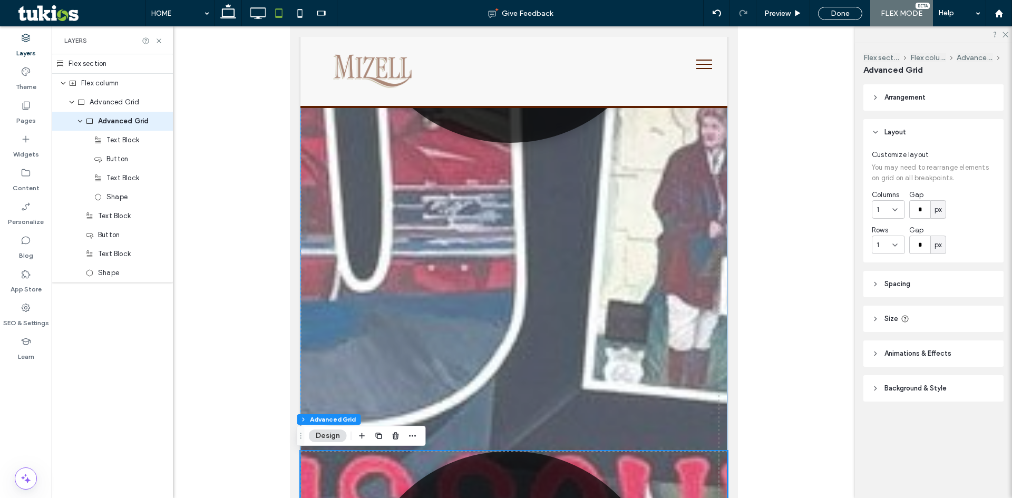
scroll to position [316, 0]
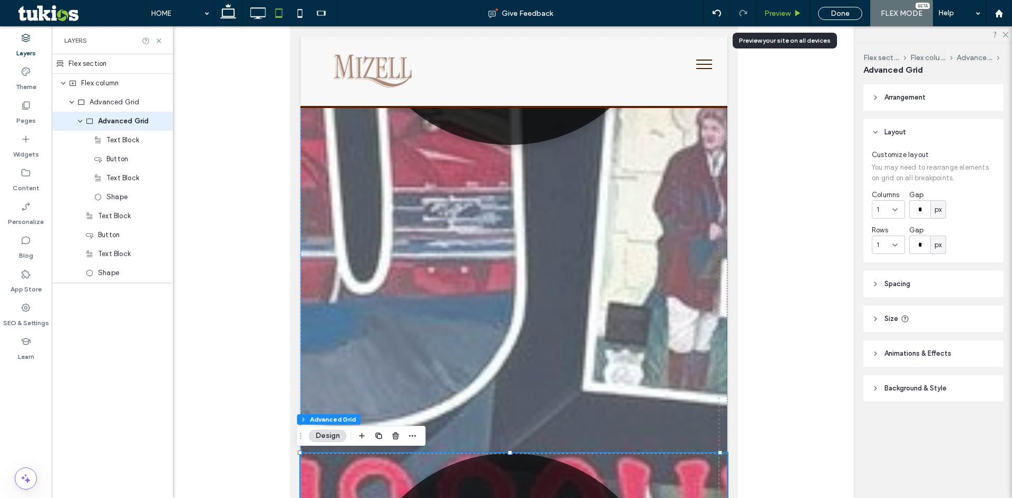
click at [779, 8] on div "Preview" at bounding box center [783, 13] width 54 height 26
drag, startPoint x: 795, startPoint y: 17, endPoint x: 213, endPoint y: 318, distance: 655.7
click at [795, 17] on div "Preview" at bounding box center [782, 13] width 53 height 9
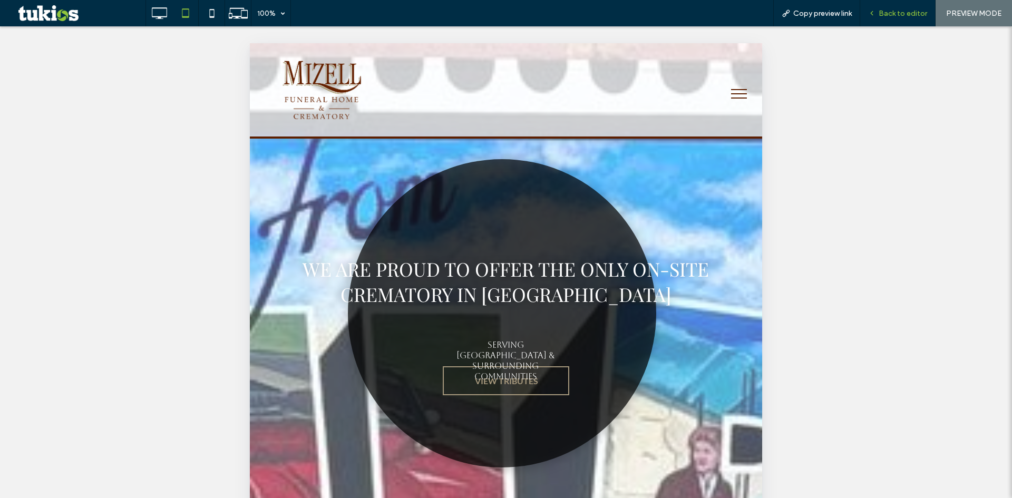
click at [908, 14] on span "Back to editor" at bounding box center [903, 13] width 48 height 9
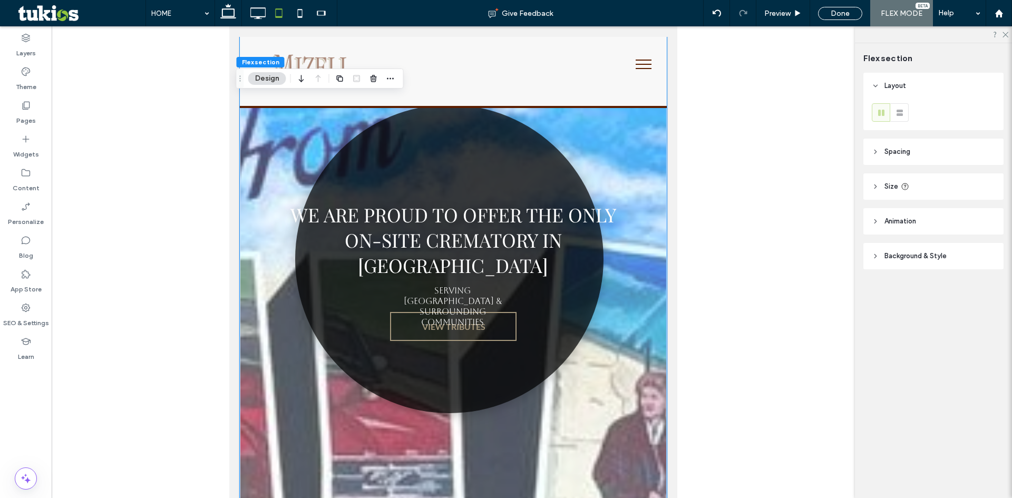
scroll to position [105, 0]
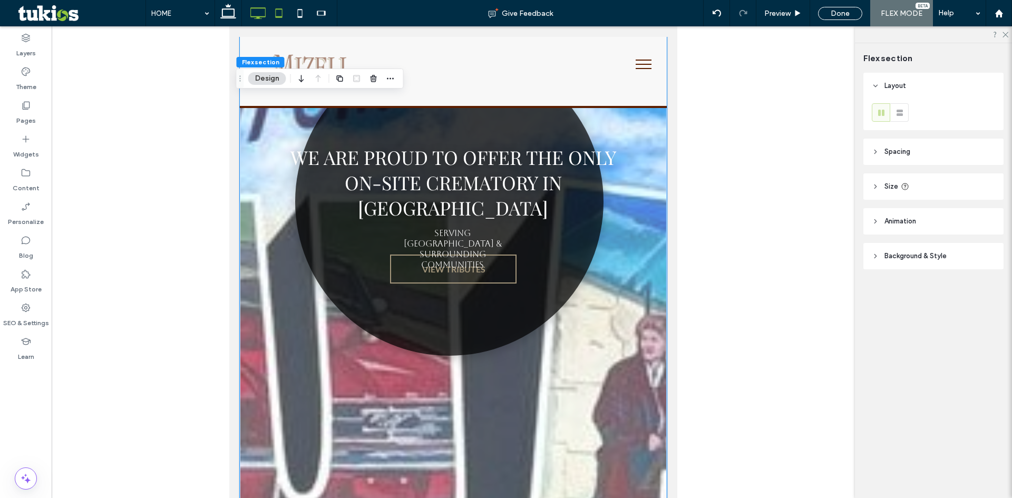
click at [254, 4] on icon at bounding box center [257, 13] width 21 height 21
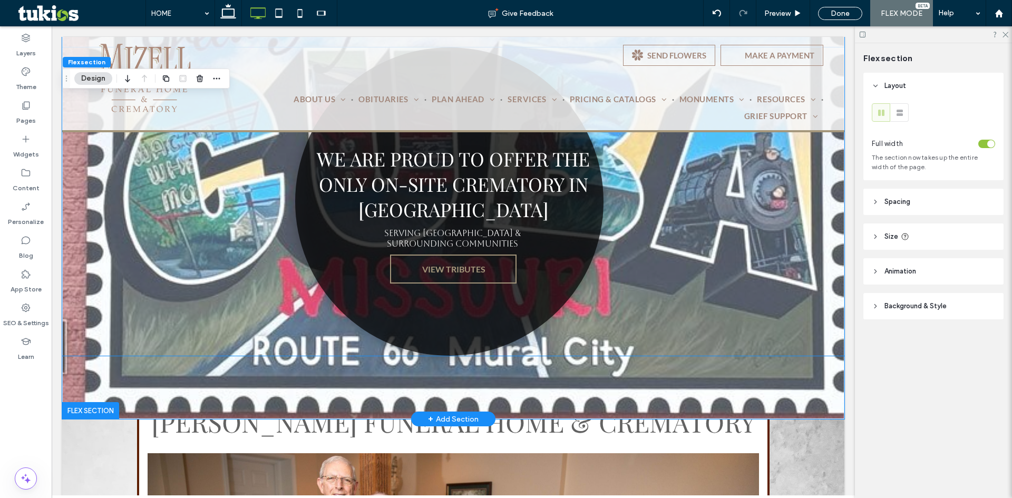
click at [543, 251] on link at bounding box center [449, 201] width 308 height 308
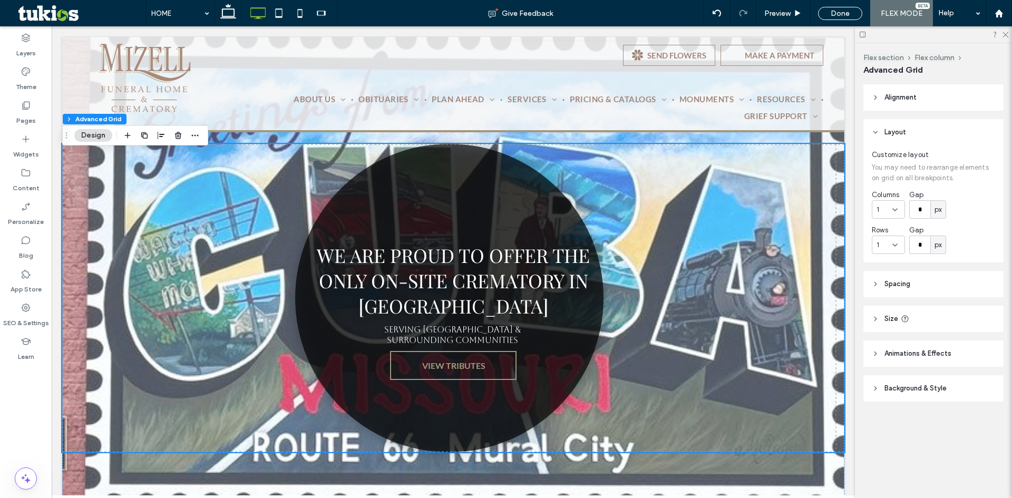
scroll to position [0, 0]
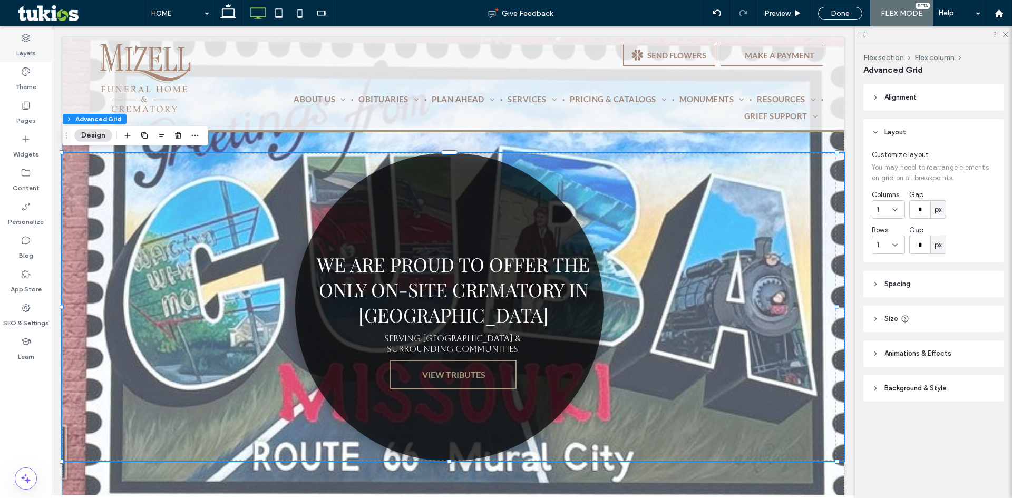
click at [20, 45] on label "Layers" at bounding box center [26, 50] width 20 height 15
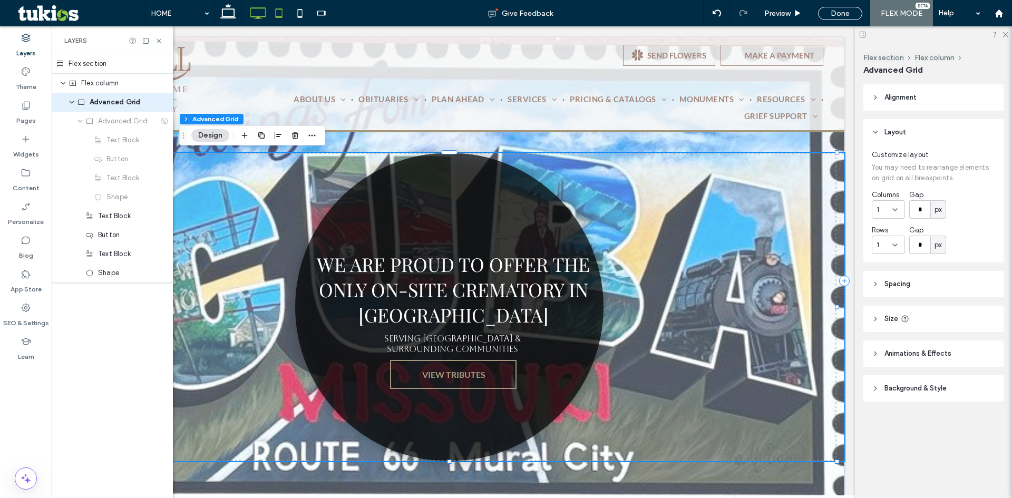
click at [282, 9] on use at bounding box center [279, 12] width 7 height 9
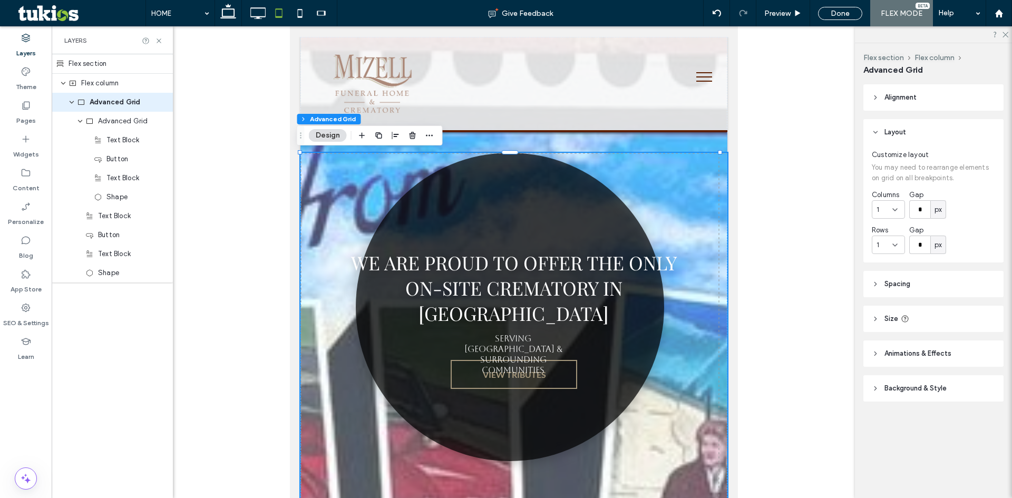
type input "****"
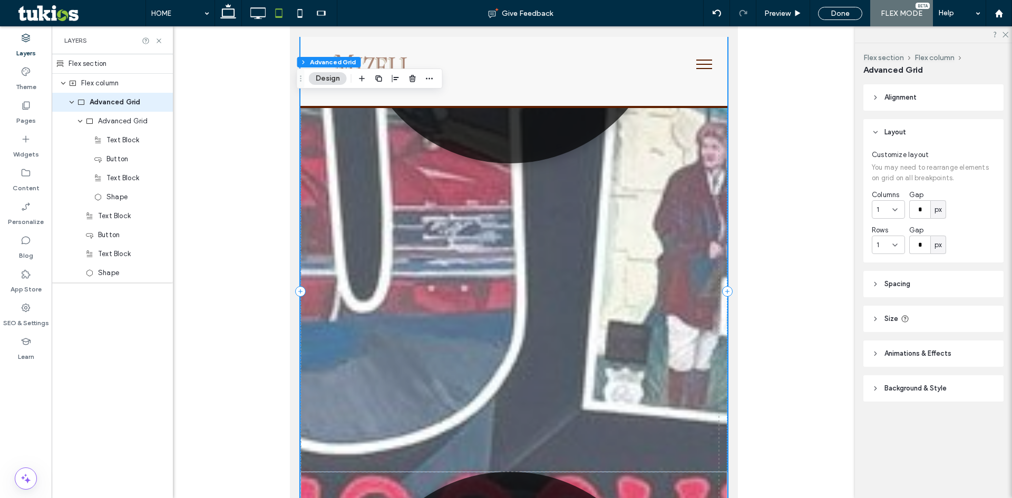
scroll to position [316, 0]
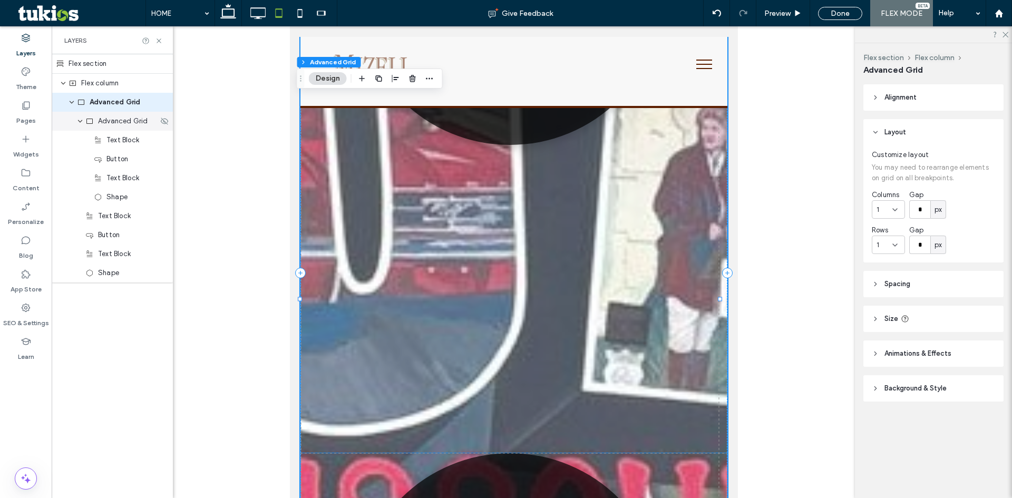
click at [166, 127] on div "Advanced Grid" at bounding box center [112, 121] width 121 height 19
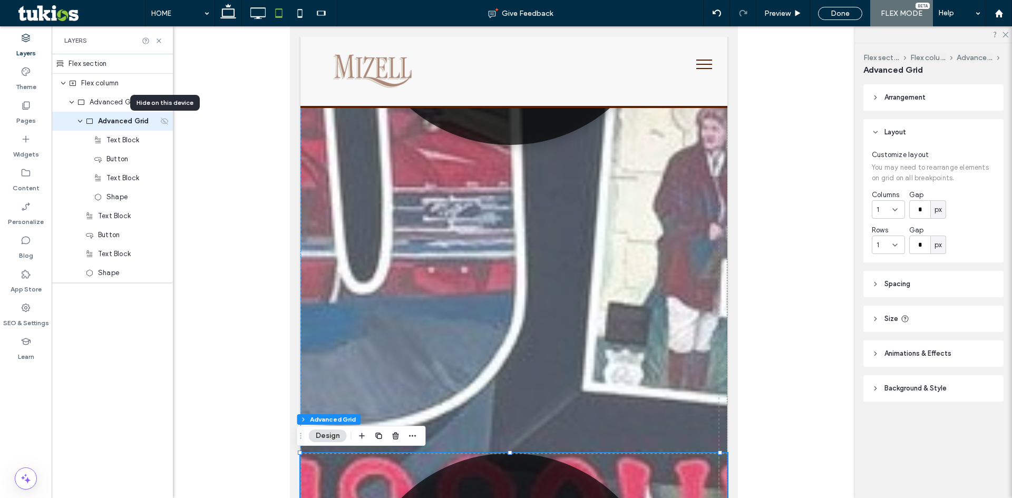
click at [164, 121] on icon at bounding box center [164, 121] width 8 height 8
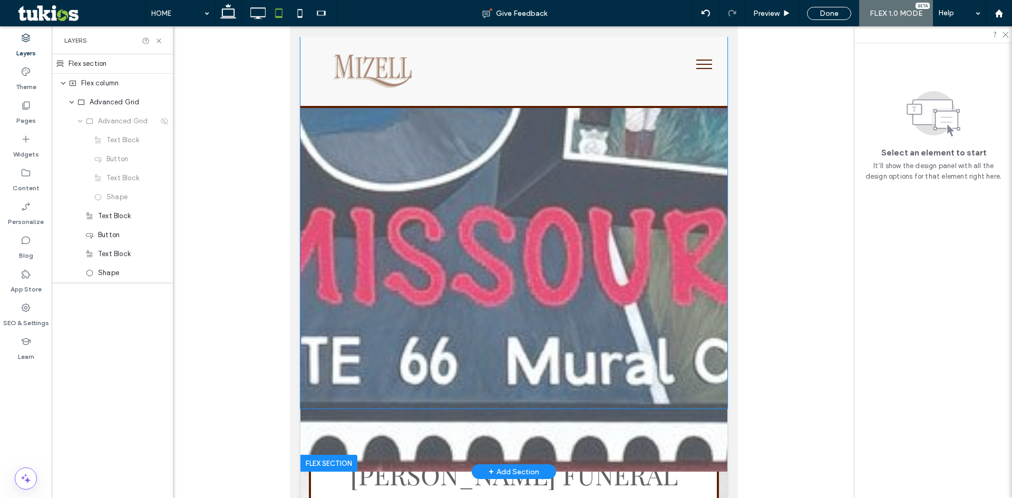
scroll to position [422, 0]
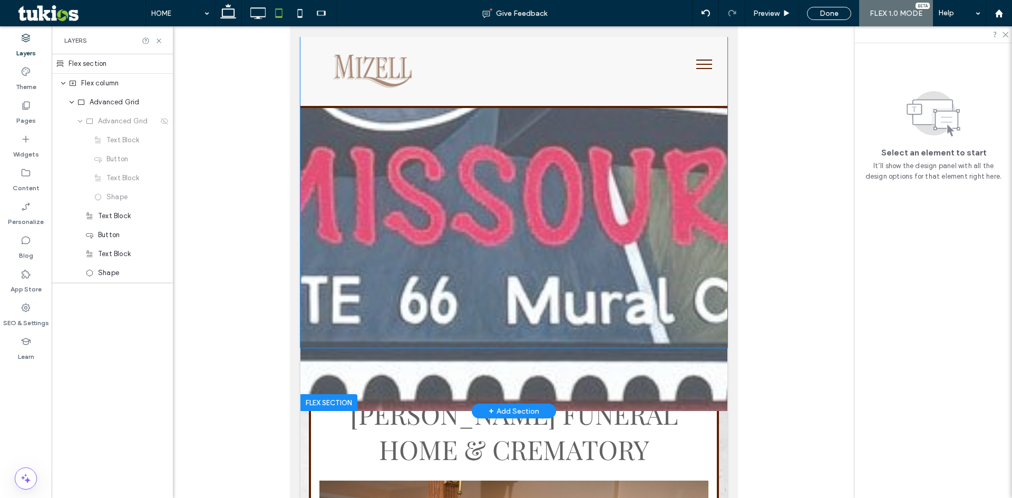
click at [668, 337] on div "We are proud to offer the only on-site crematory in Crawford County VIEW TRIBUT…" at bounding box center [513, 39] width 427 height 617
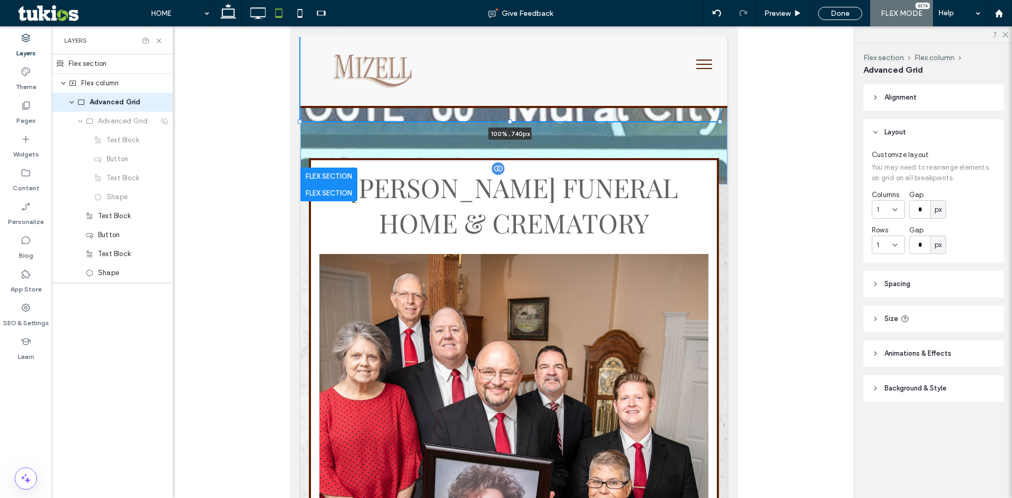
drag, startPoint x: 509, startPoint y: 346, endPoint x: 518, endPoint y: 233, distance: 113.7
type input "***"
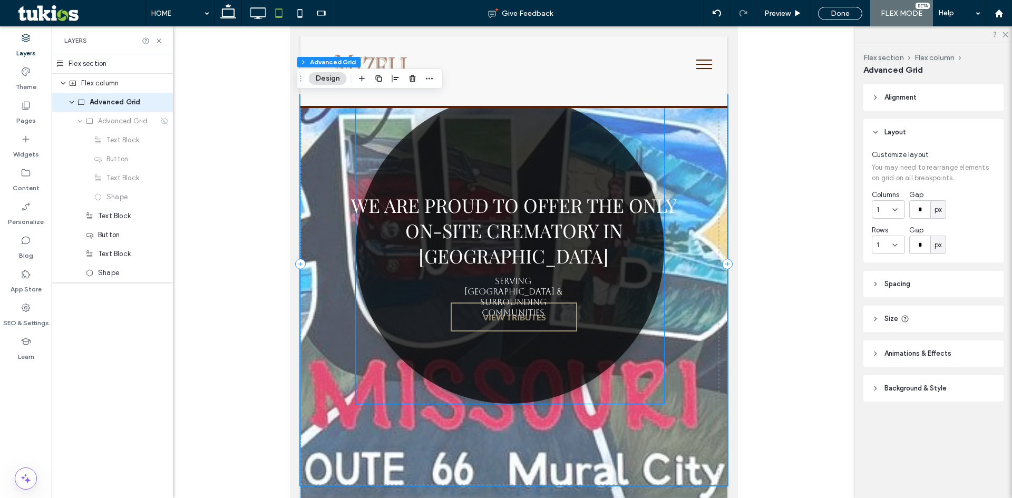
scroll to position [158, 0]
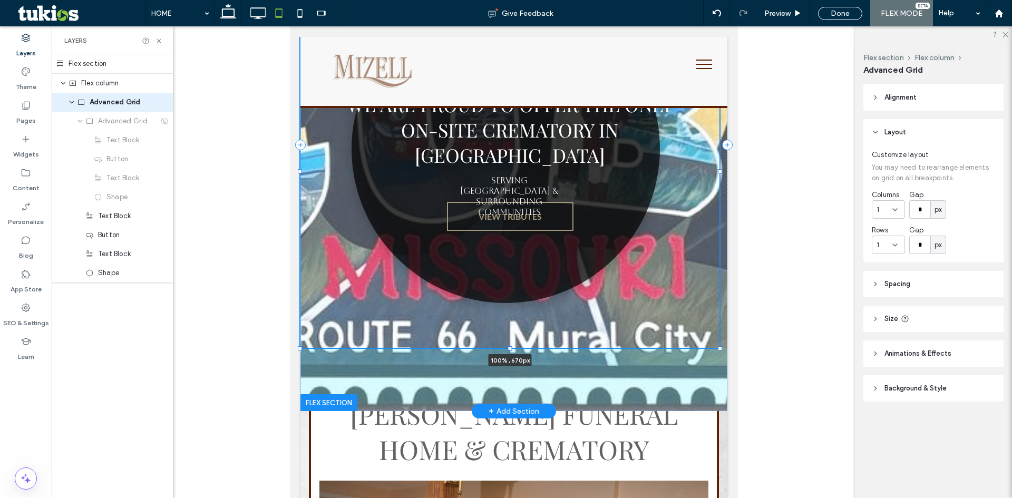
drag, startPoint x: 509, startPoint y: 384, endPoint x: 519, endPoint y: 365, distance: 21.0
click at [519, 365] on div "We are proud to offer the only on-site crematory in Crawford County VIEW TRIBUT…" at bounding box center [513, 145] width 427 height 532
type input "***"
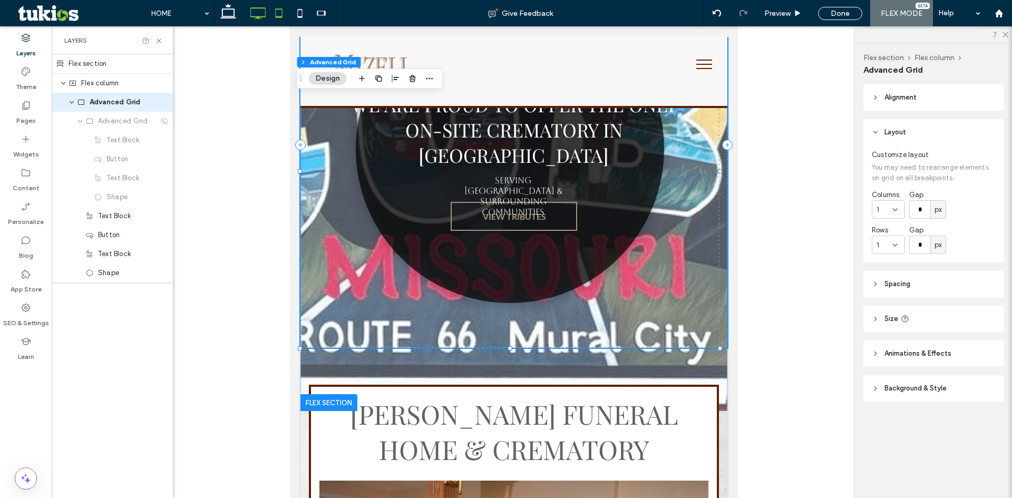
click at [255, 15] on icon at bounding box center [257, 13] width 21 height 21
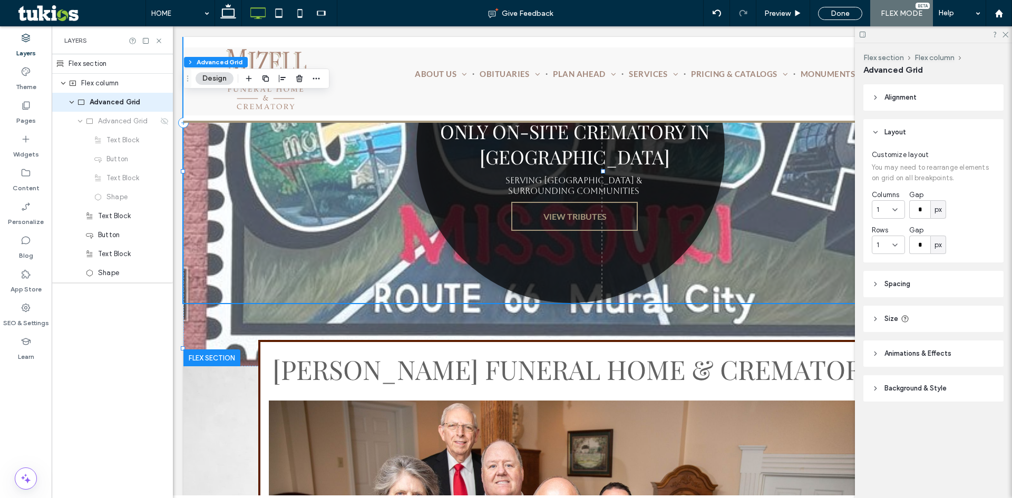
type input "***"
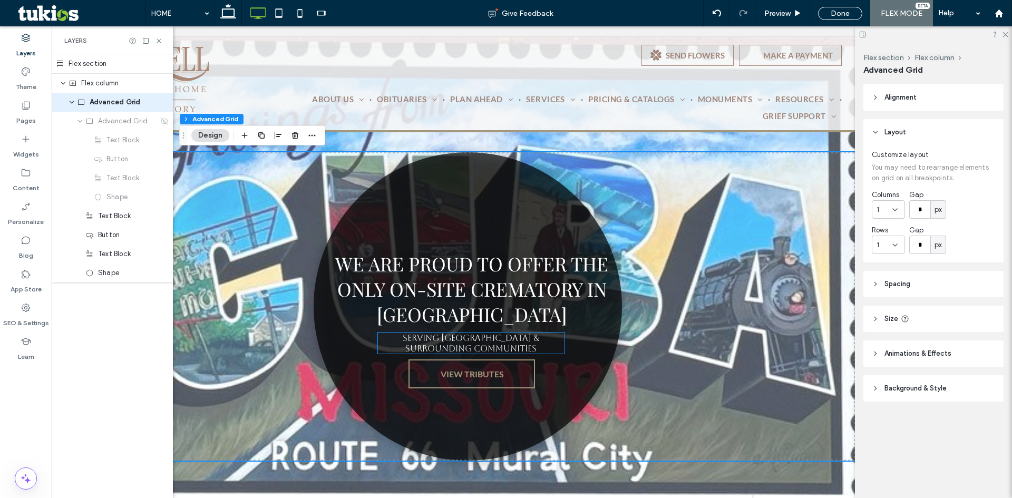
scroll to position [0, 0]
click at [280, 15] on icon at bounding box center [278, 13] width 21 height 21
type input "***"
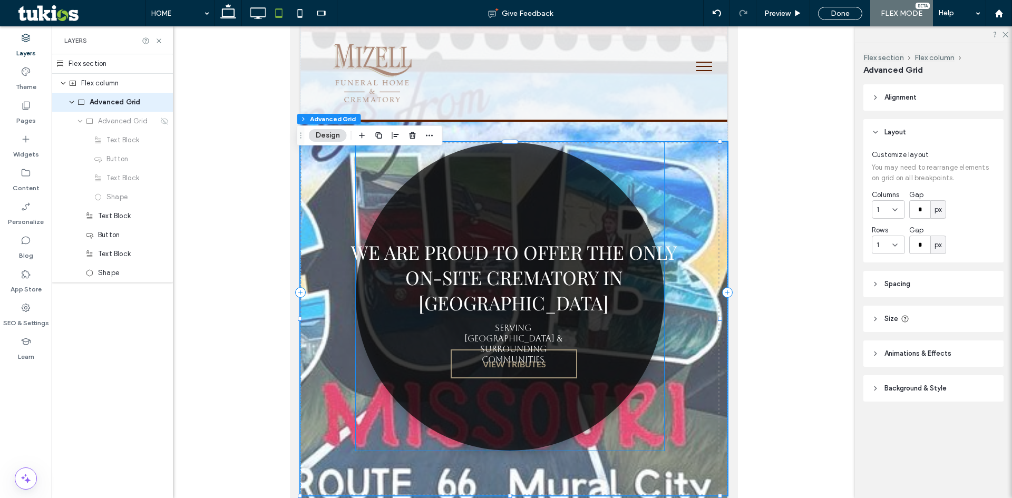
click at [561, 191] on link at bounding box center [510, 296] width 308 height 308
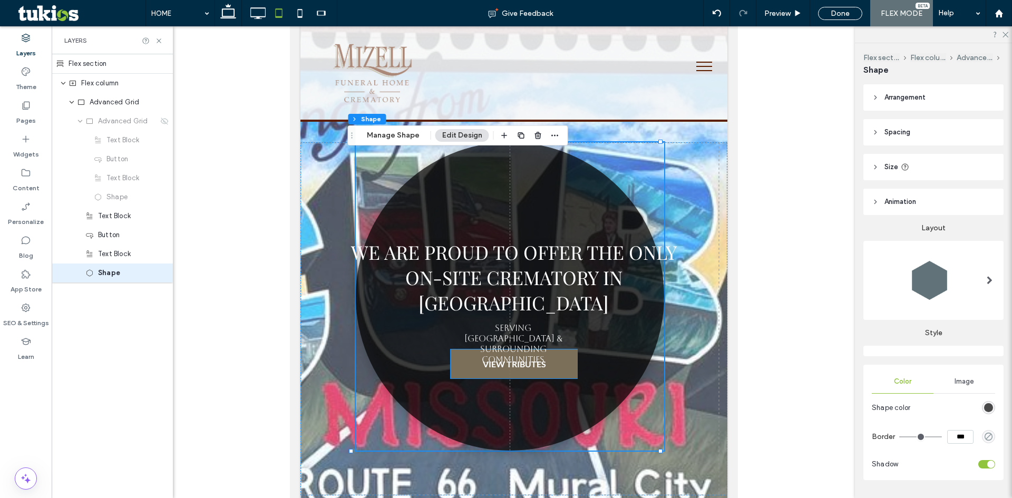
click at [558, 376] on link "VIEW TRIBUTES" at bounding box center [514, 364] width 127 height 29
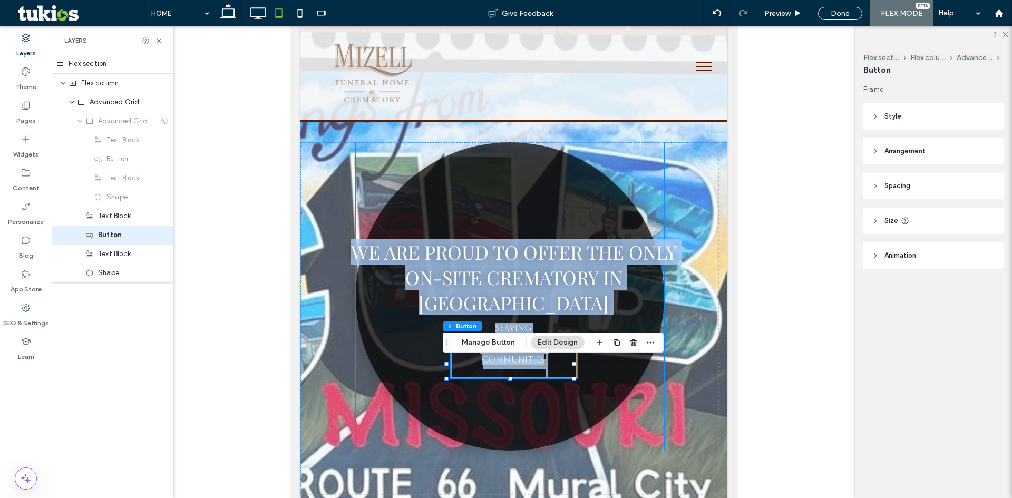
drag, startPoint x: 539, startPoint y: 378, endPoint x: 536, endPoint y: 387, distance: 9.7
click at [536, 387] on div "We are proud to offer the only on-site crematory in Crawford County VIEW TRIBUT…" at bounding box center [513, 318] width 427 height 353
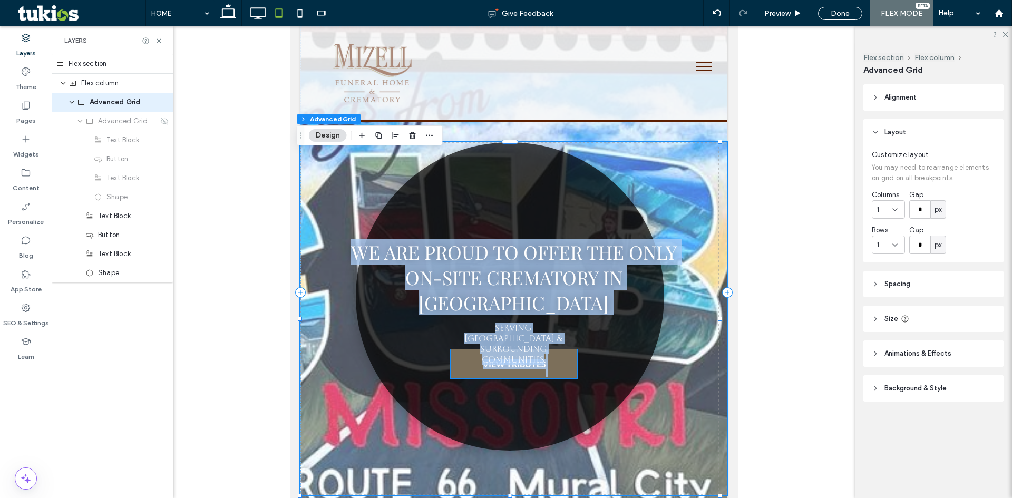
click at [568, 377] on link "VIEW TRIBUTES" at bounding box center [514, 364] width 127 height 29
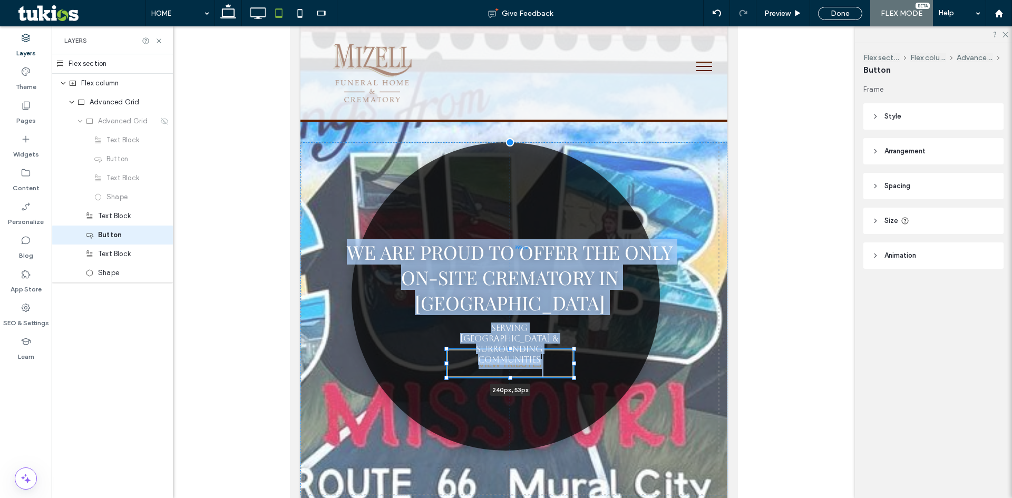
click at [448, 377] on div at bounding box center [446, 378] width 4 height 4
type input "**"
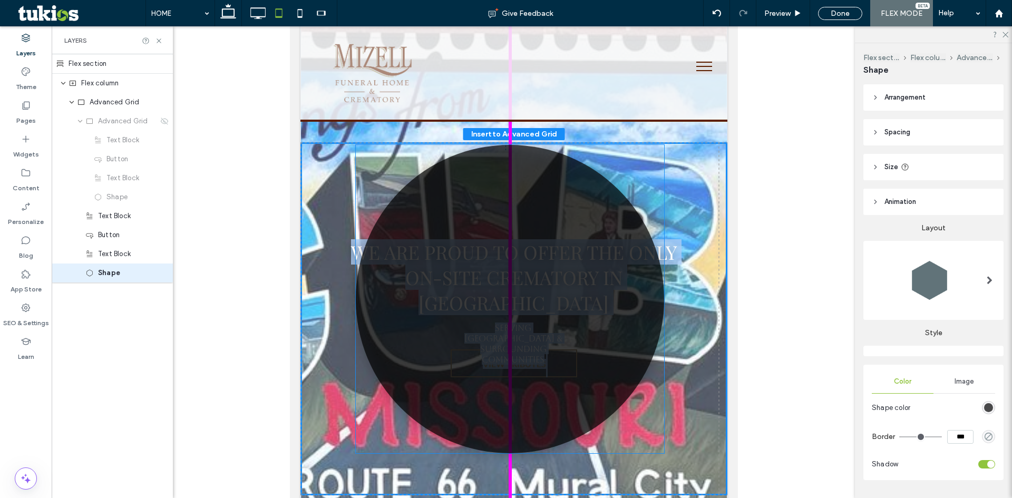
drag, startPoint x: 514, startPoint y: 378, endPoint x: 520, endPoint y: 381, distance: 6.4
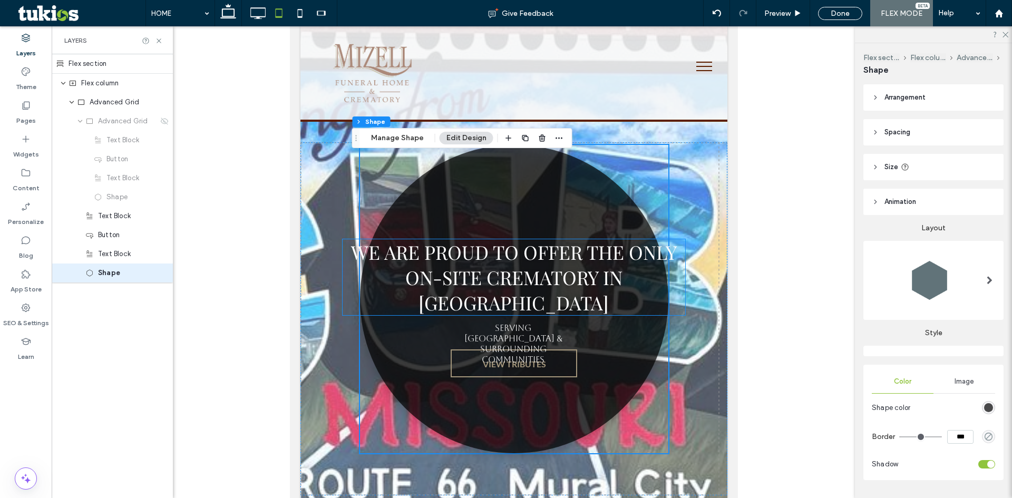
click at [581, 286] on span "We are proud to offer the only on-site crematory in [GEOGRAPHIC_DATA]" at bounding box center [514, 277] width 326 height 76
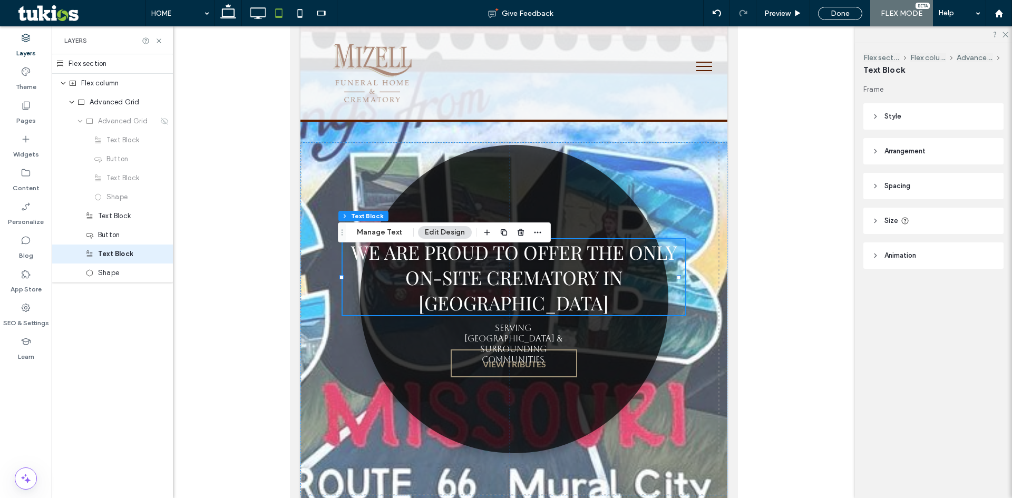
click at [446, 232] on button "Edit Design" at bounding box center [445, 232] width 54 height 13
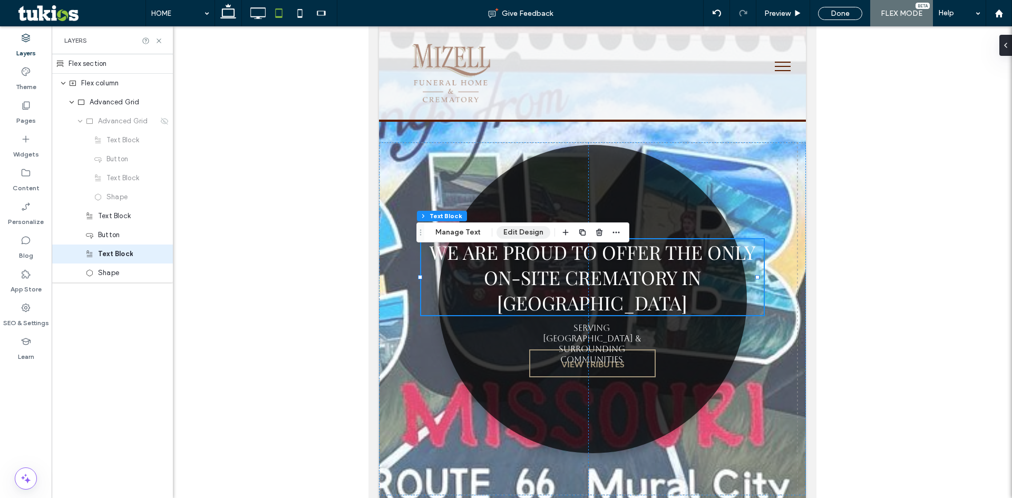
click at [527, 236] on button "Edit Design" at bounding box center [524, 232] width 54 height 13
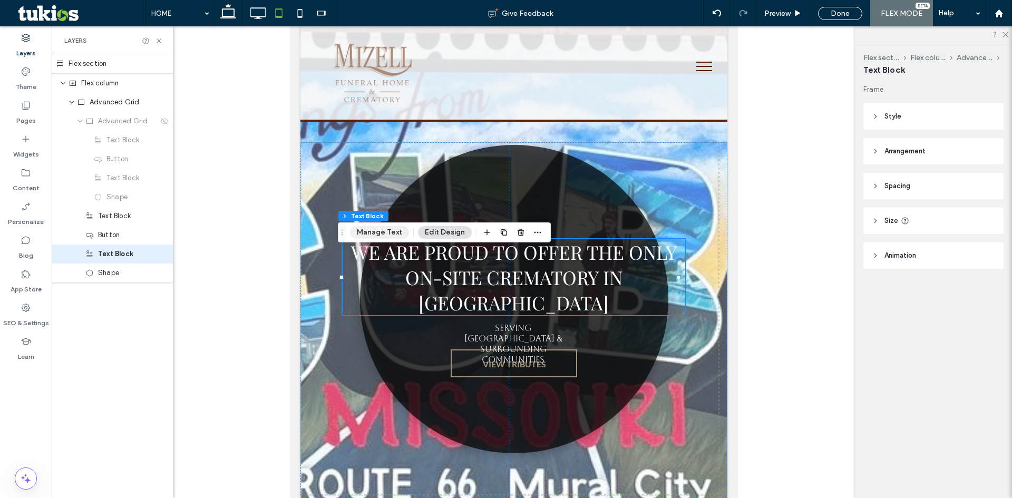
drag, startPoint x: 362, startPoint y: 227, endPoint x: 374, endPoint y: 231, distance: 12.3
click at [363, 227] on button "Manage Text" at bounding box center [379, 232] width 59 height 13
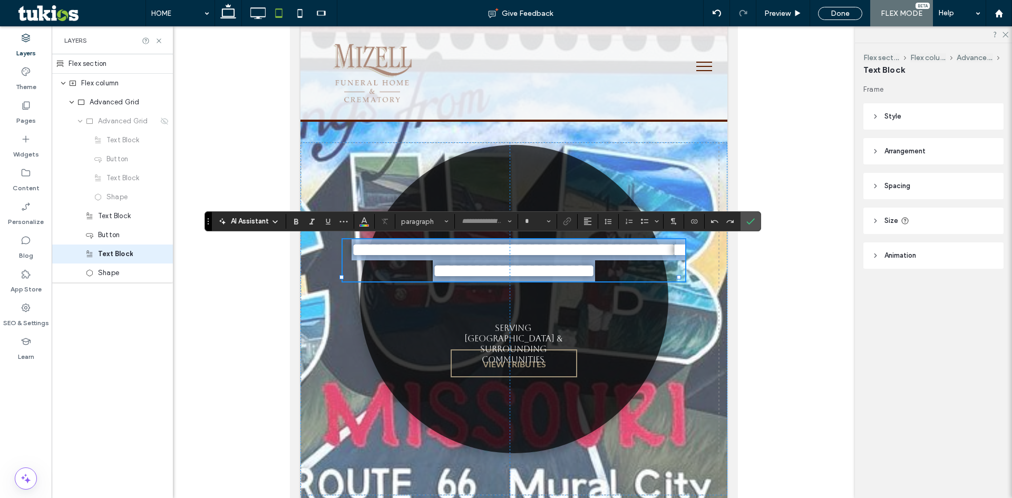
type input "**********"
type input "**"
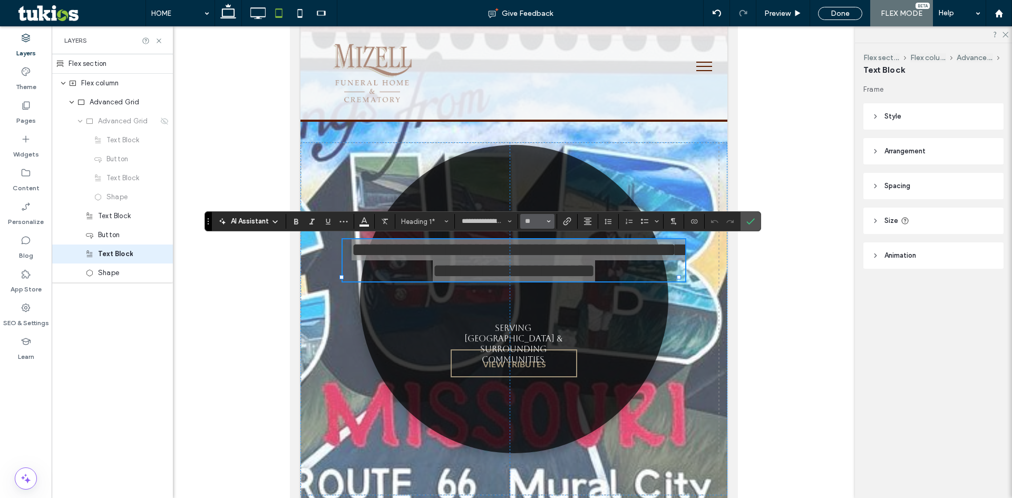
click at [548, 223] on icon "Size" at bounding box center [549, 221] width 4 height 4
click at [539, 264] on label "30" at bounding box center [537, 265] width 34 height 15
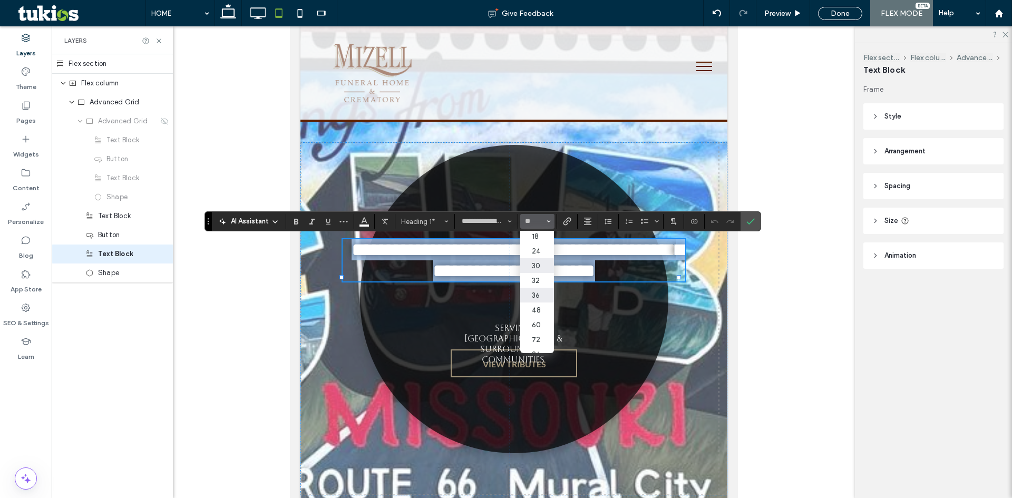
type input "**"
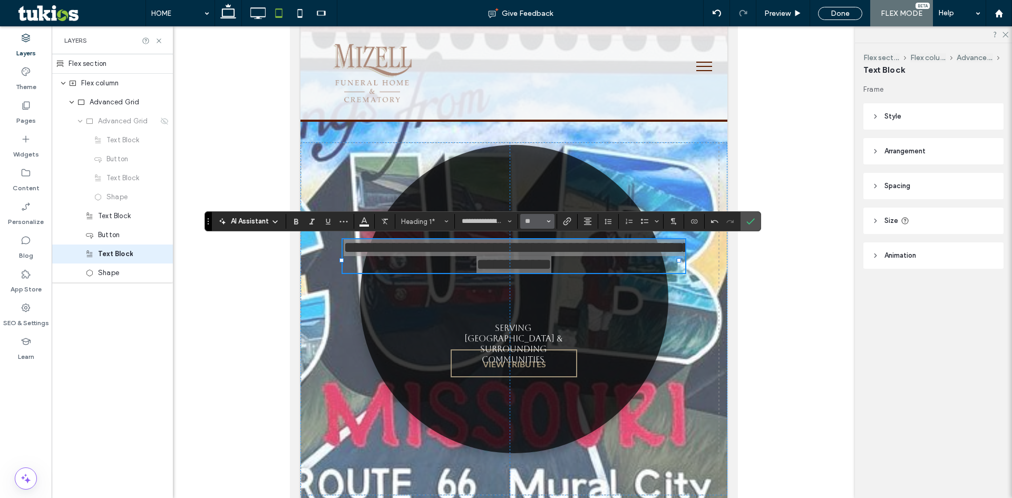
click at [550, 222] on icon "Size" at bounding box center [549, 221] width 4 height 4
click at [539, 293] on label "36" at bounding box center [537, 295] width 34 height 15
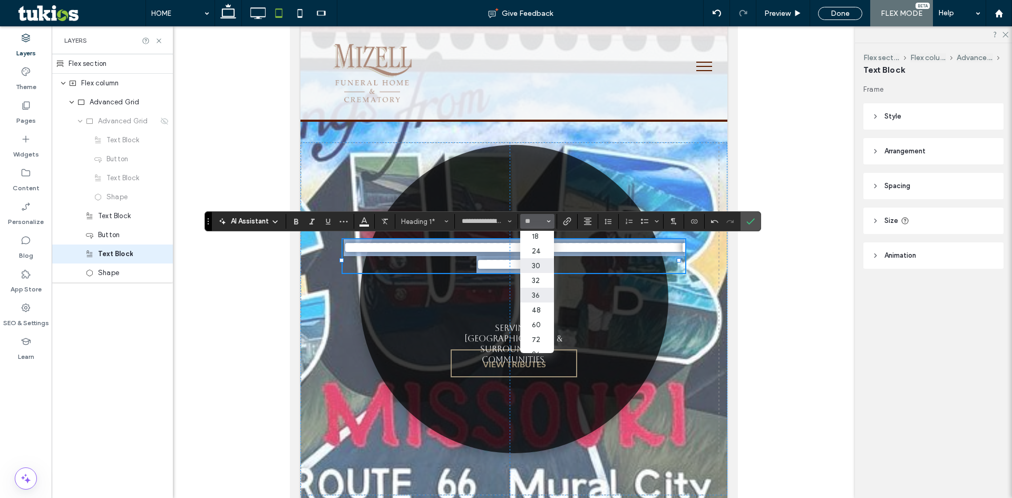
type input "**"
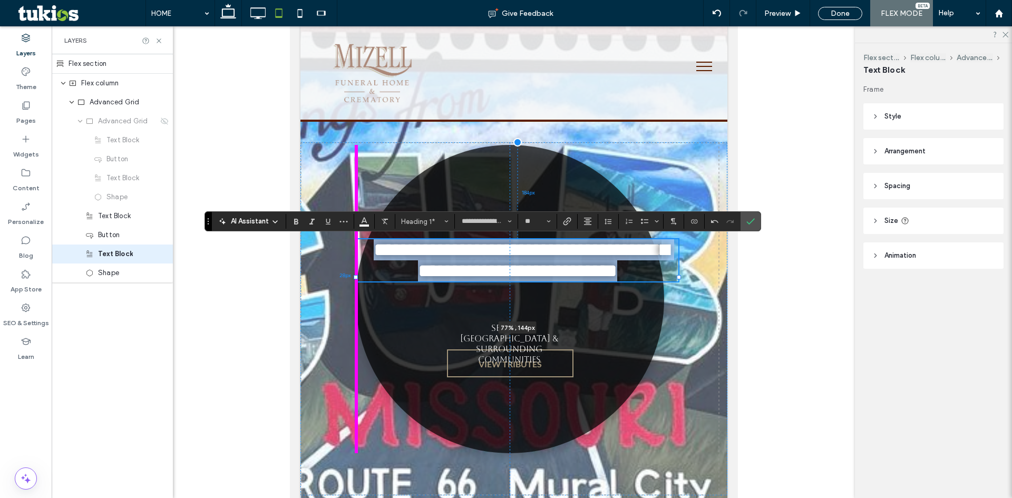
drag, startPoint x: 341, startPoint y: 276, endPoint x: 355, endPoint y: 278, distance: 14.4
click at [355, 278] on div at bounding box center [356, 277] width 4 height 4
type input "**"
type input "****"
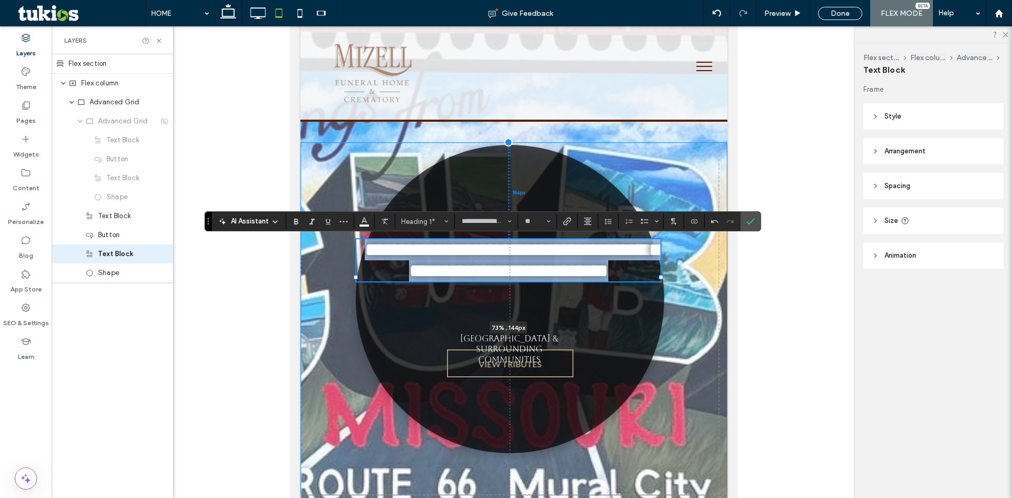
drag, startPoint x: 680, startPoint y: 279, endPoint x: 662, endPoint y: 281, distance: 18.0
click at [662, 281] on div "**********" at bounding box center [513, 318] width 427 height 353
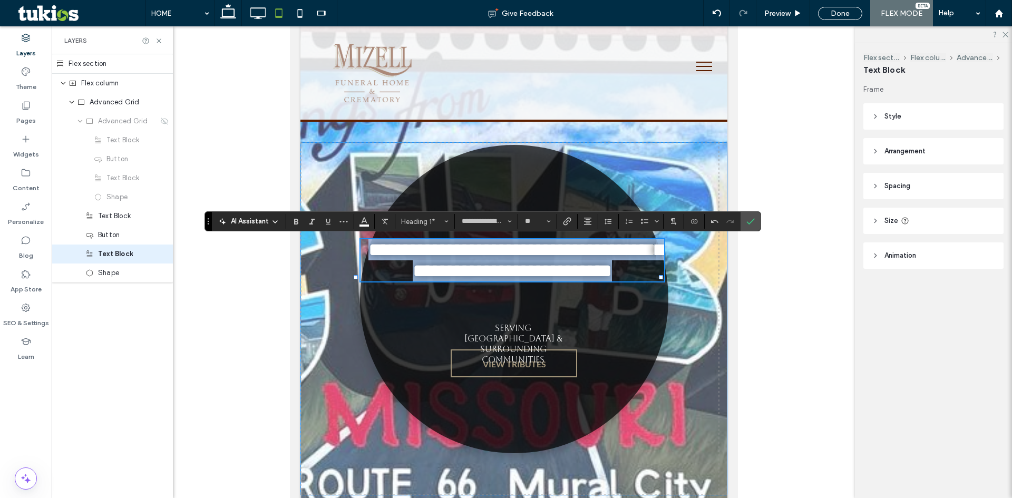
type input "**"
type input "****"
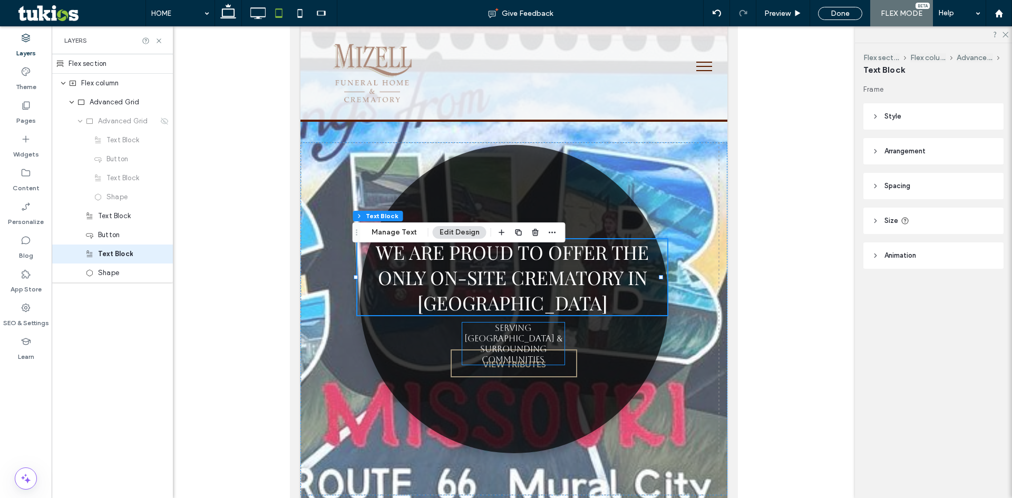
click at [549, 340] on h4 "Serving [GEOGRAPHIC_DATA] & surrounding Communities" at bounding box center [513, 344] width 102 height 42
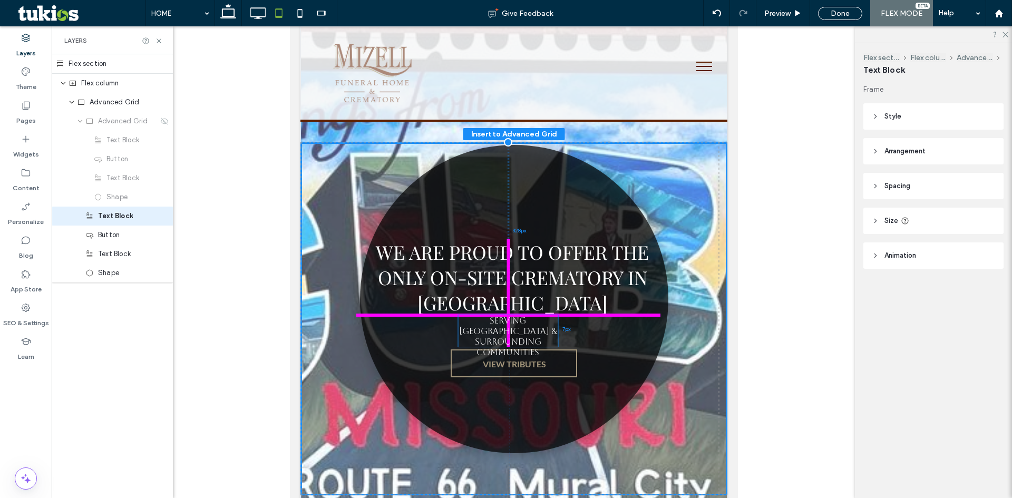
drag, startPoint x: 549, startPoint y: 340, endPoint x: 547, endPoint y: 333, distance: 7.7
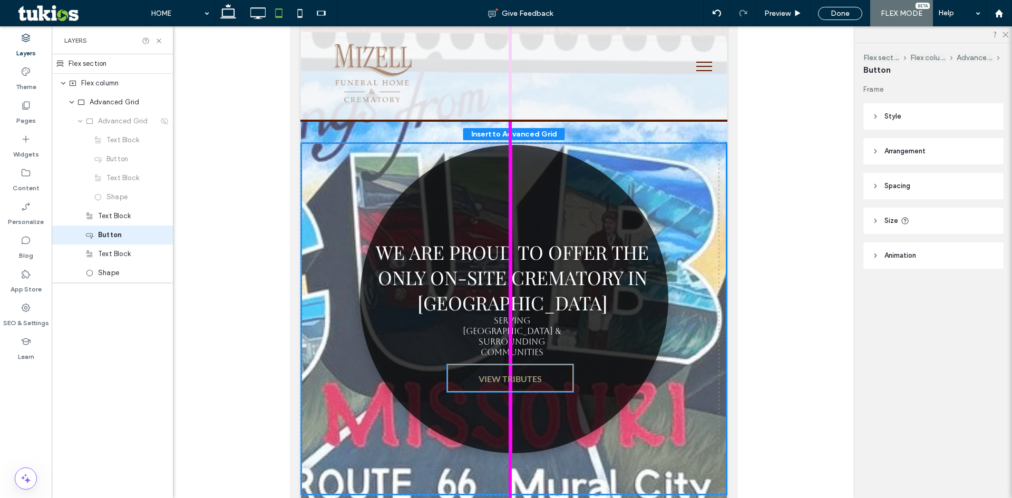
drag, startPoint x: 526, startPoint y: 369, endPoint x: 526, endPoint y: 384, distance: 14.8
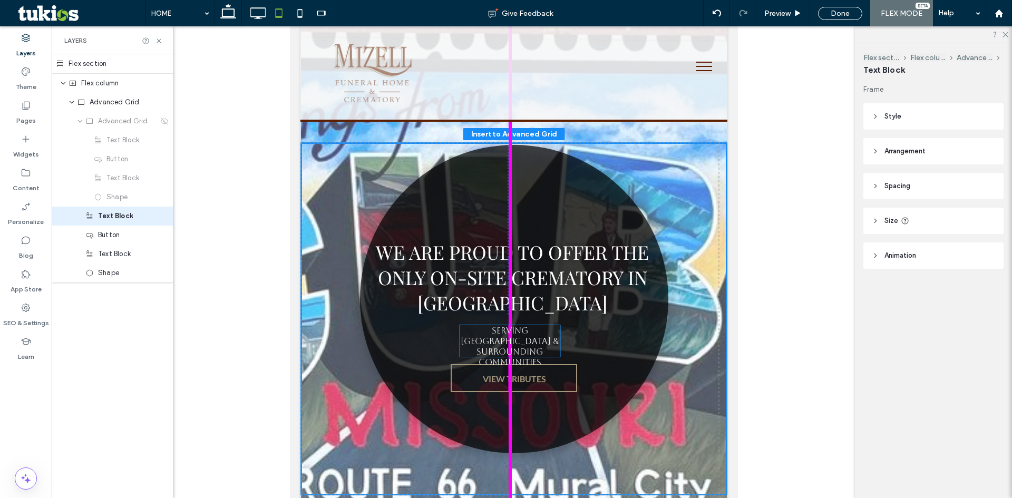
drag, startPoint x: 520, startPoint y: 326, endPoint x: 521, endPoint y: 336, distance: 10.1
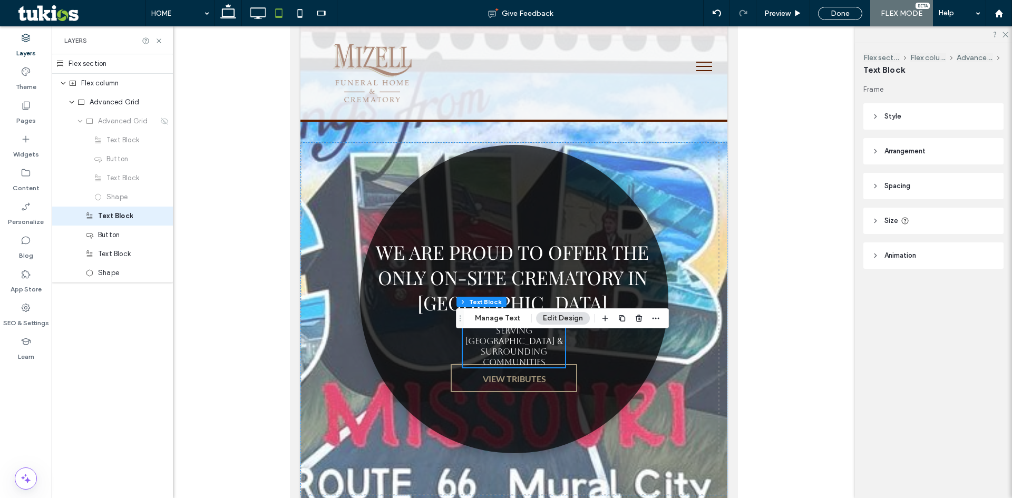
click at [786, 313] on div at bounding box center [453, 352] width 803 height 672
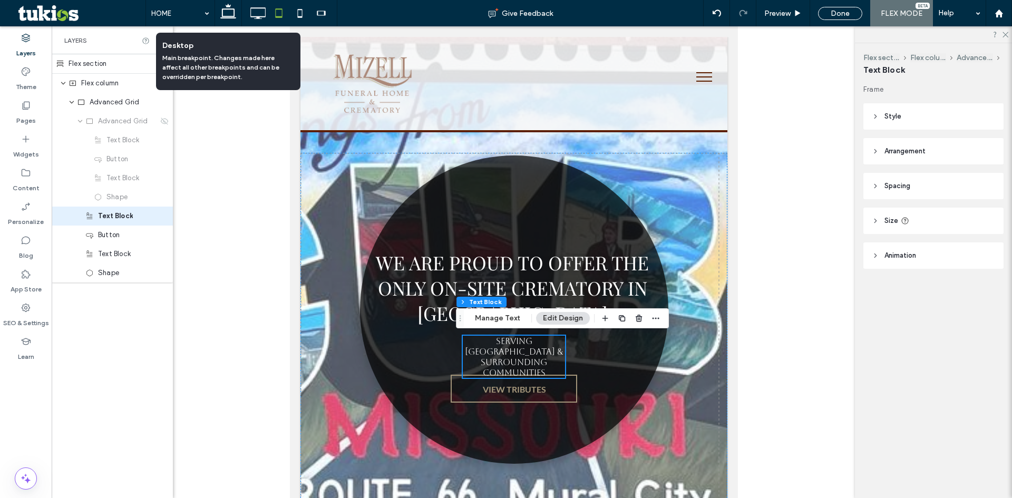
scroll to position [11, 0]
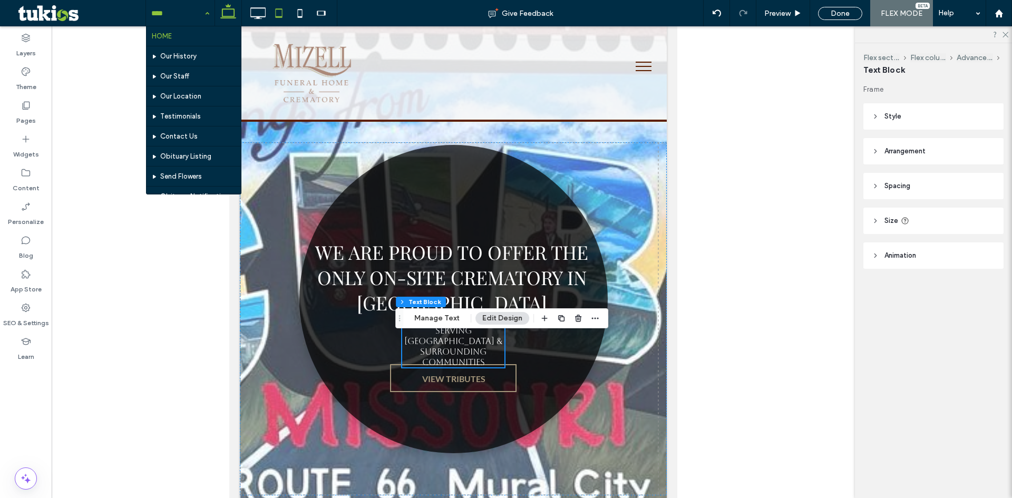
click at [229, 14] on icon at bounding box center [228, 13] width 21 height 21
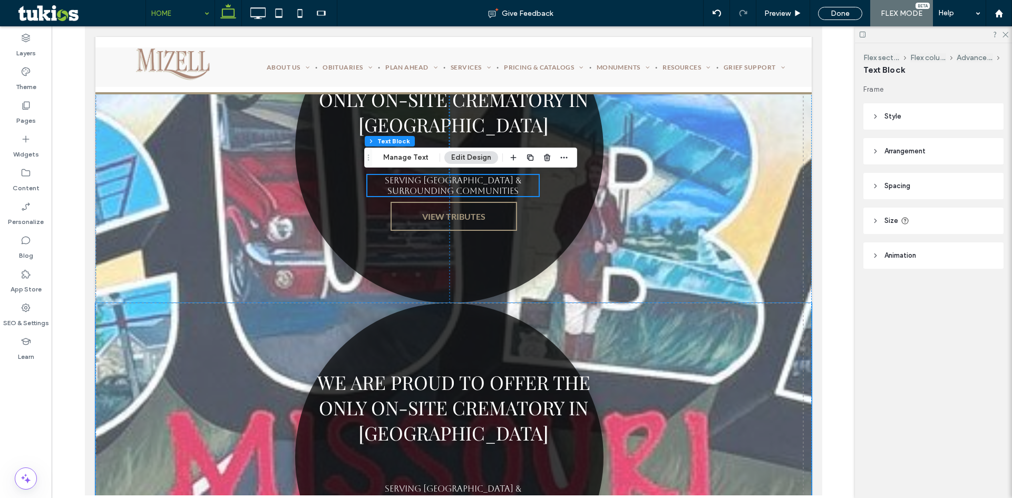
scroll to position [264, 0]
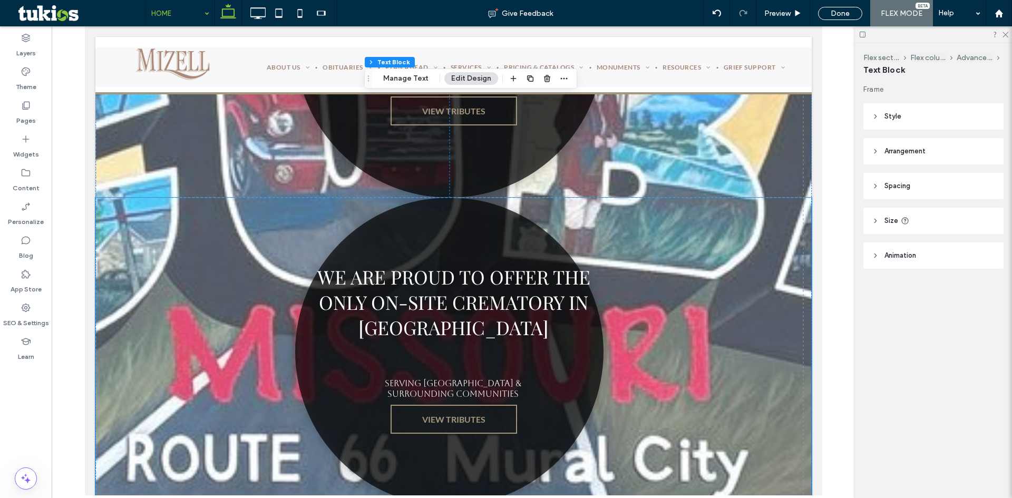
click at [582, 332] on h1 "We are proud to offer the only on-site crematory in [GEOGRAPHIC_DATA]" at bounding box center [453, 302] width 275 height 76
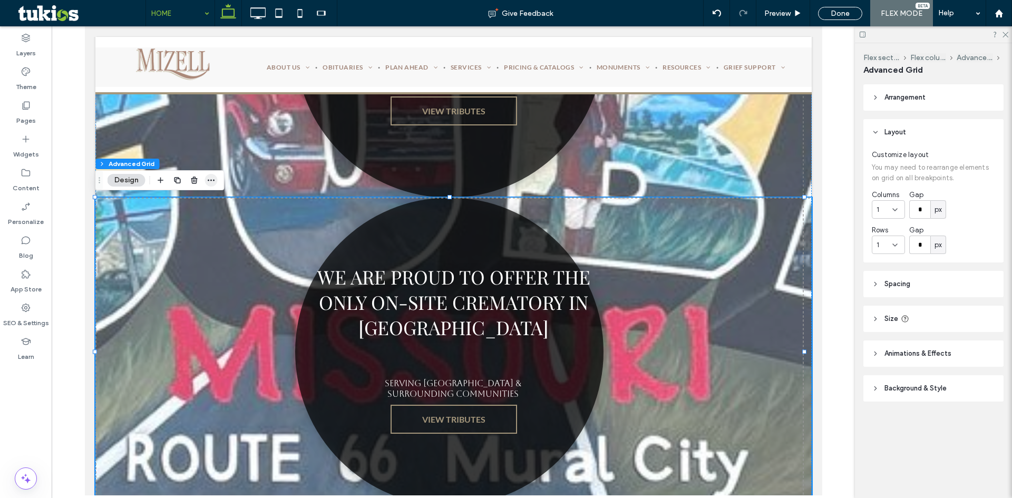
click at [209, 183] on icon "button" at bounding box center [211, 180] width 8 height 8
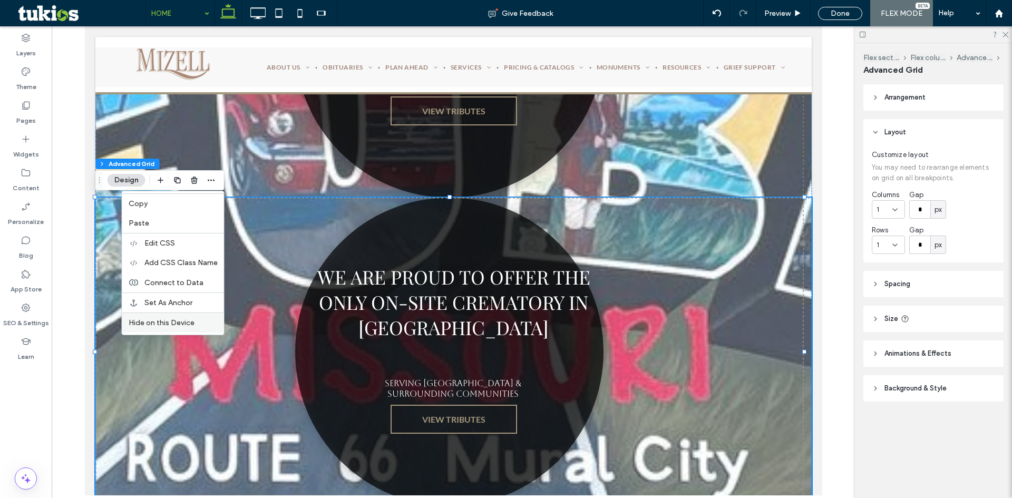
click at [182, 321] on span "Hide on this Device" at bounding box center [162, 322] width 66 height 9
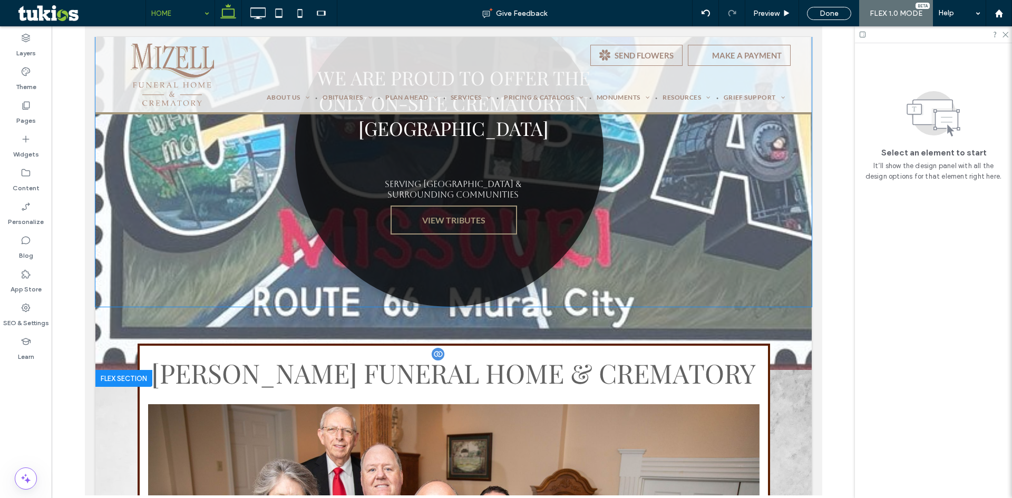
scroll to position [0, 0]
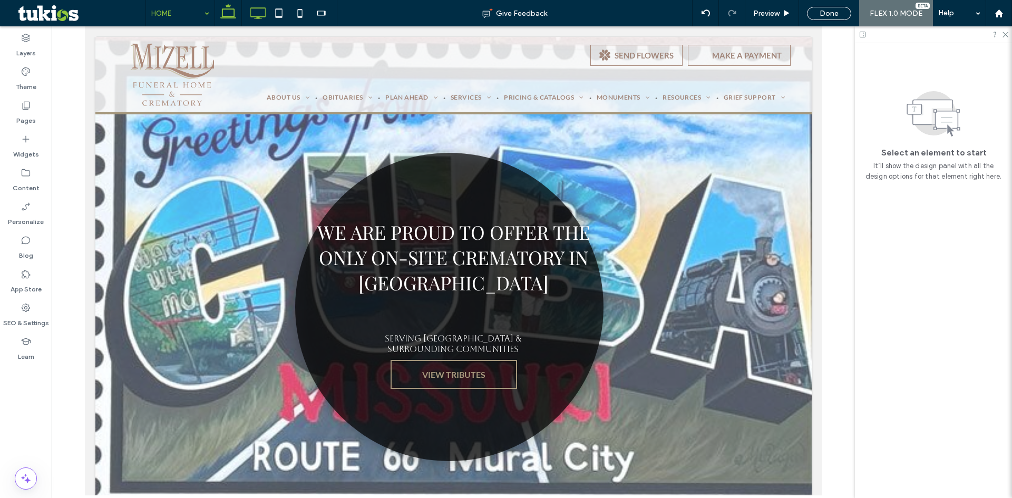
click at [260, 8] on use at bounding box center [258, 13] width 15 height 12
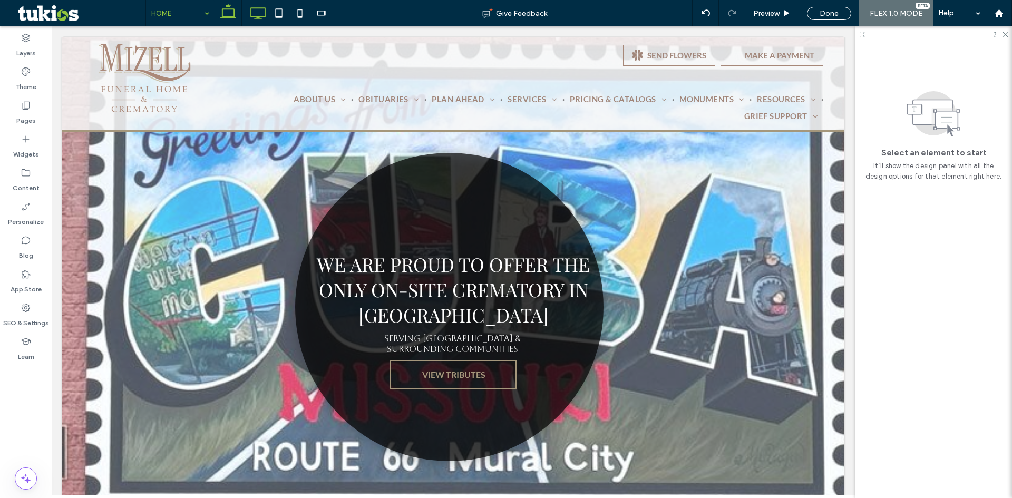
click at [223, 15] on use at bounding box center [228, 11] width 16 height 15
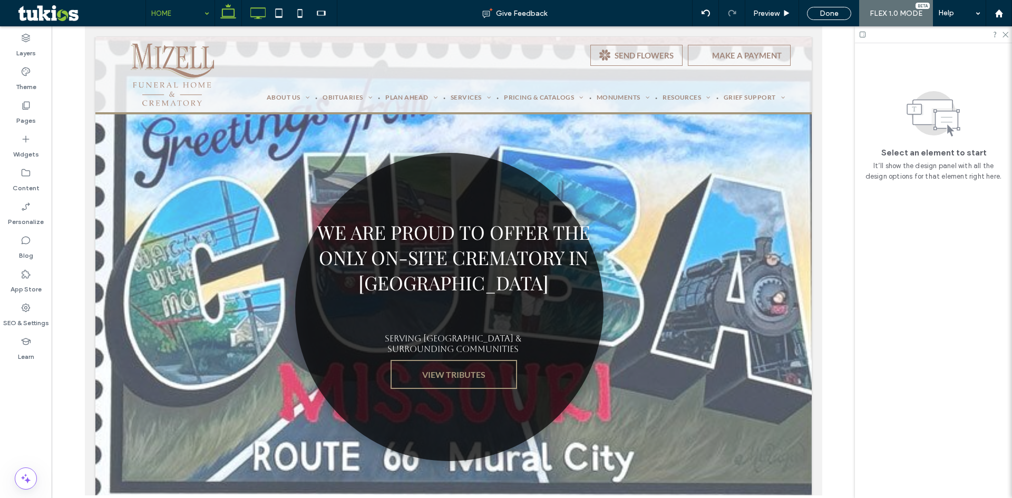
click at [264, 14] on icon at bounding box center [257, 13] width 21 height 21
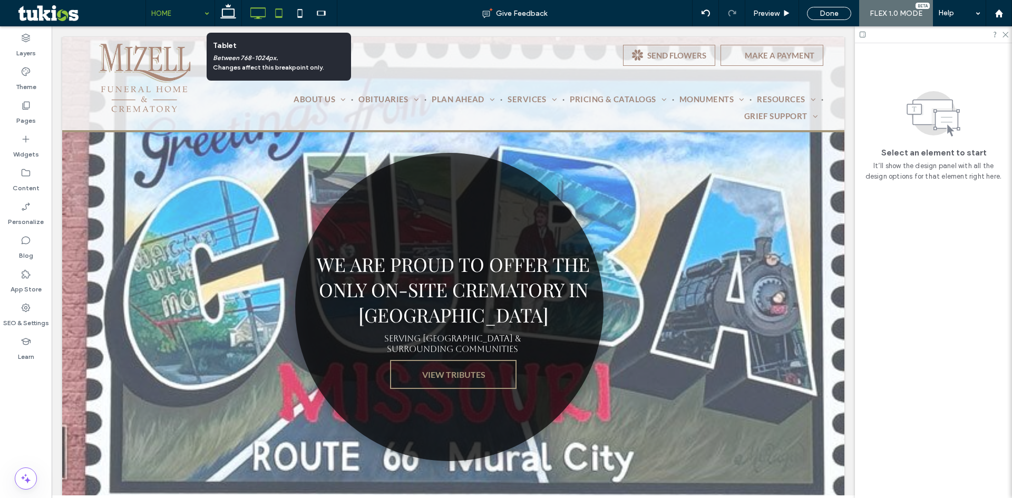
click at [274, 12] on icon at bounding box center [278, 13] width 21 height 21
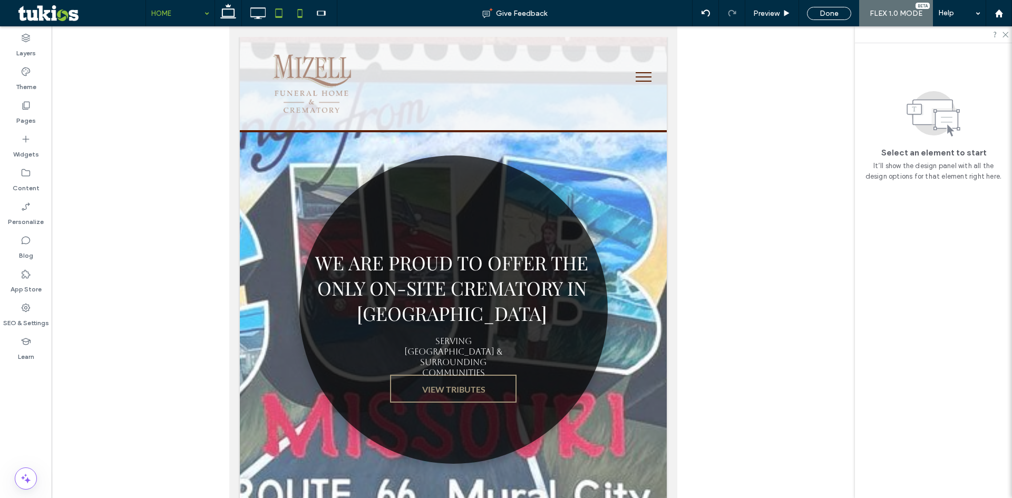
click at [299, 14] on icon at bounding box center [299, 13] width 21 height 21
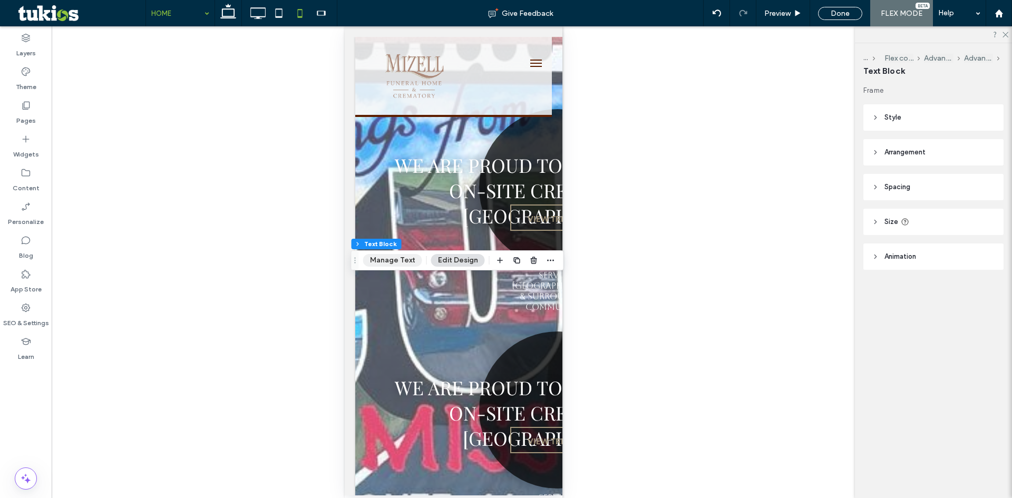
click at [405, 260] on button "Manage Text" at bounding box center [392, 260] width 59 height 13
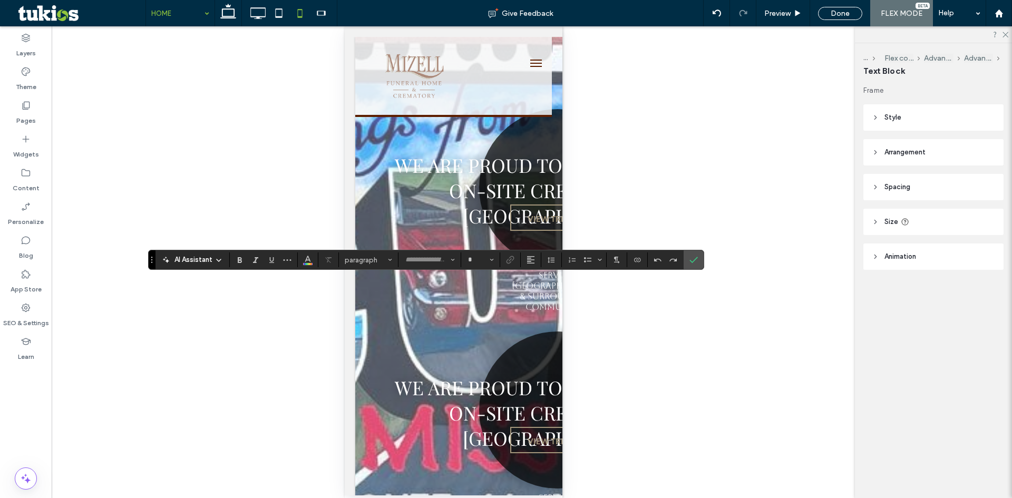
type input "**********"
click at [495, 261] on button "**" at bounding box center [480, 260] width 34 height 15
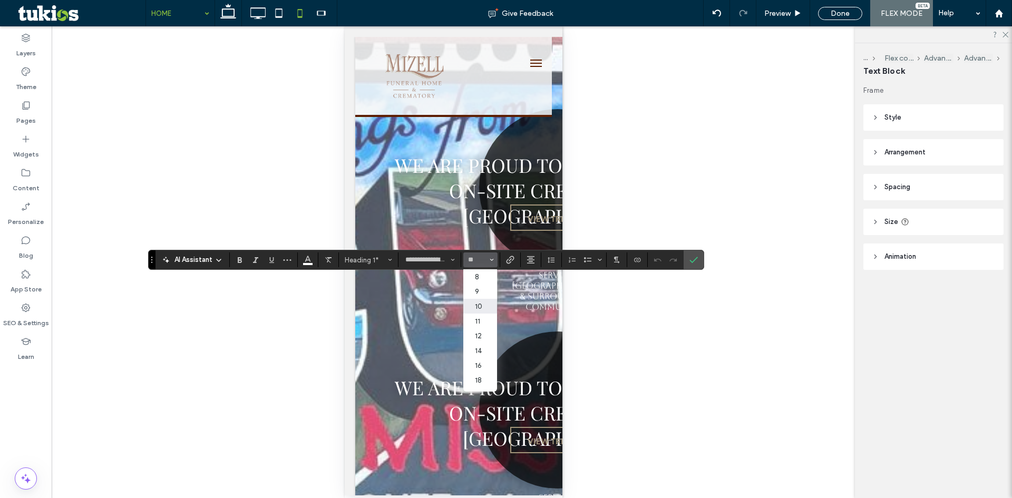
click at [488, 310] on label "10" at bounding box center [480, 306] width 34 height 15
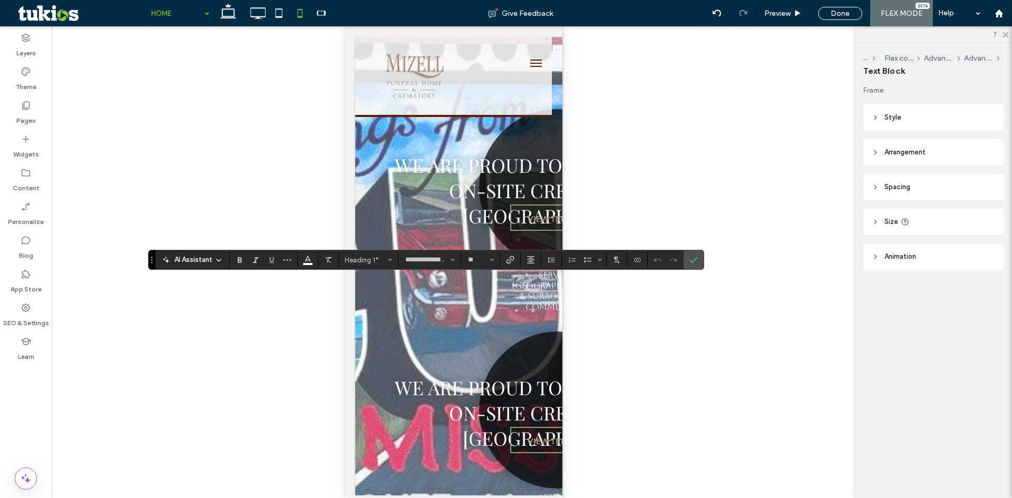
type input "**"
click at [492, 264] on span "Size" at bounding box center [492, 260] width 4 height 14
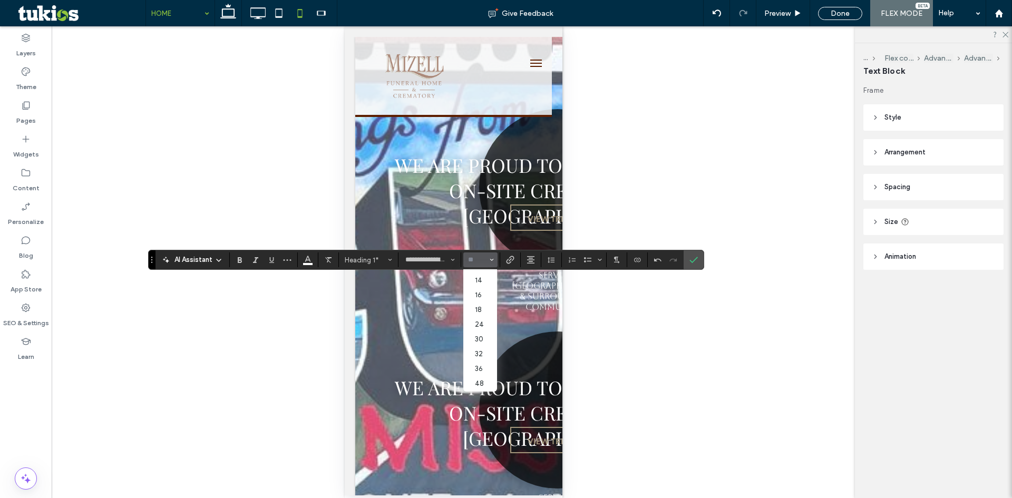
scroll to position [53, 0]
click at [479, 322] on label "18" at bounding box center [480, 327] width 34 height 15
type input "**"
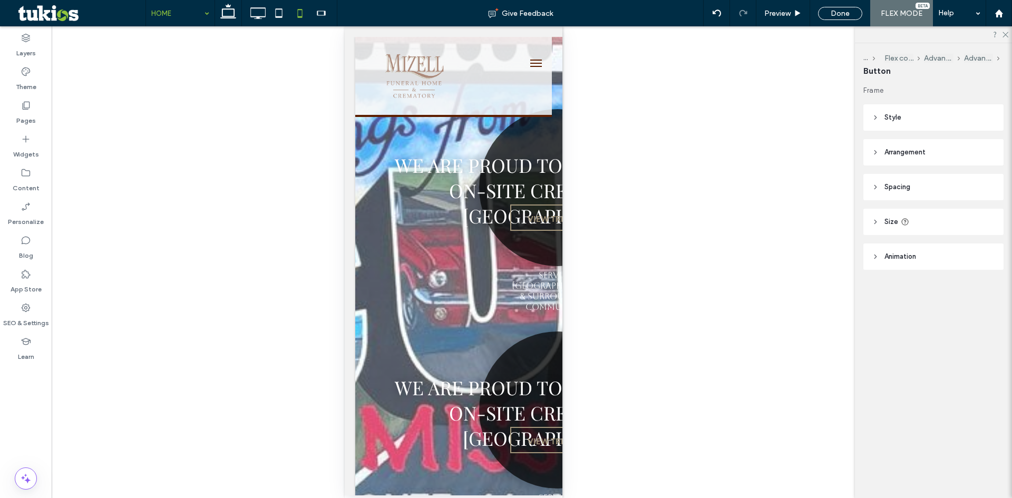
type input "***"
type input "**"
type input "***"
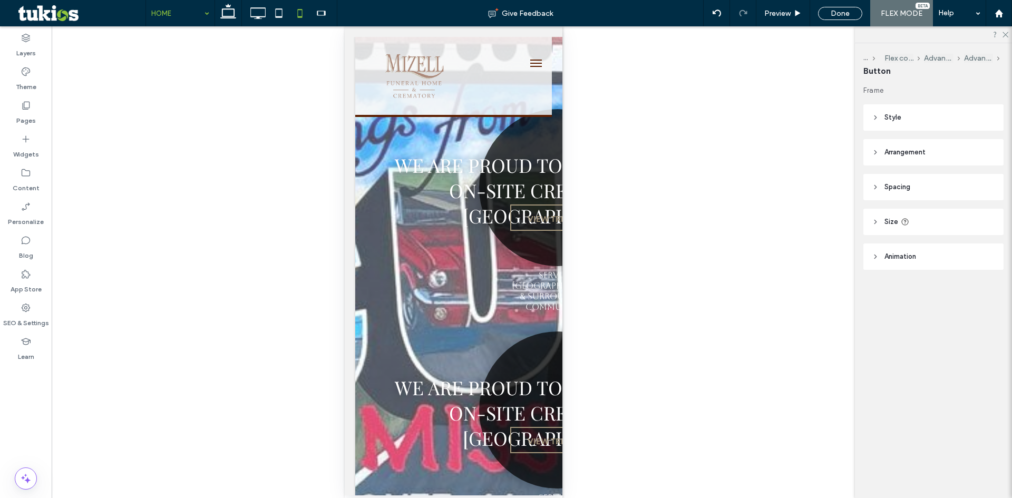
type input "**"
type input "***"
type input "**"
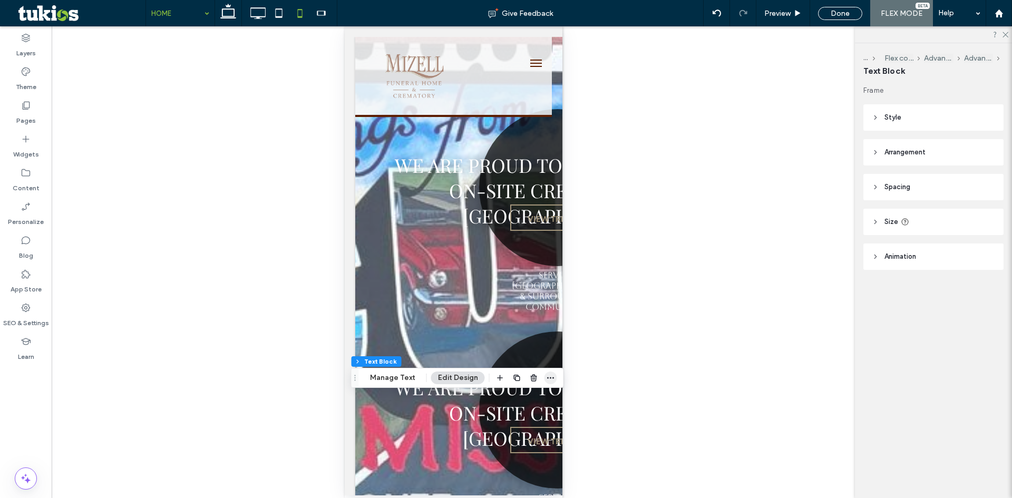
click at [547, 377] on use "button" at bounding box center [550, 378] width 7 height 2
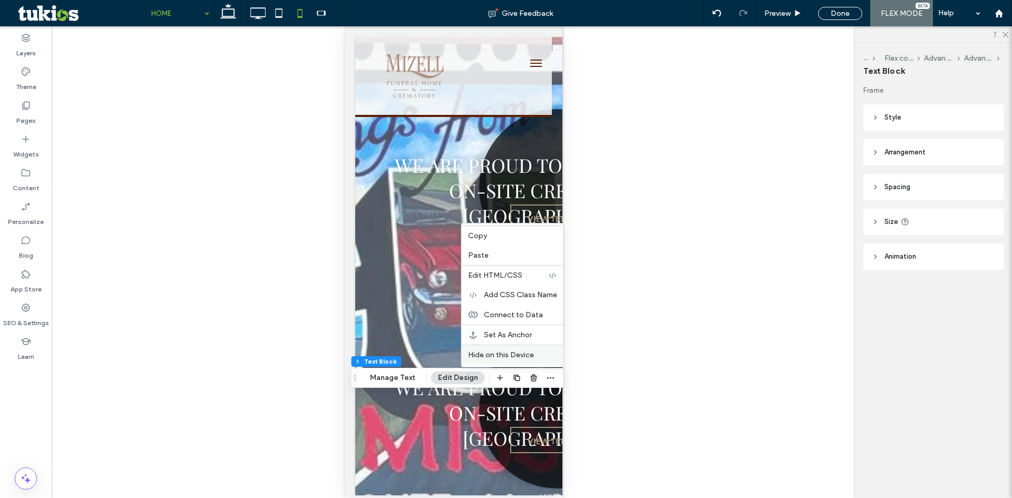
click at [503, 353] on span "Hide on this Device" at bounding box center [501, 355] width 66 height 9
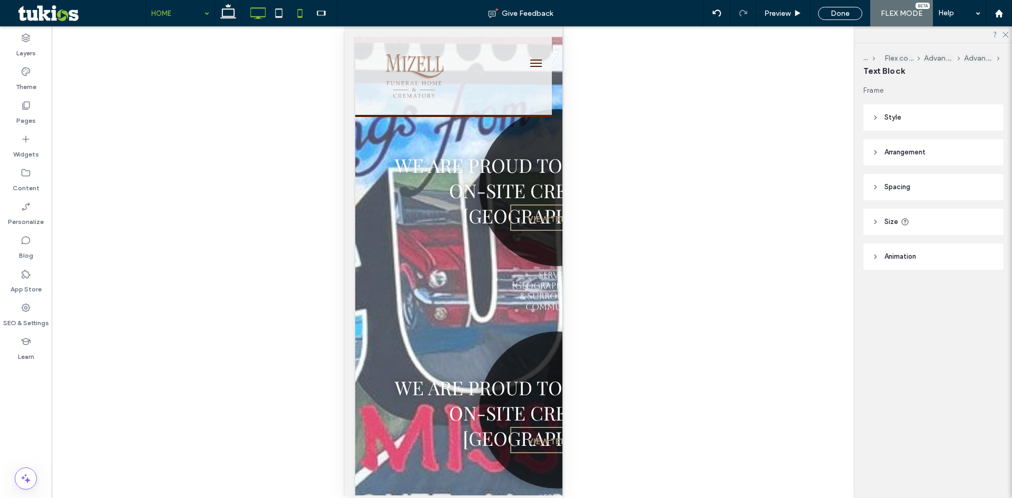
click at [258, 15] on icon at bounding box center [257, 13] width 21 height 21
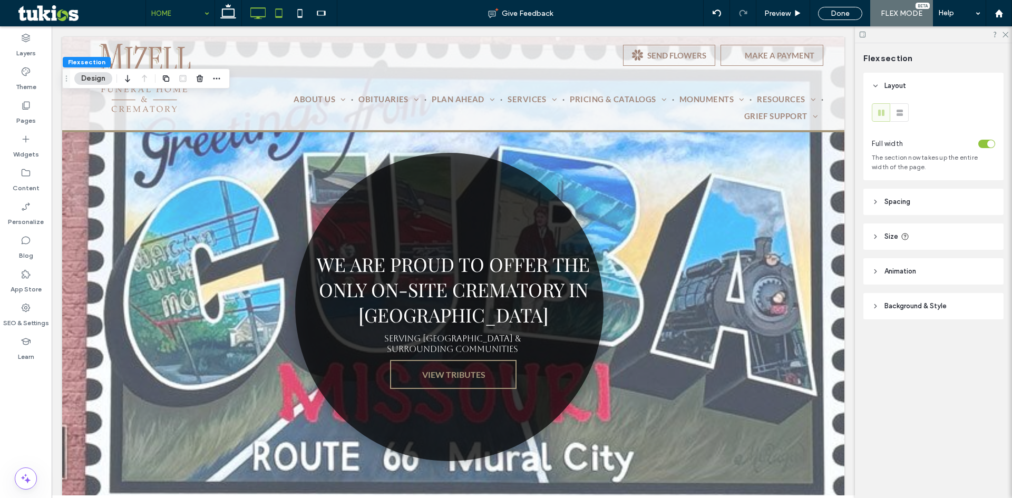
click at [285, 17] on icon at bounding box center [278, 13] width 21 height 21
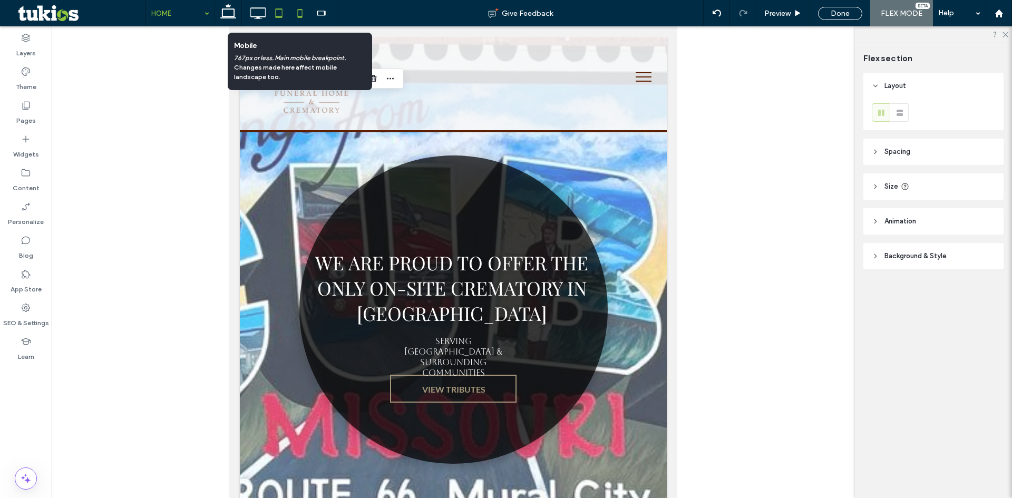
click at [295, 14] on icon at bounding box center [299, 13] width 21 height 21
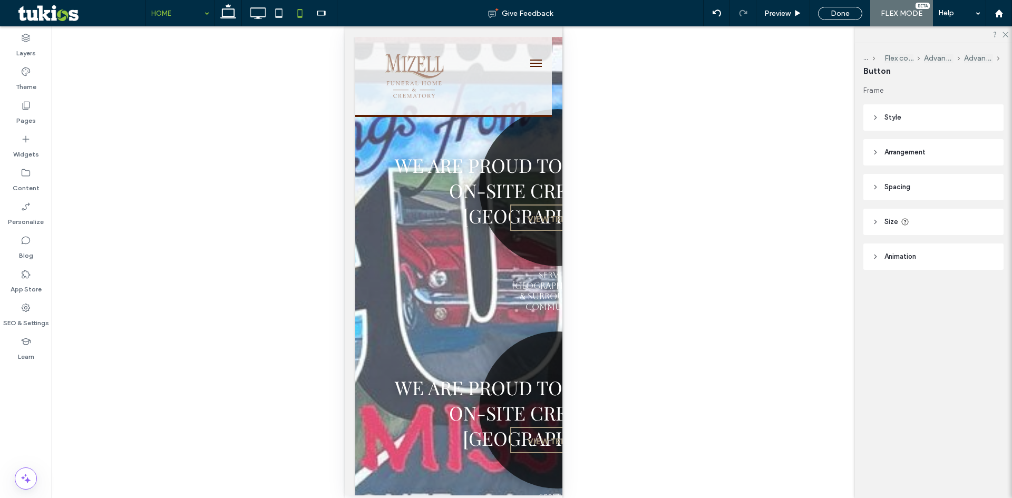
type input "***"
type input "**"
type input "***"
type input "**"
click at [463, 381] on button "Edit Design" at bounding box center [466, 377] width 54 height 13
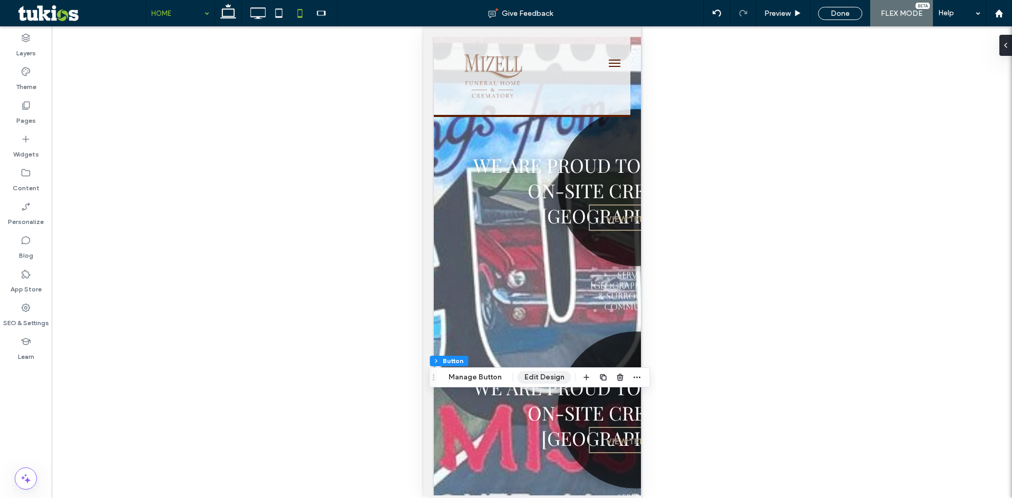
click at [534, 377] on button "Edit Design" at bounding box center [545, 377] width 54 height 13
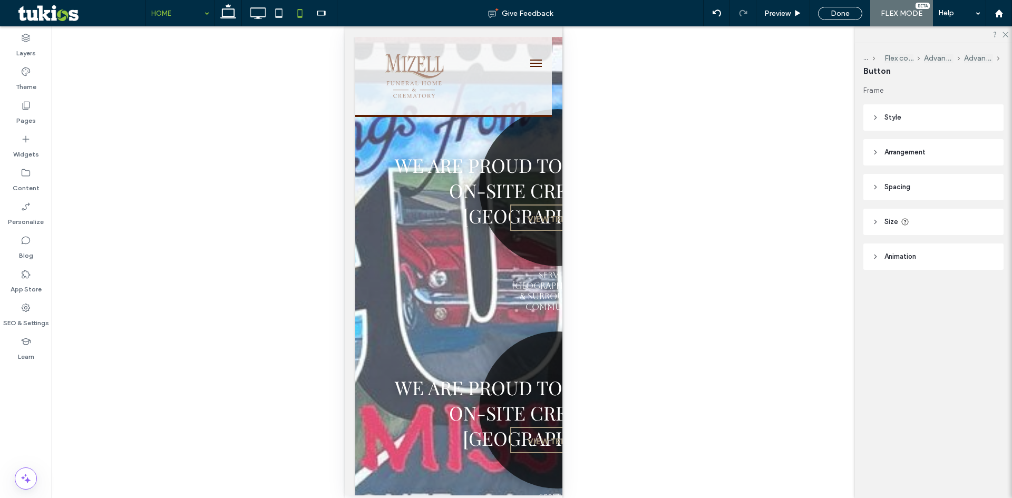
type input "**"
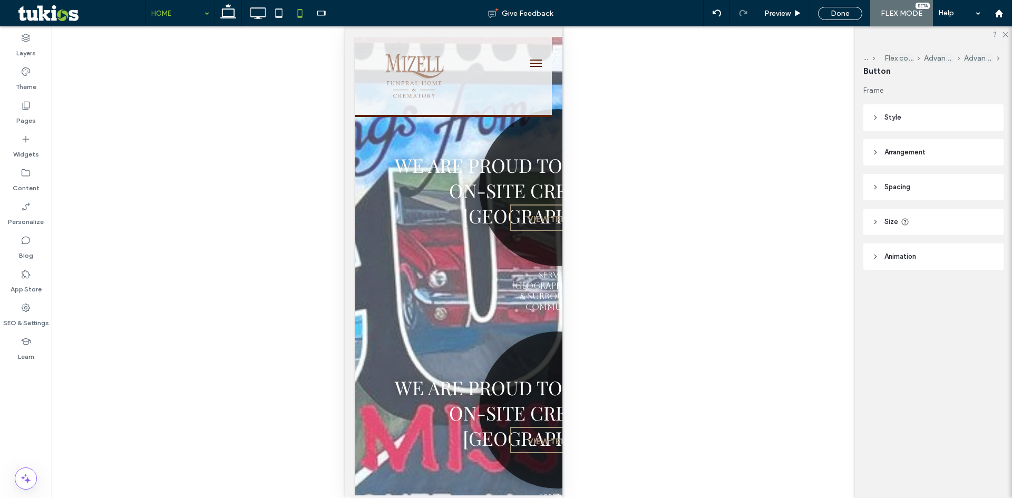
type input "**"
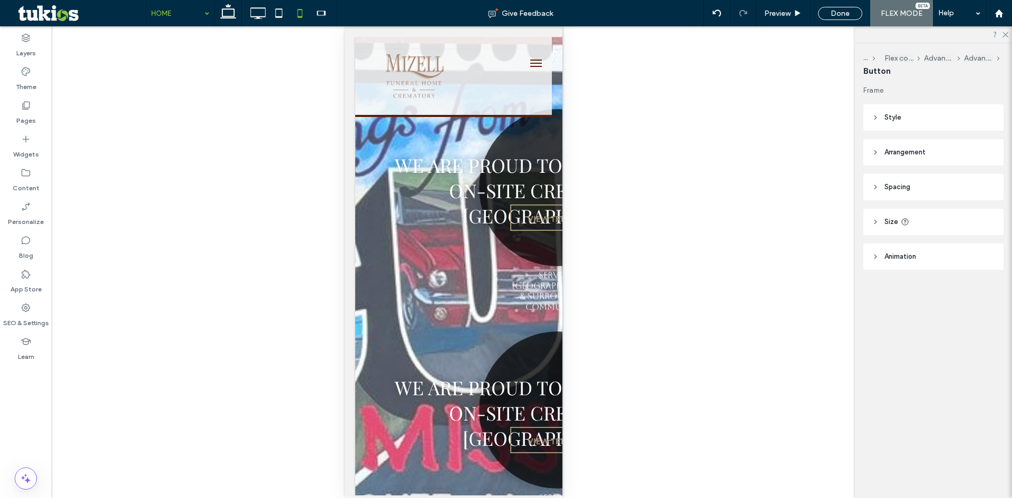
type input "***"
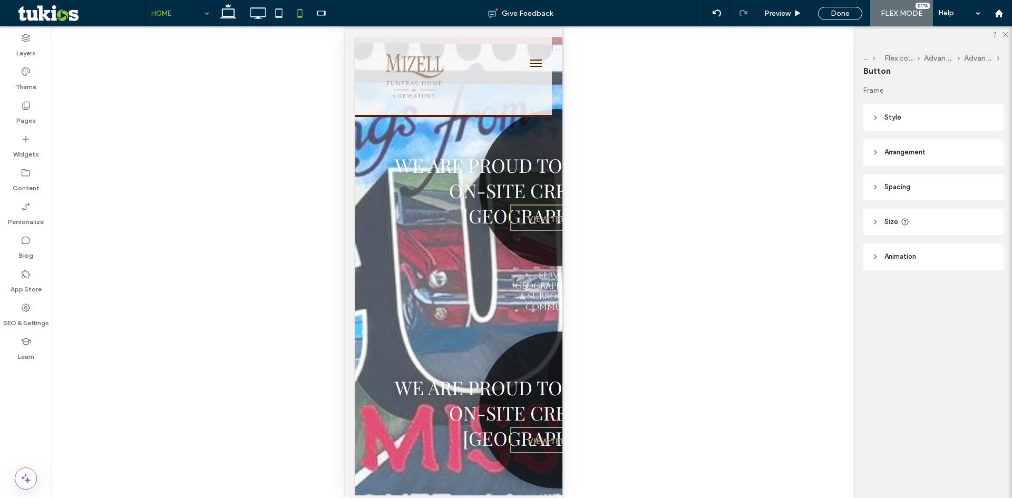
type input "***"
type input "**"
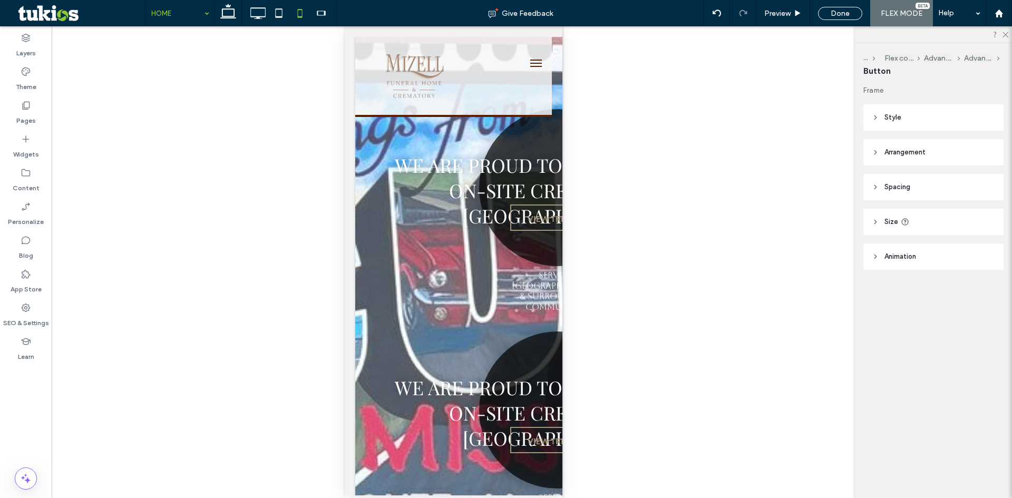
type input "**"
click at [646, 337] on div "Unhide? Yes Unhide? Yes Unhide? Yes Unhide? Yes Unhide? Yes Unhide? Yes Unhide?…" at bounding box center [453, 262] width 803 height 472
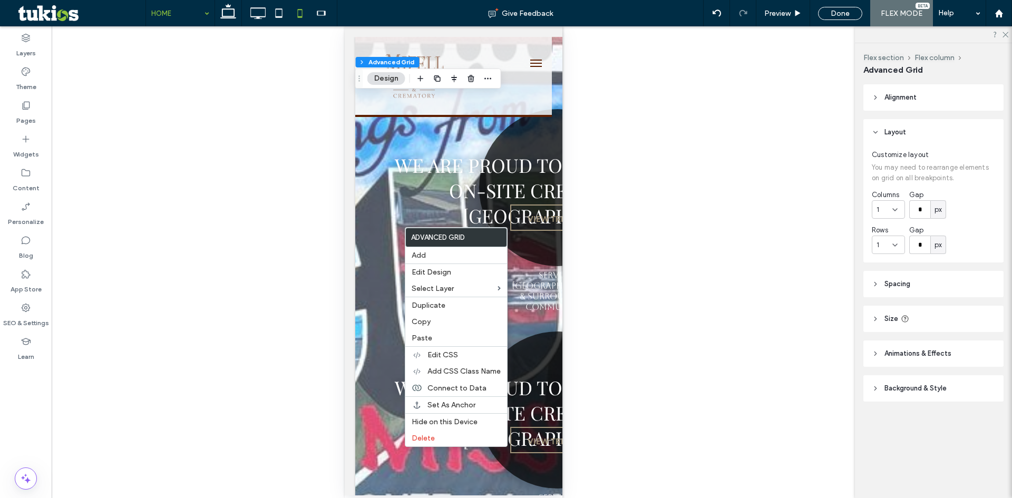
click at [668, 328] on div "Unhide? Yes Unhide? Yes Unhide? Yes Unhide? Yes Unhide? Yes Unhide? Yes Unhide?…" at bounding box center [453, 262] width 803 height 472
click at [486, 285] on label "Select Layer" at bounding box center [455, 288] width 86 height 9
click at [633, 180] on div "Unhide? Yes Unhide? Yes Unhide? Yes Unhide? Yes Unhide? Yes Unhide? Yes Unhide?…" at bounding box center [453, 262] width 803 height 472
click at [693, 328] on div "Unhide? Yes Unhide? Yes Unhide? Yes Unhide? Yes Unhide? Yes Unhide? Yes Unhide?…" at bounding box center [453, 262] width 803 height 472
click at [263, 338] on div "Unhide? Yes Unhide? Yes Unhide? Yes Unhide? Yes Unhide? Yes Unhide? Yes Unhide?…" at bounding box center [453, 262] width 803 height 472
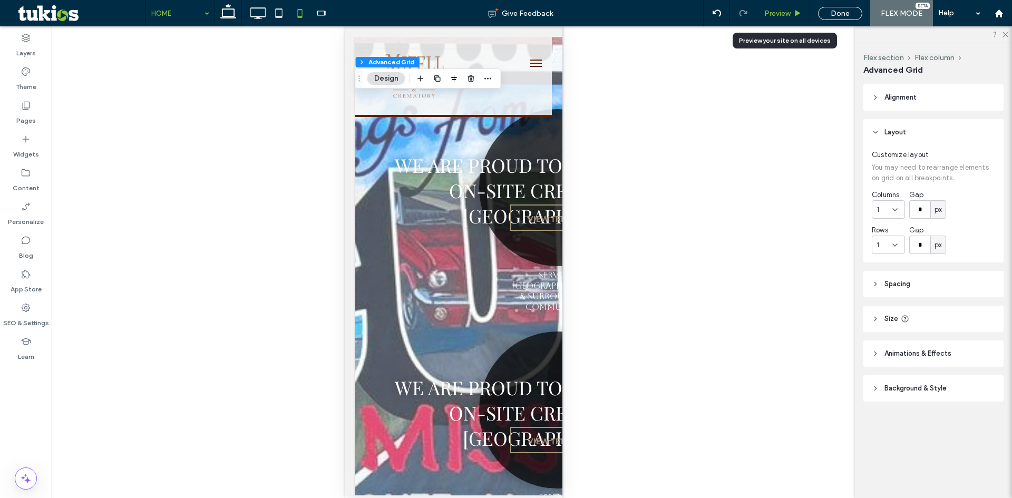
click at [782, 15] on span "Preview" at bounding box center [777, 13] width 26 height 9
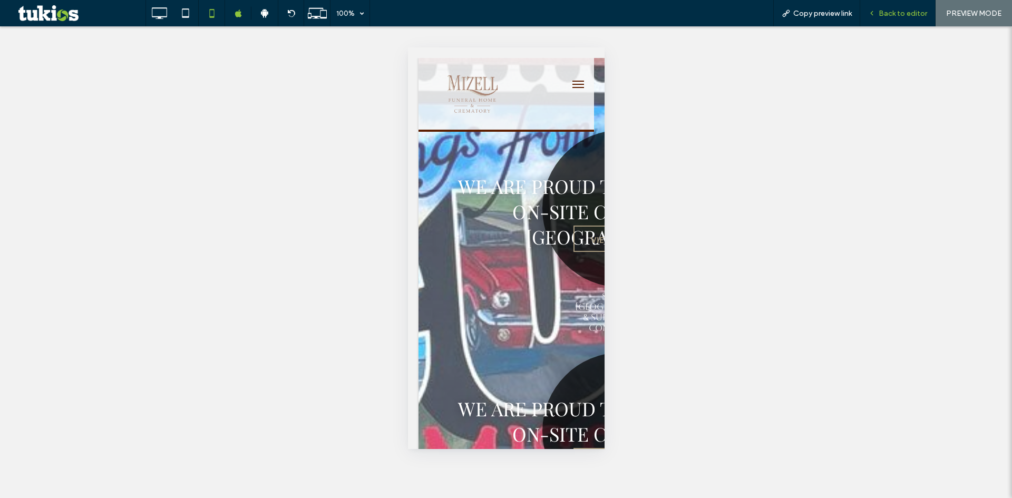
click at [897, 13] on span "Back to editor" at bounding box center [903, 13] width 48 height 9
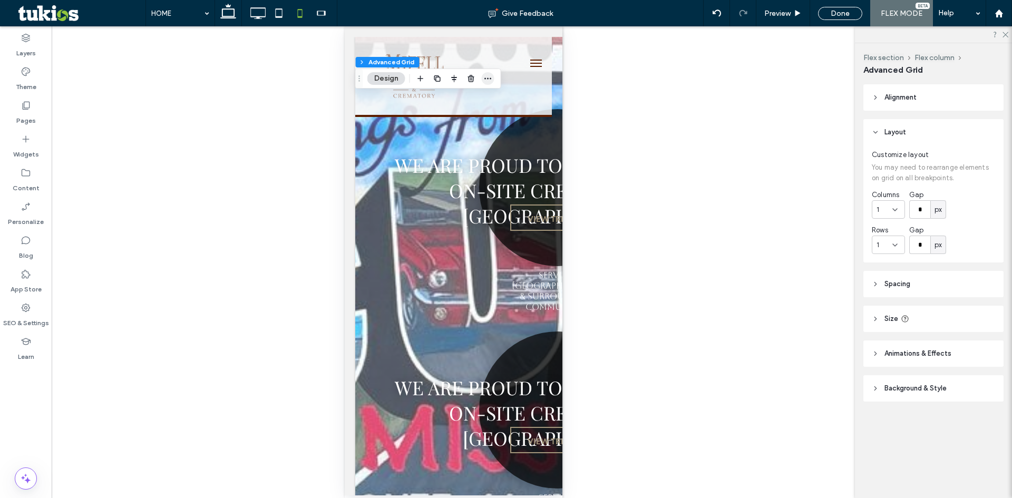
click at [486, 79] on use "button" at bounding box center [487, 79] width 7 height 2
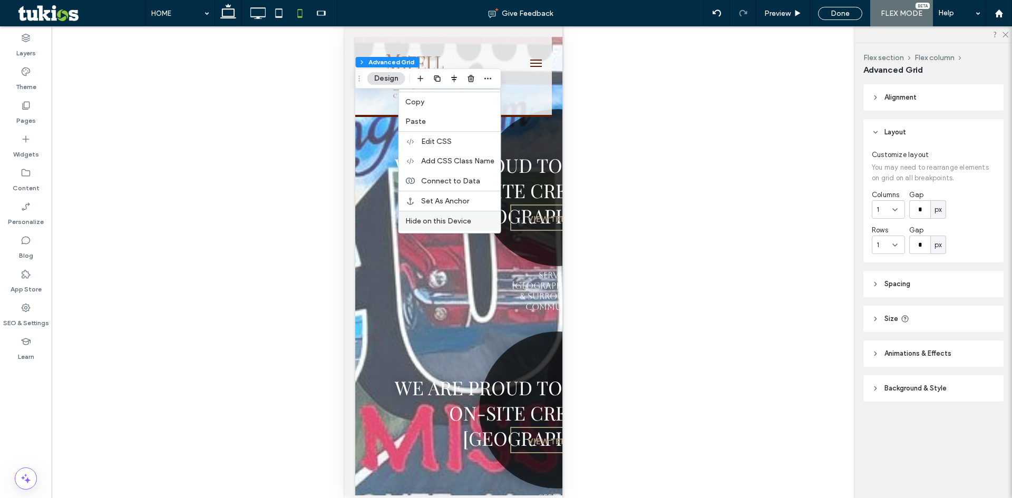
click at [450, 219] on span "Hide on this Device" at bounding box center [438, 221] width 66 height 9
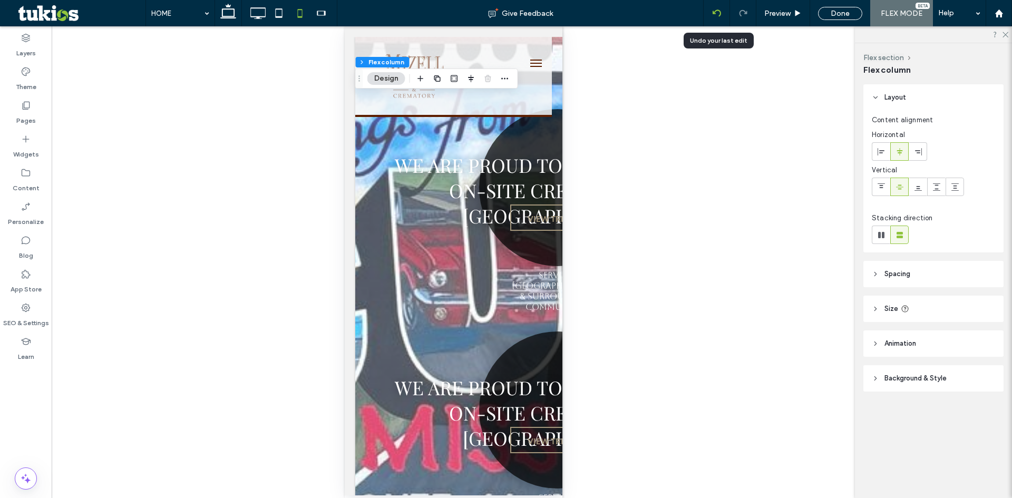
click at [722, 14] on div at bounding box center [717, 13] width 26 height 8
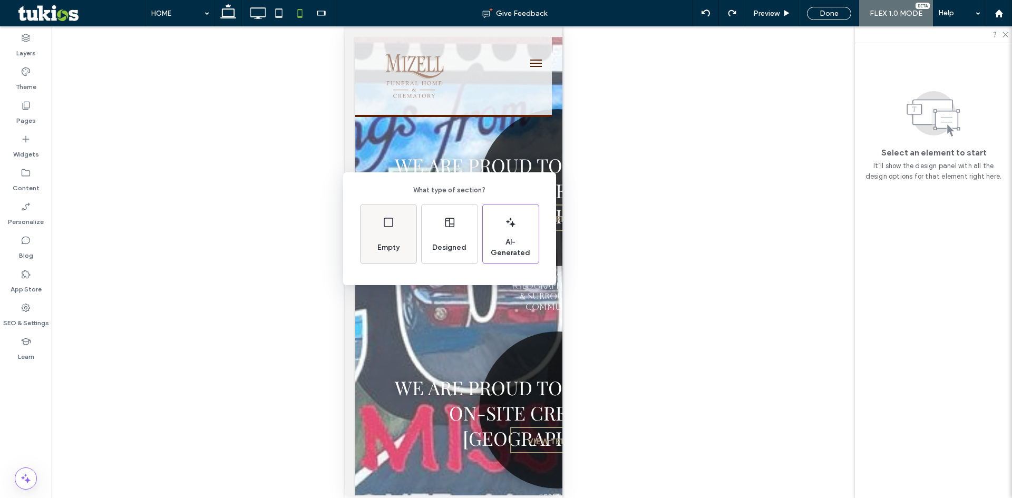
click at [391, 241] on div "Empty" at bounding box center [388, 247] width 31 height 23
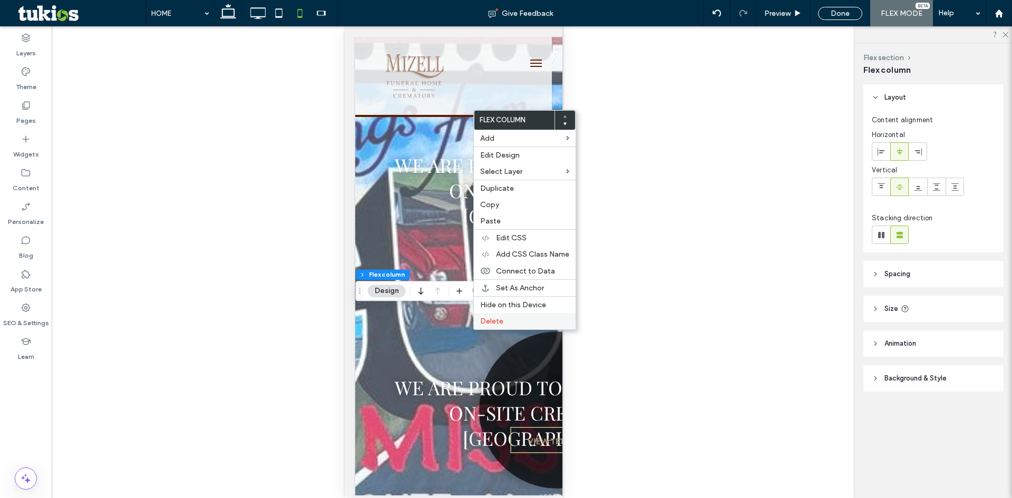
click at [511, 324] on label "Delete" at bounding box center [524, 321] width 89 height 9
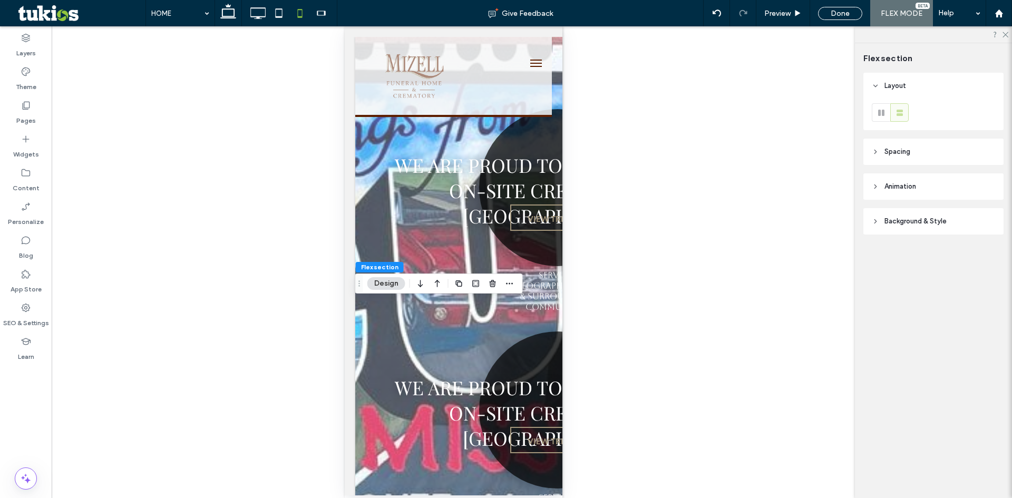
click at [745, 406] on div "Unhide? Yes Unhide? Yes Unhide? Yes Unhide? Yes Unhide? Yes Unhide? Yes Unhide?…" at bounding box center [453, 262] width 803 height 472
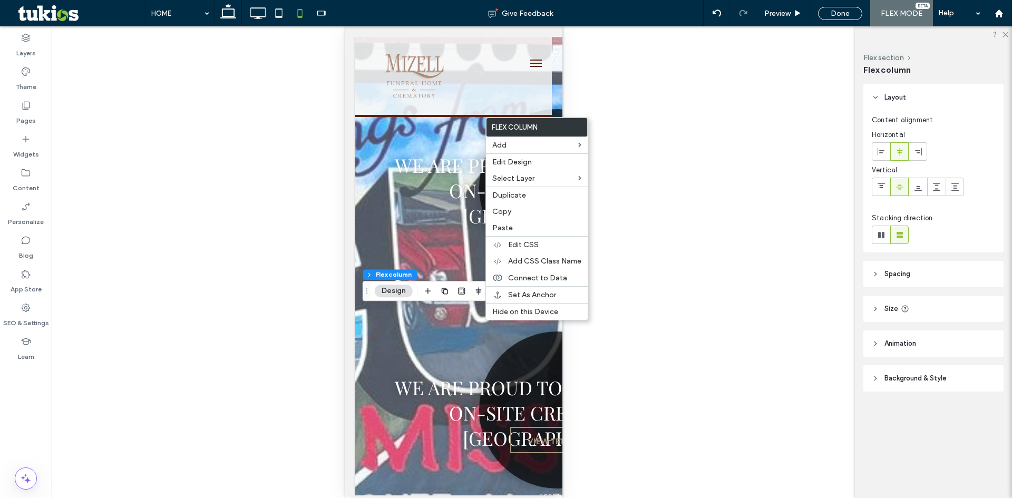
click at [658, 302] on div "Unhide? Yes Unhide? Yes Unhide? Yes Unhide? Yes Unhide? Yes Unhide? Yes Unhide?…" at bounding box center [453, 262] width 803 height 472
click at [633, 144] on div "Unhide? Yes Unhide? Yes Unhide? Yes Unhide? Yes Unhide? Yes Unhide? Yes Unhide?…" at bounding box center [453, 262] width 803 height 472
click at [519, 308] on span "Hide on this Device" at bounding box center [525, 311] width 66 height 9
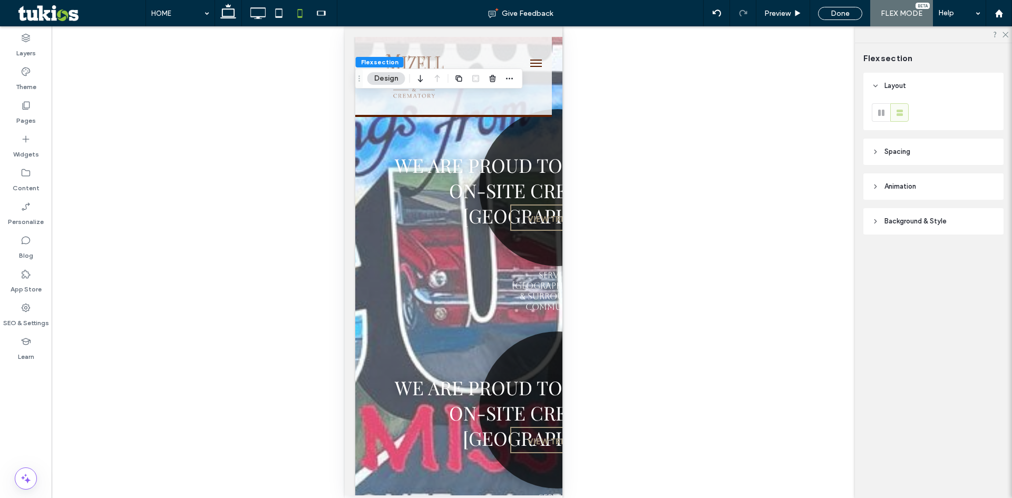
scroll to position [88, 0]
type input "*"
click at [715, 13] on icon at bounding box center [717, 13] width 8 height 8
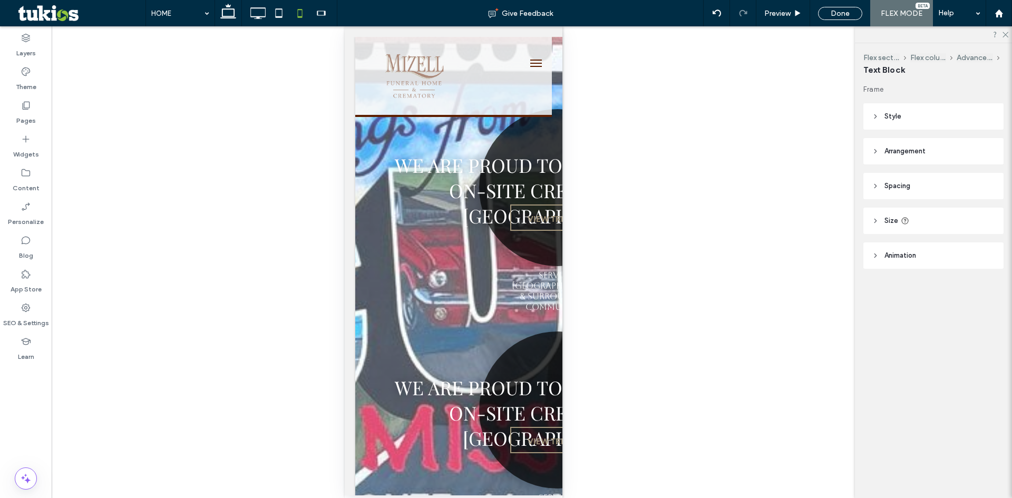
type input "**********"
type input "**"
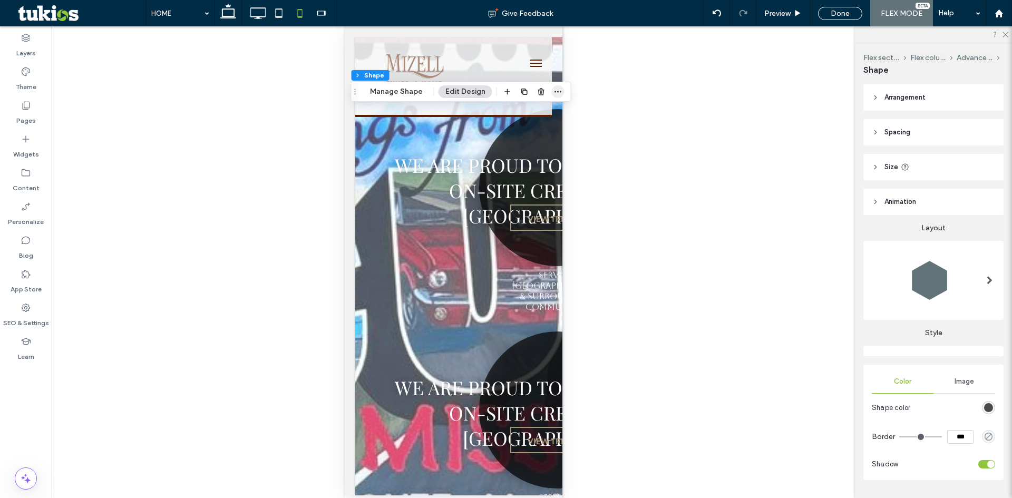
click at [554, 96] on span "button" at bounding box center [558, 91] width 13 height 13
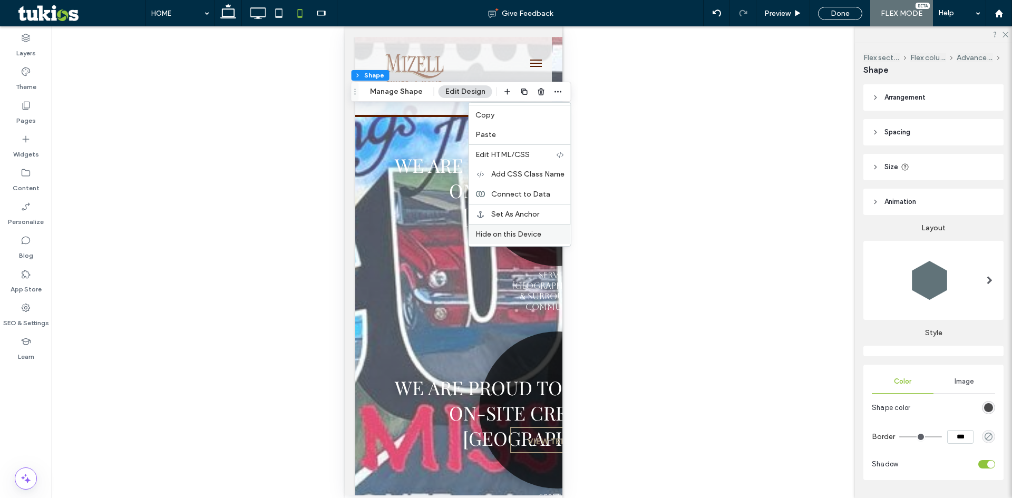
click at [516, 229] on div "Hide on this Device" at bounding box center [520, 234] width 102 height 20
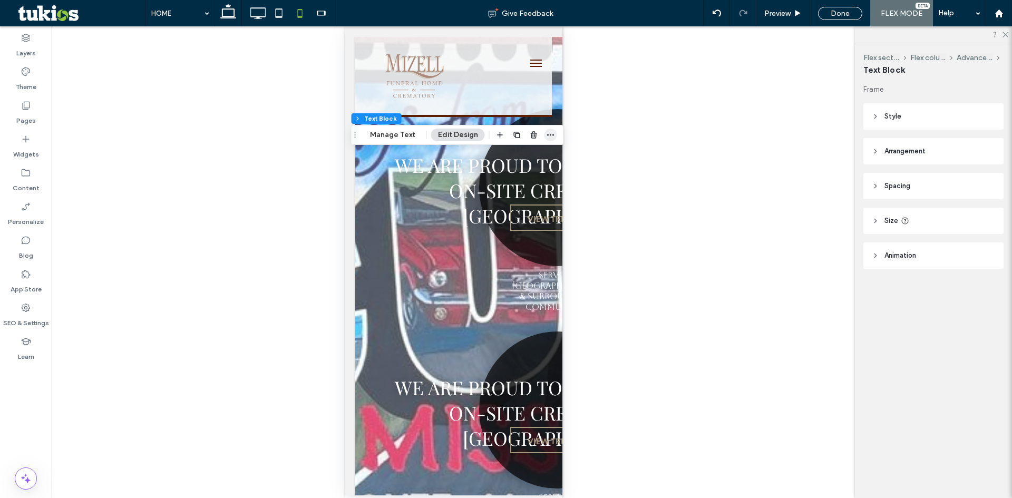
click at [545, 135] on span "button" at bounding box center [551, 135] width 13 height 13
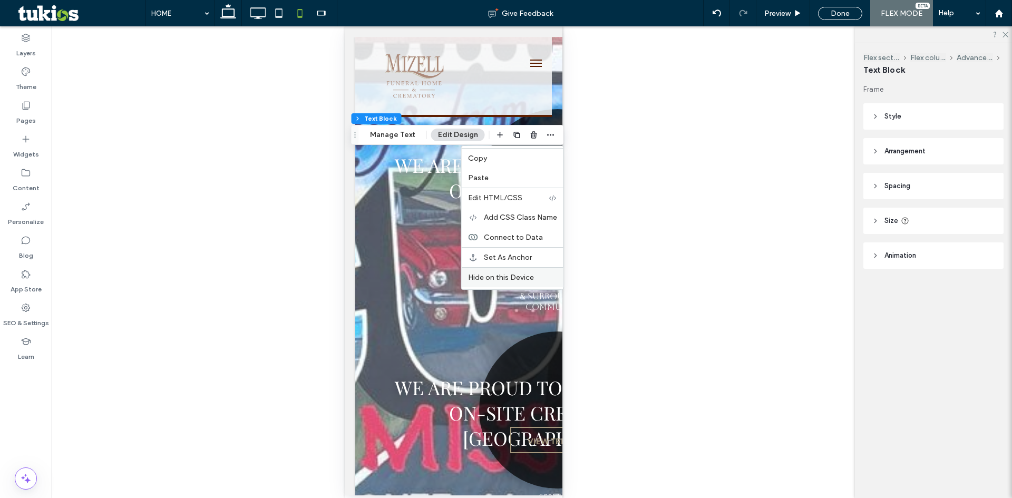
click at [504, 273] on div "Hide on this Device" at bounding box center [513, 277] width 102 height 20
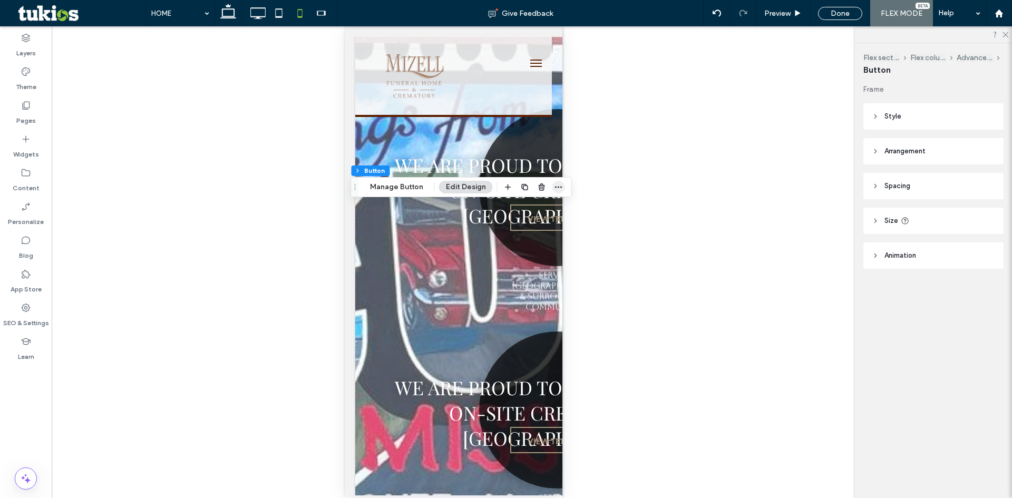
click at [554, 191] on span "button" at bounding box center [558, 187] width 13 height 13
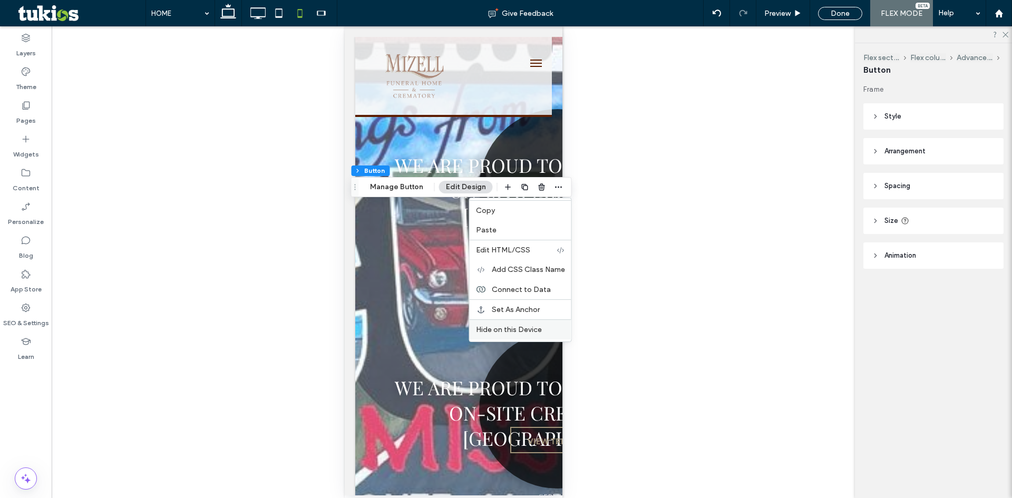
click at [517, 328] on span "Hide on this Device" at bounding box center [509, 329] width 66 height 9
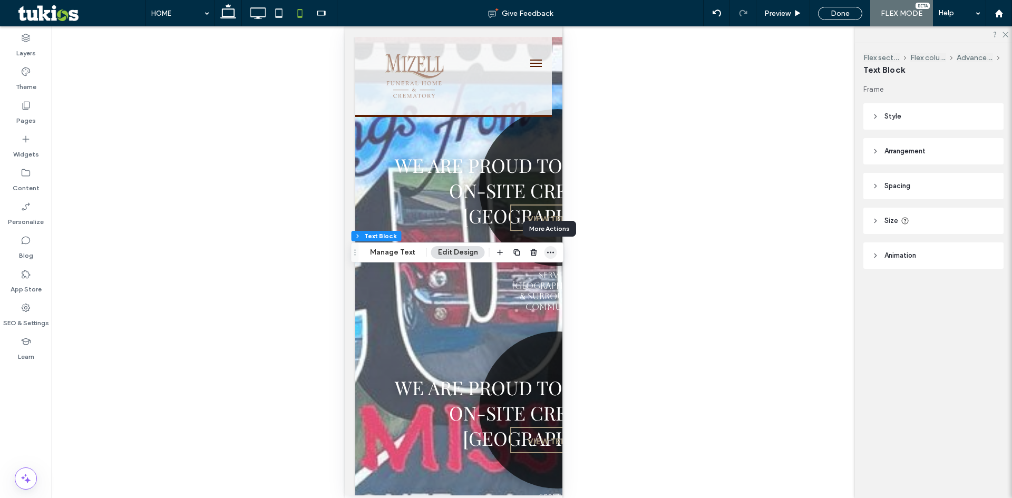
click at [547, 253] on icon "button" at bounding box center [551, 252] width 8 height 8
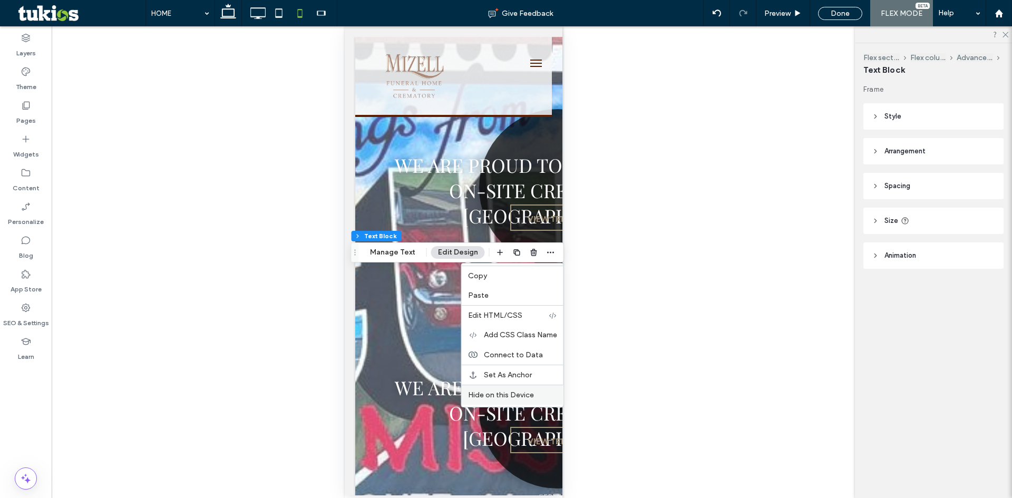
click at [502, 394] on span "Hide on this Device" at bounding box center [501, 395] width 66 height 9
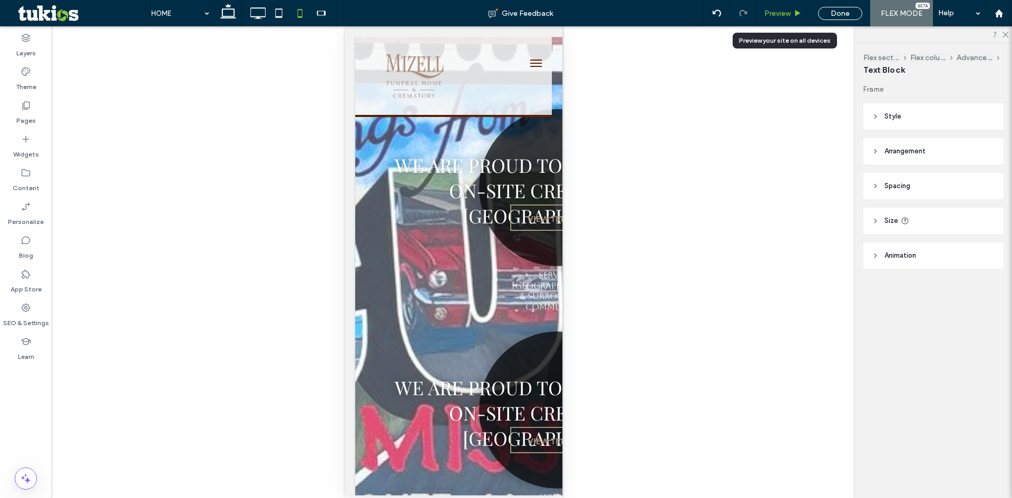
click at [782, 15] on span "Preview" at bounding box center [777, 13] width 26 height 9
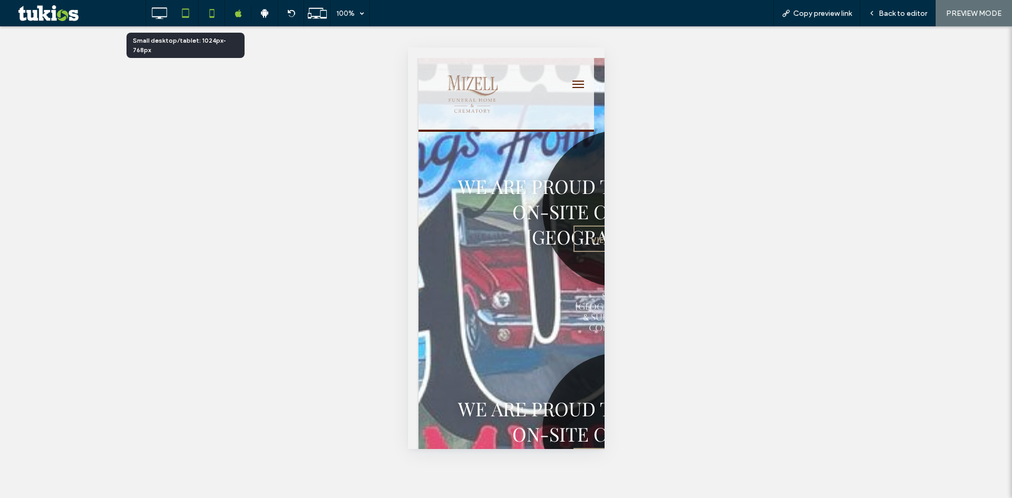
click at [189, 6] on icon at bounding box center [185, 13] width 21 height 21
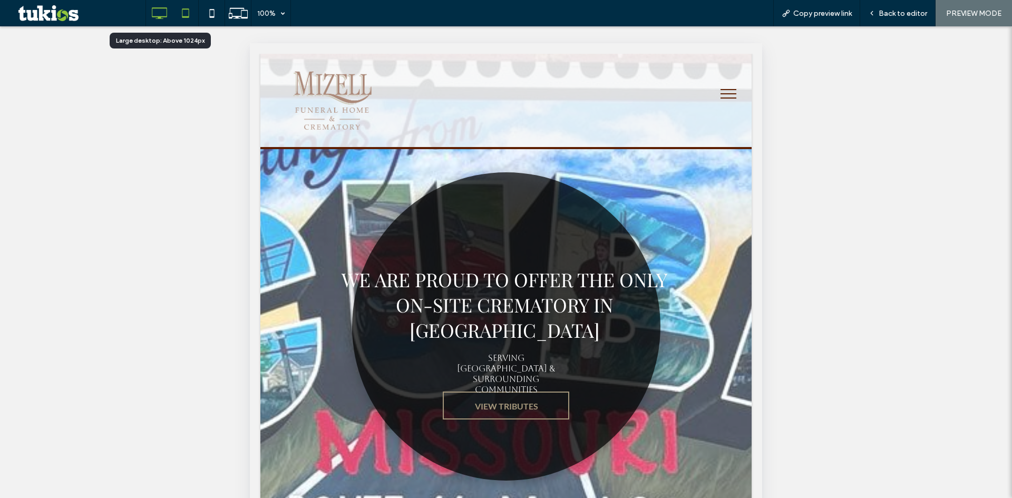
click at [164, 4] on icon at bounding box center [159, 13] width 21 height 21
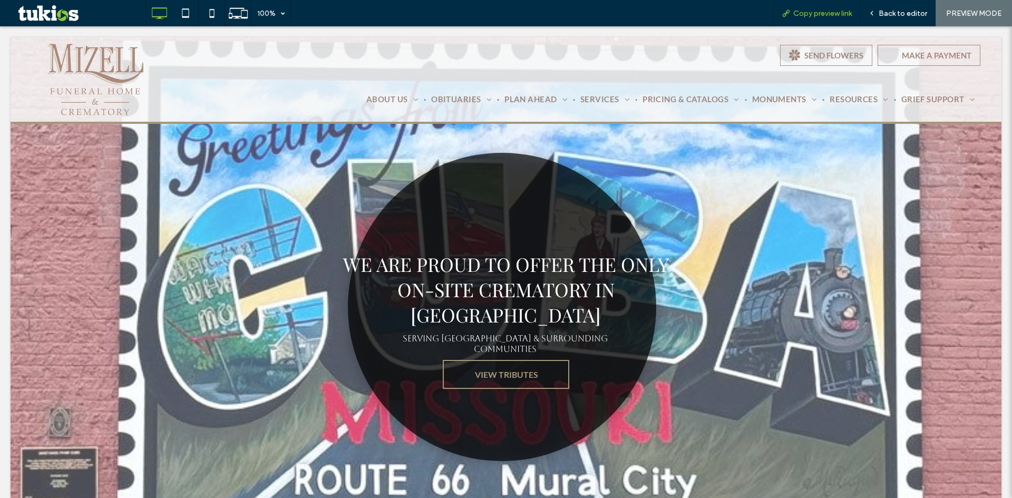
click at [820, 12] on span "Copy preview link" at bounding box center [822, 13] width 59 height 9
click at [192, 13] on icon at bounding box center [185, 13] width 21 height 21
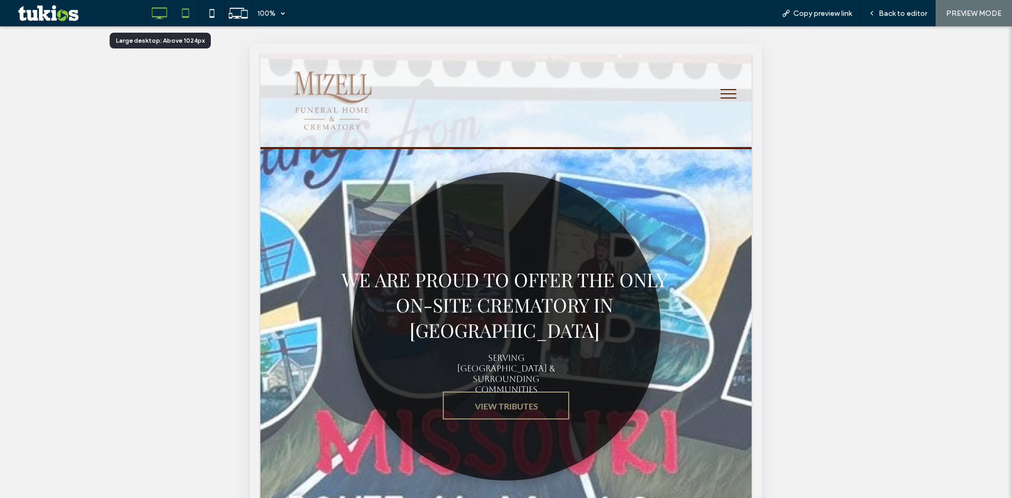
click at [155, 8] on use at bounding box center [159, 13] width 15 height 12
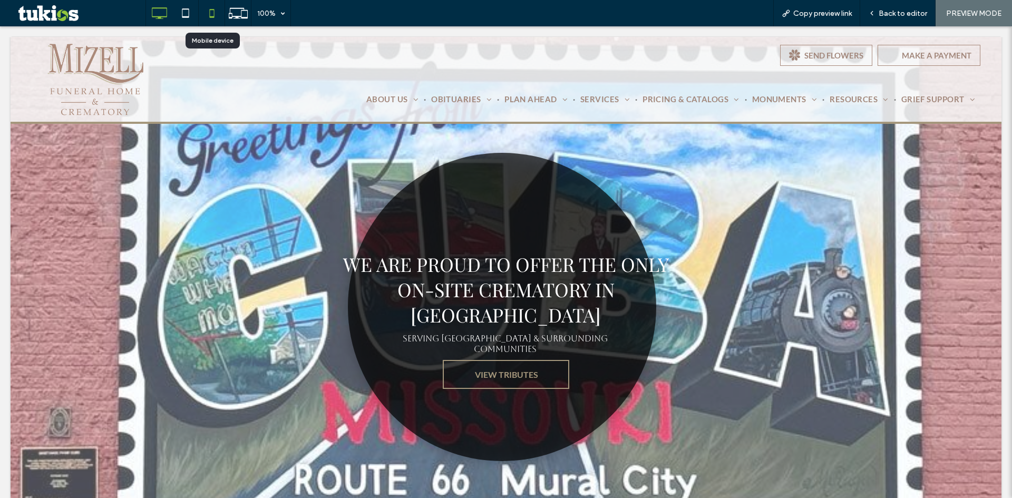
click at [213, 17] on use at bounding box center [211, 13] width 5 height 8
